Goal: Book appointment/travel/reservation

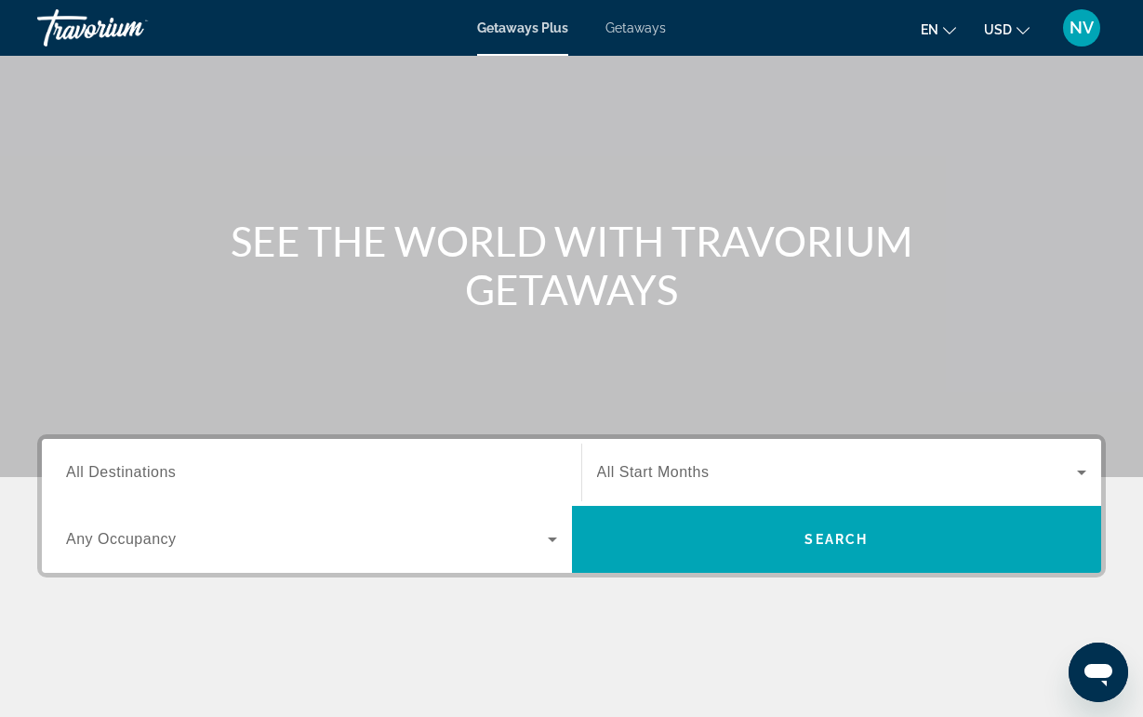
click at [187, 472] on input "Destination All Destinations" at bounding box center [311, 473] width 491 height 22
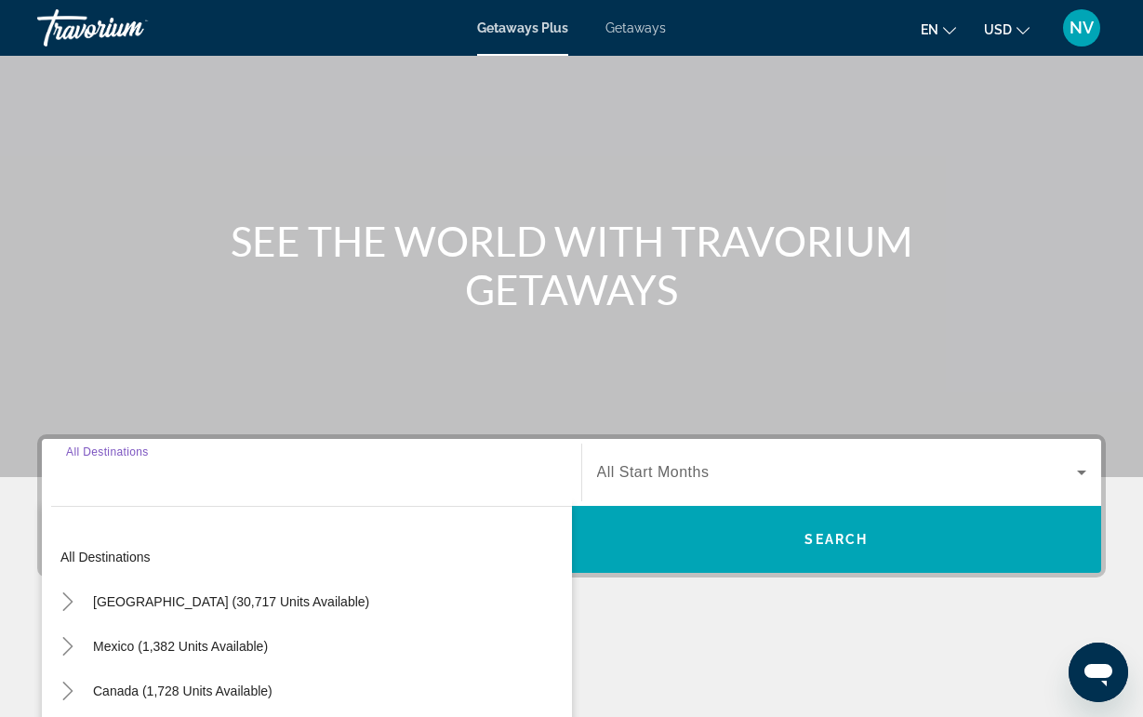
scroll to position [355, 0]
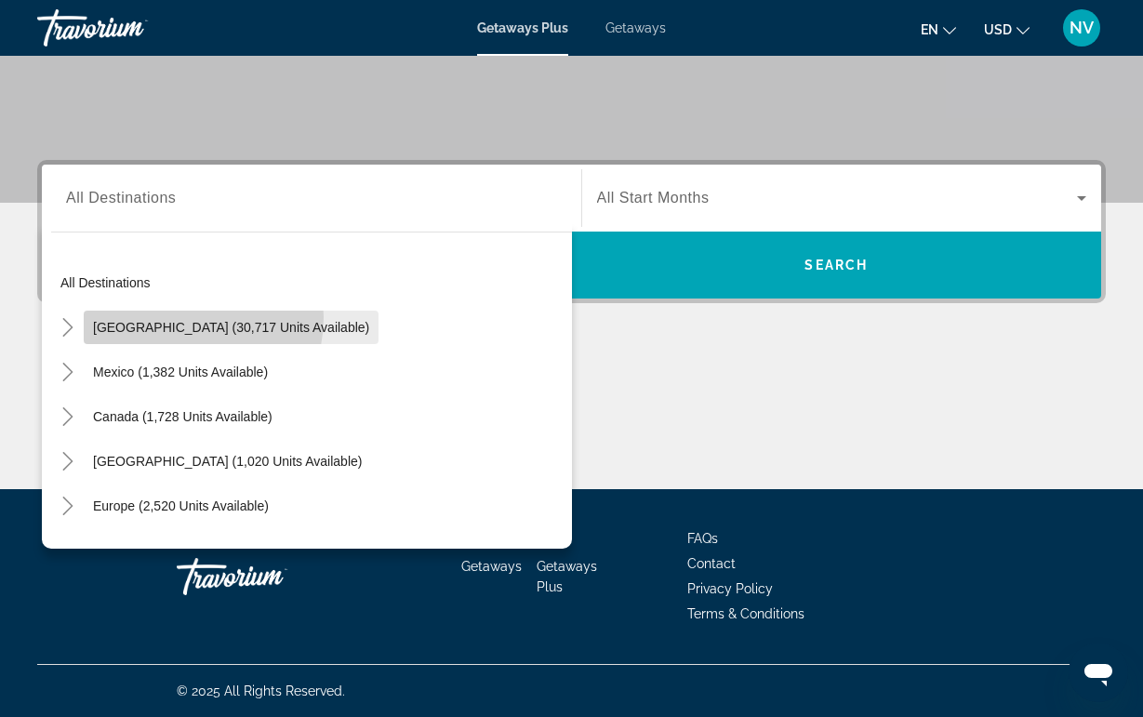
click at [175, 317] on span "Search widget" at bounding box center [231, 327] width 295 height 45
type input "**********"
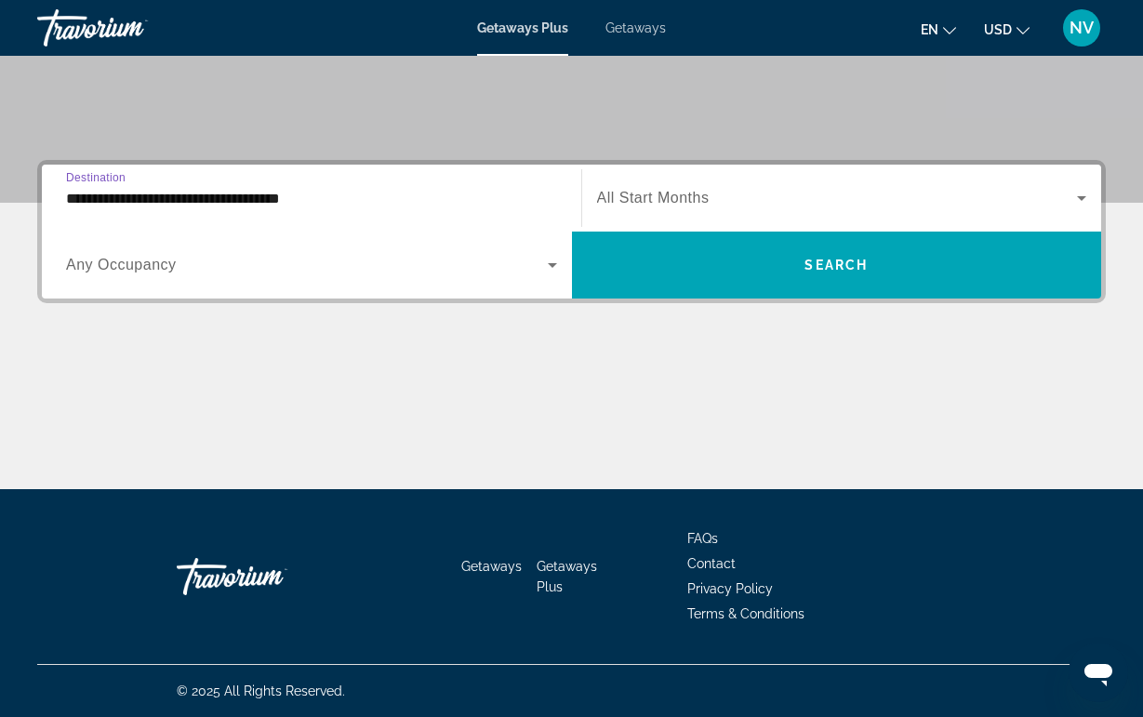
click at [153, 246] on div "Search widget" at bounding box center [311, 265] width 491 height 52
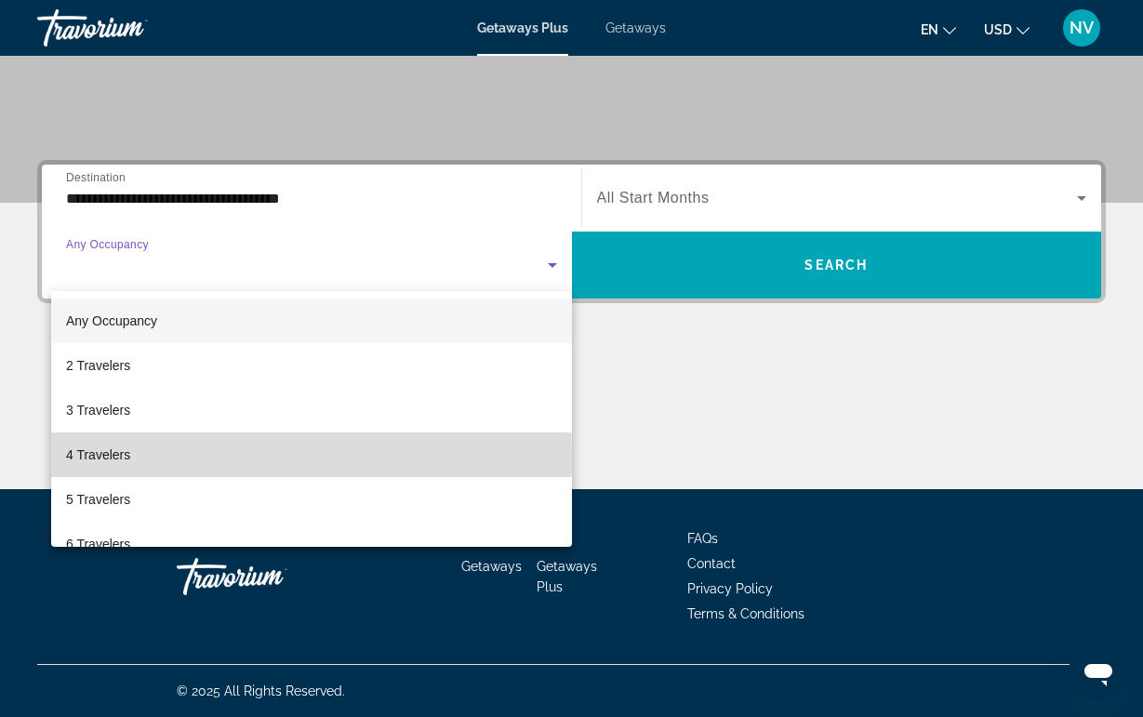
click at [113, 457] on span "4 Travelers" at bounding box center [98, 455] width 64 height 22
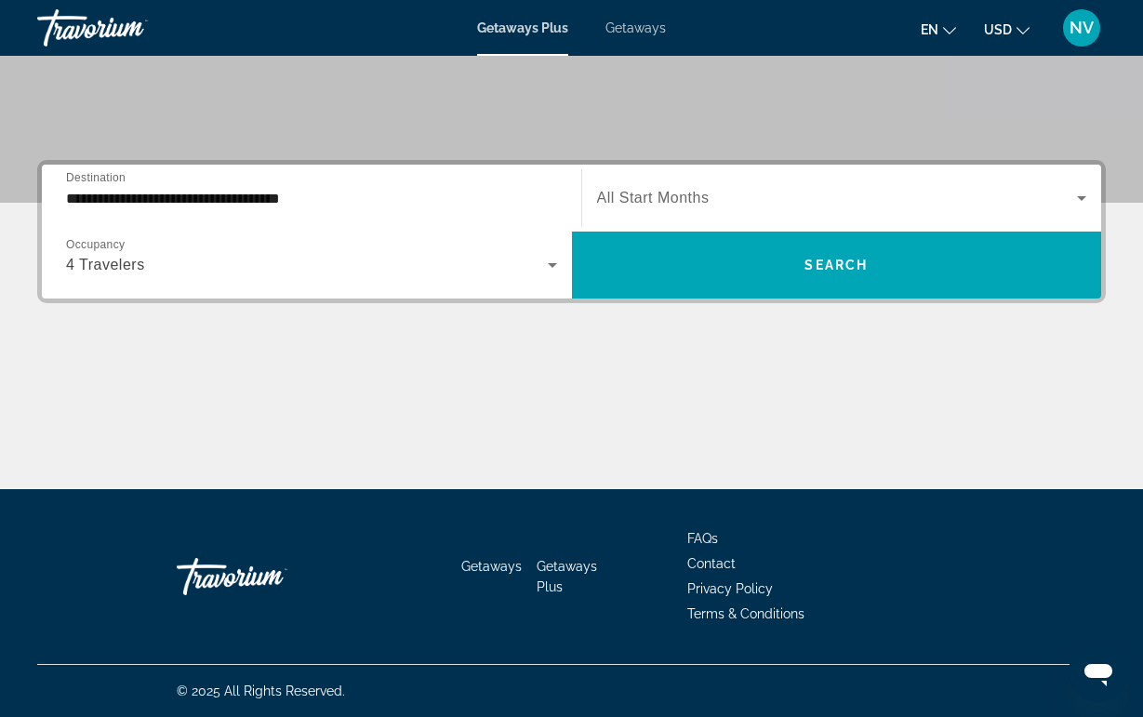
click at [618, 193] on span "All Start Months" at bounding box center [653, 198] width 113 height 16
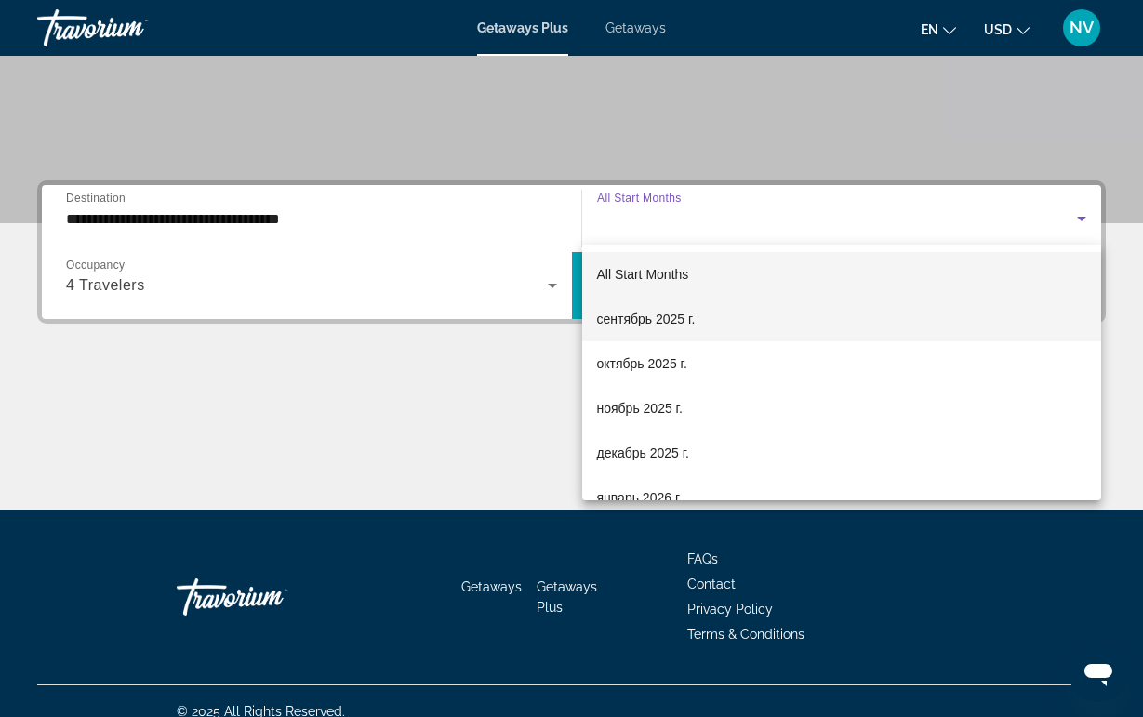
scroll to position [336, 0]
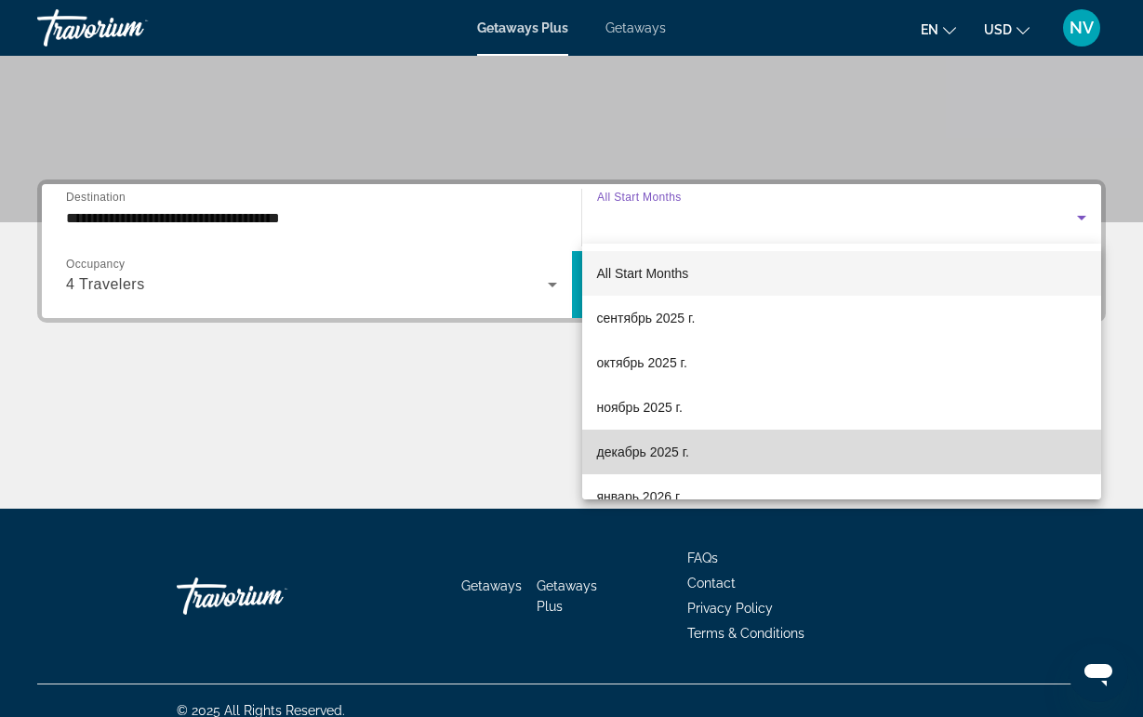
click at [630, 441] on span "декабрь 2025 г." at bounding box center [643, 452] width 92 height 22
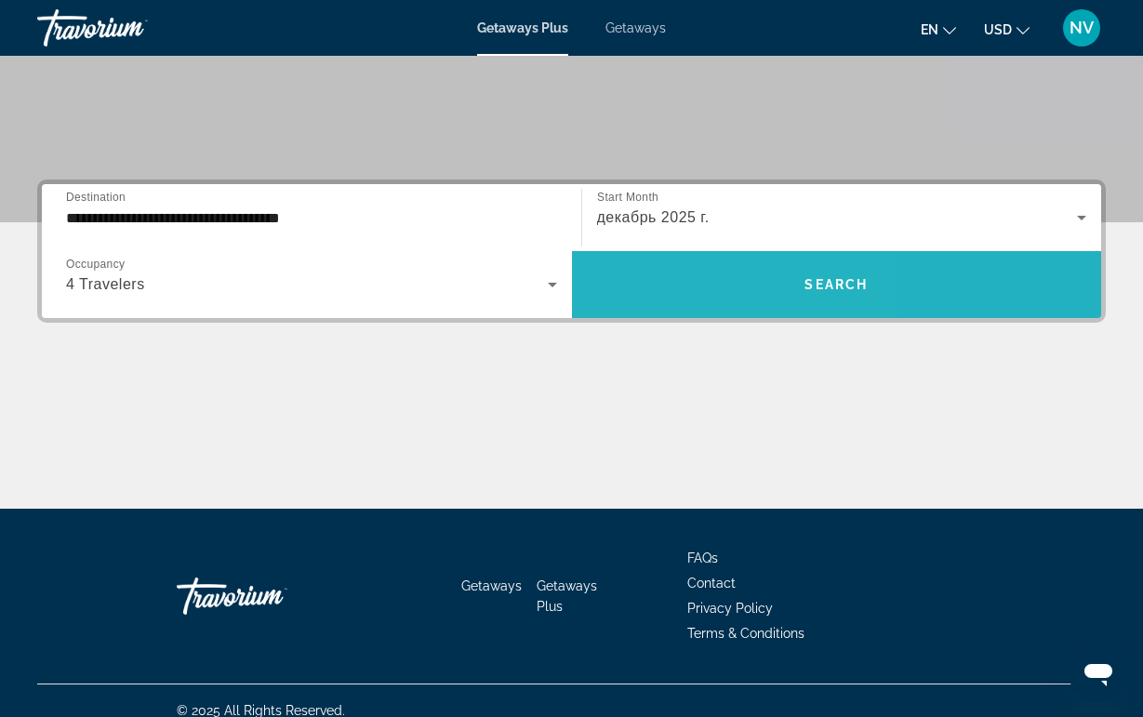
click at [646, 300] on span "Search widget" at bounding box center [837, 284] width 530 height 45
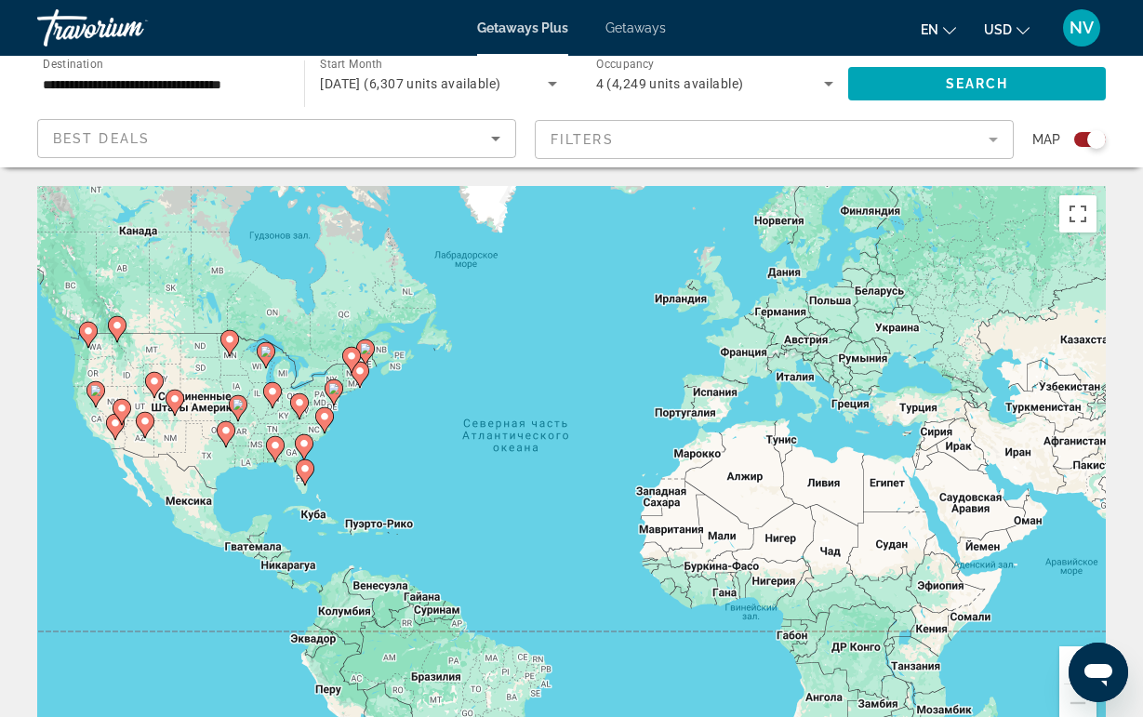
click at [286, 418] on div "Чтобы активировать перетаскивание с помощью клавиатуры, нажмите Alt + Ввод. Пос…" at bounding box center [571, 465] width 1068 height 558
click at [303, 420] on div "Чтобы активировать перетаскивание с помощью клавиатуры, нажмите Alt + Ввод. Пос…" at bounding box center [571, 465] width 1068 height 558
click at [299, 419] on gmp-advanced-marker "Main content" at bounding box center [299, 406] width 19 height 28
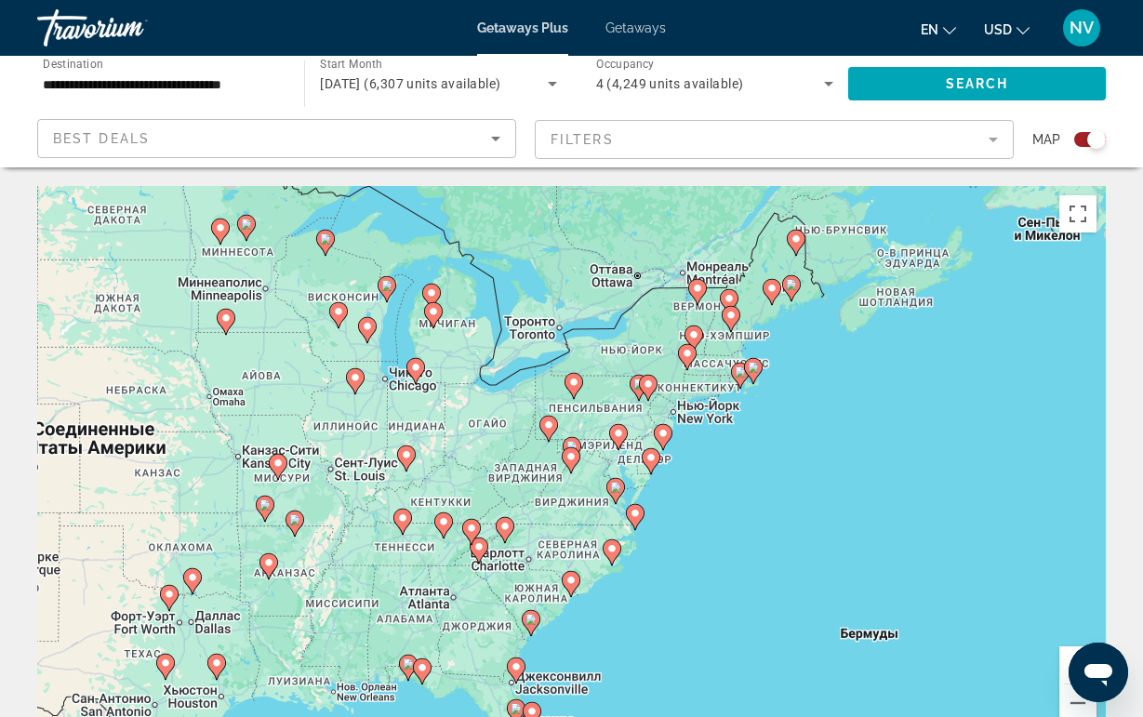
click at [576, 461] on image "Main content" at bounding box center [570, 456] width 11 height 11
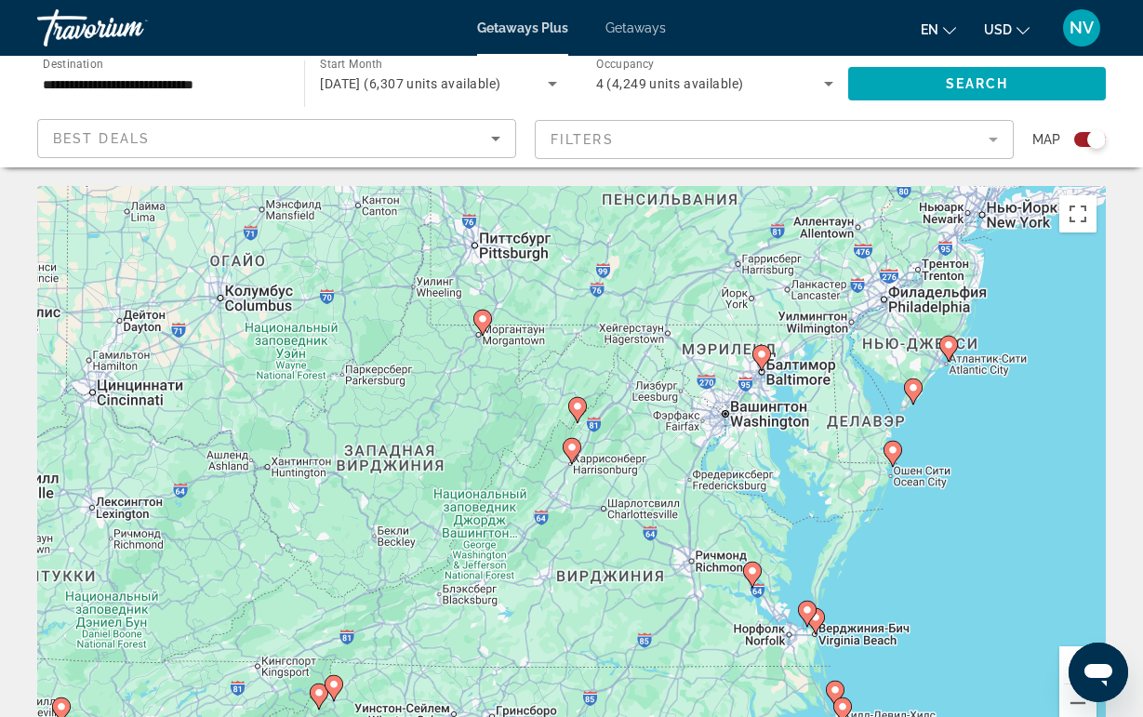
click at [574, 446] on image "Main content" at bounding box center [571, 447] width 11 height 11
type input "**********"
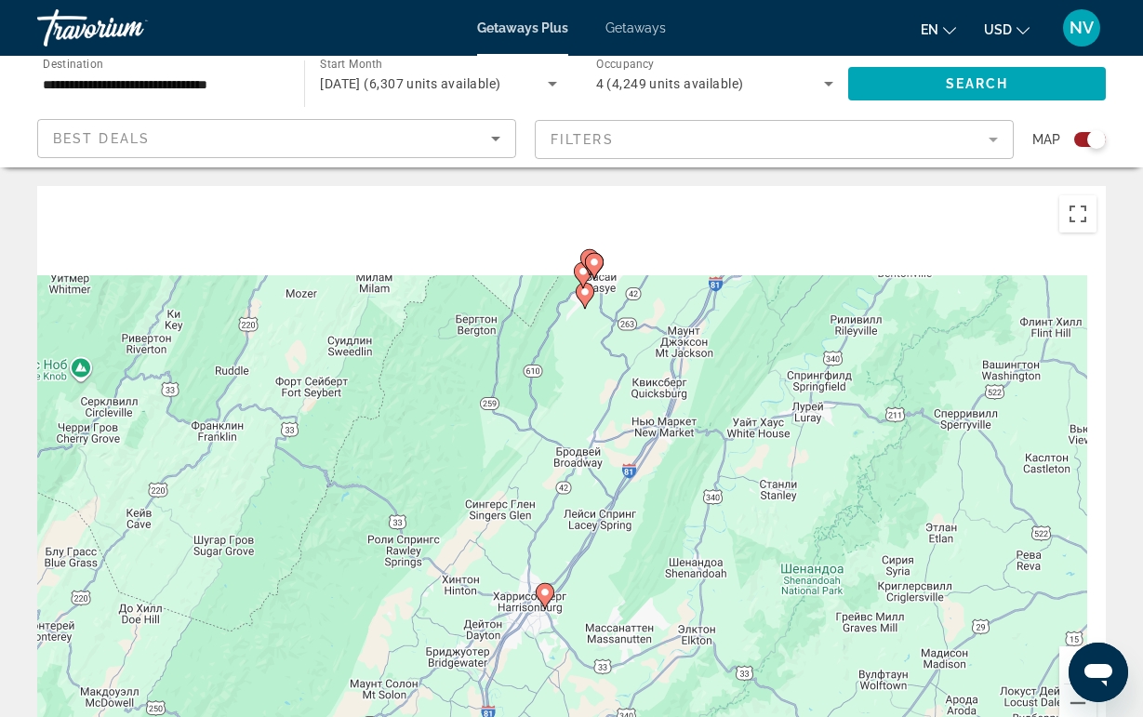
drag, startPoint x: 577, startPoint y: 359, endPoint x: 535, endPoint y: 589, distance: 233.5
click at [535, 589] on div "Для навигации используйте клавиши со стрелками. Чтобы активировать перетаскиван…" at bounding box center [571, 465] width 1068 height 558
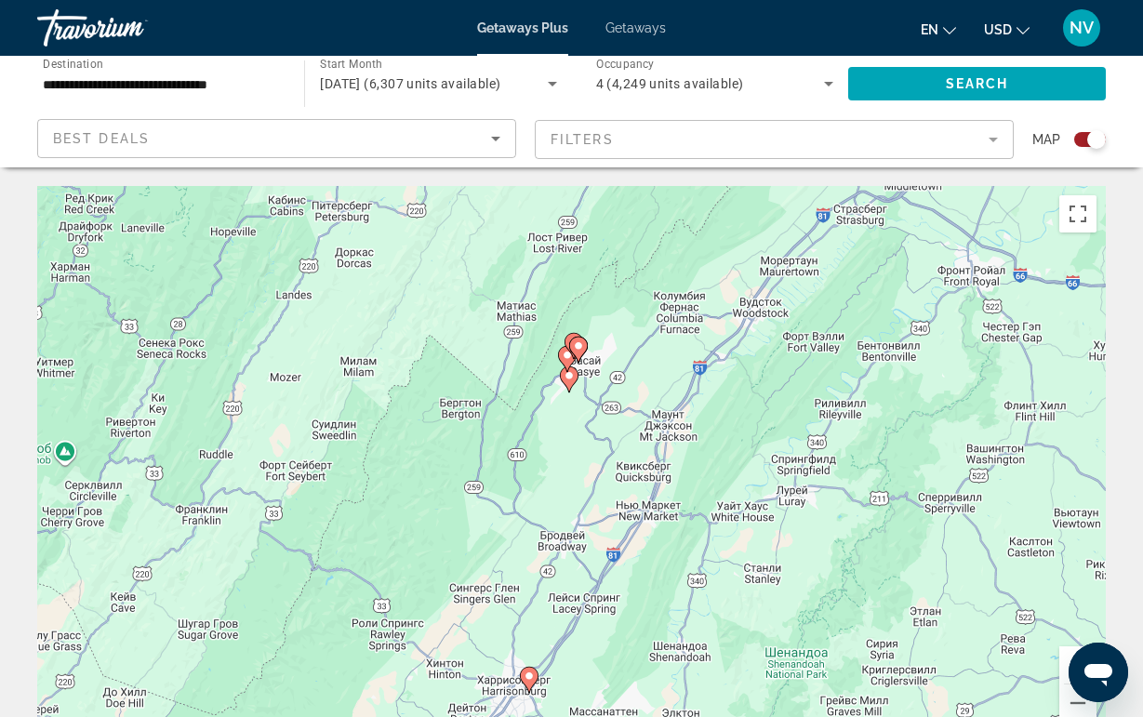
click at [576, 348] on image "Main content" at bounding box center [578, 345] width 11 height 11
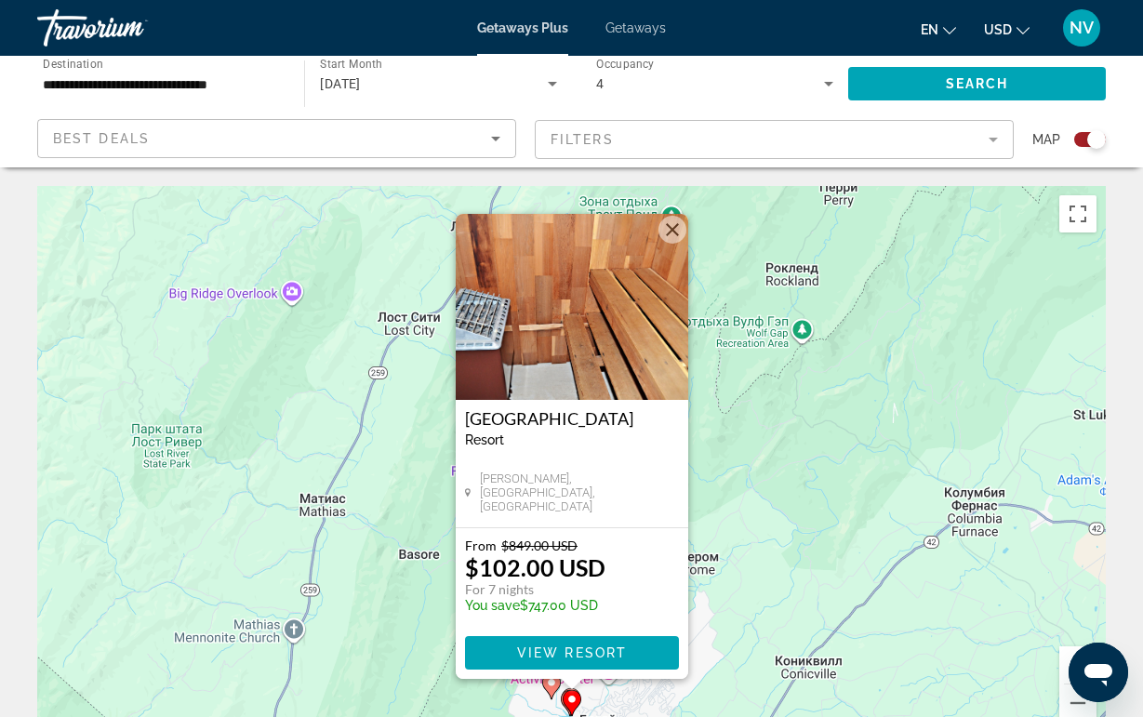
click at [674, 233] on button "Закрыть" at bounding box center [672, 230] width 28 height 28
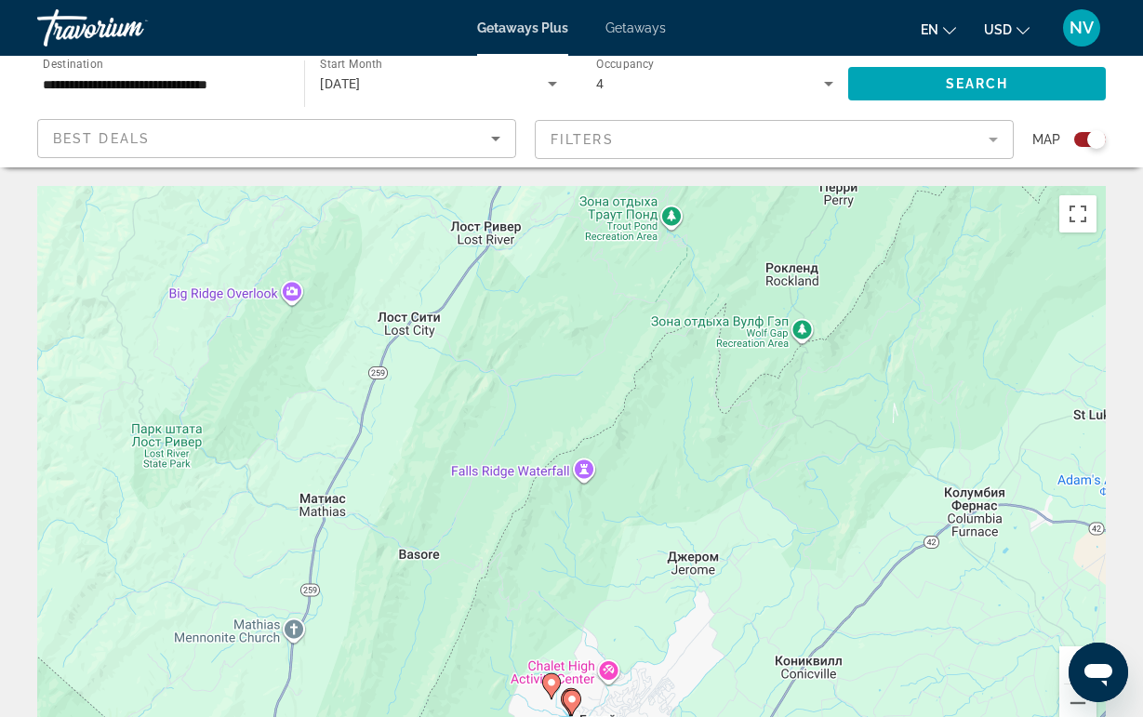
click at [550, 679] on image "Main content" at bounding box center [551, 682] width 11 height 11
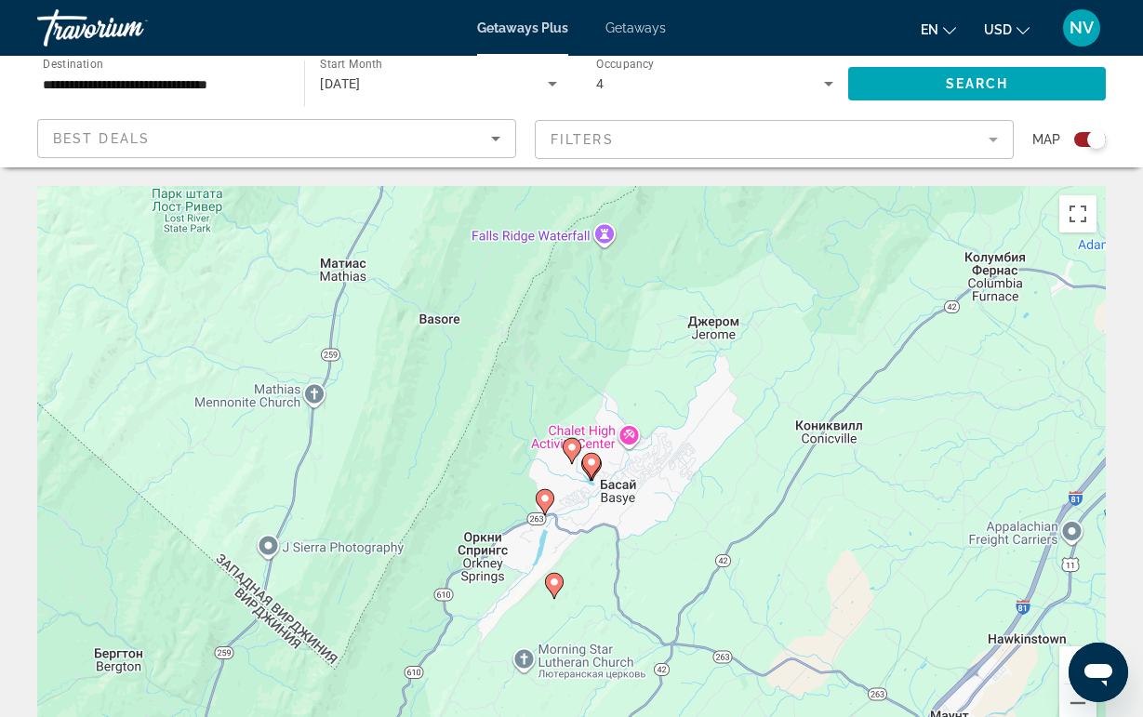
click at [570, 459] on icon "Main content" at bounding box center [571, 451] width 17 height 24
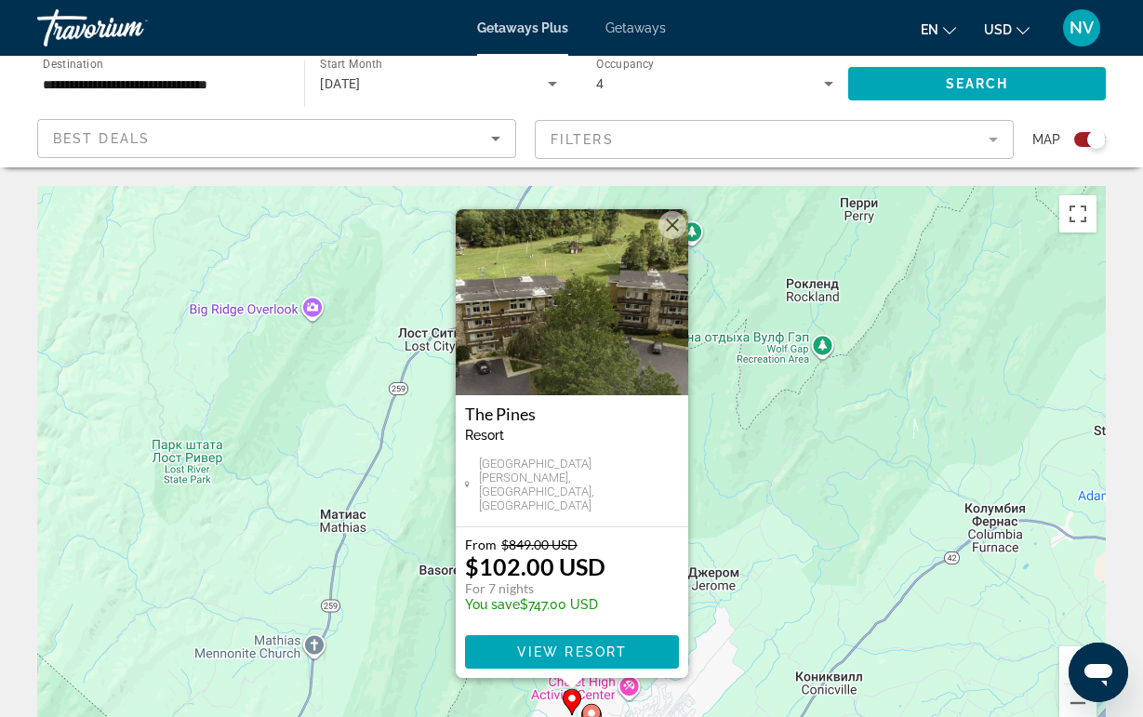
click at [546, 356] on img "Main content" at bounding box center [572, 302] width 232 height 186
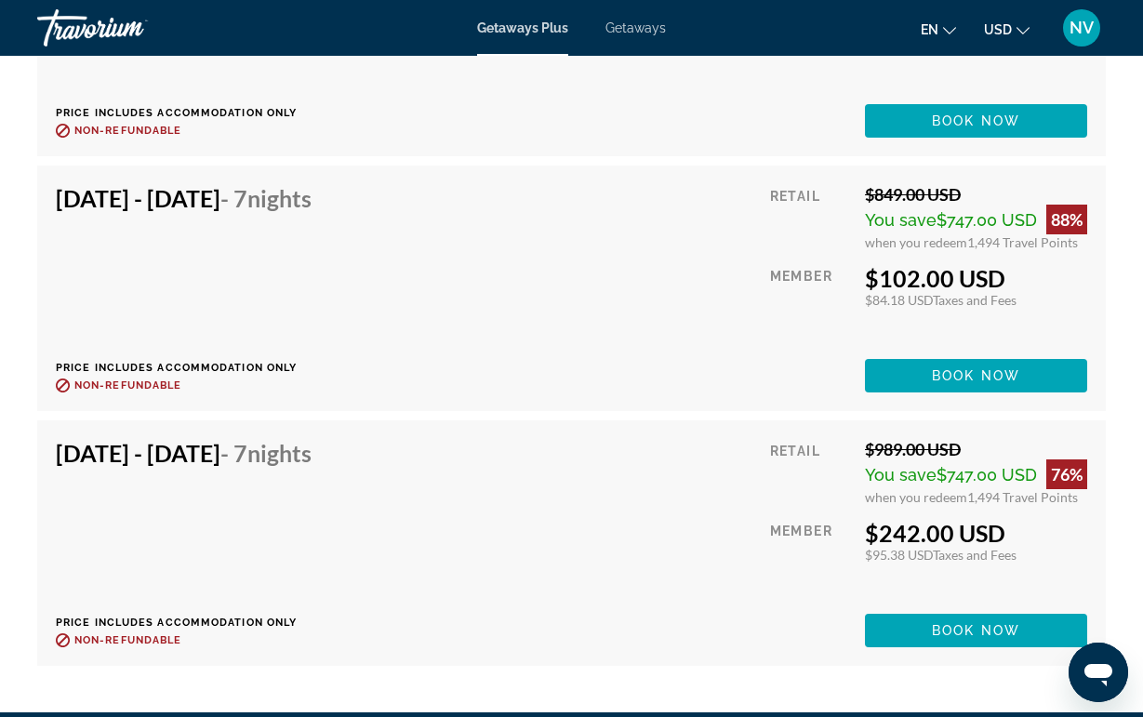
scroll to position [3965, 0]
drag, startPoint x: 89, startPoint y: 456, endPoint x: 355, endPoint y: 479, distance: 267.0
click at [325, 479] on div "[DATE] - [DATE] - 7 Nights Price includes accommodation only Refundable until :…" at bounding box center [191, 543] width 270 height 208
drag, startPoint x: 879, startPoint y: 535, endPoint x: 948, endPoint y: 535, distance: 69.7
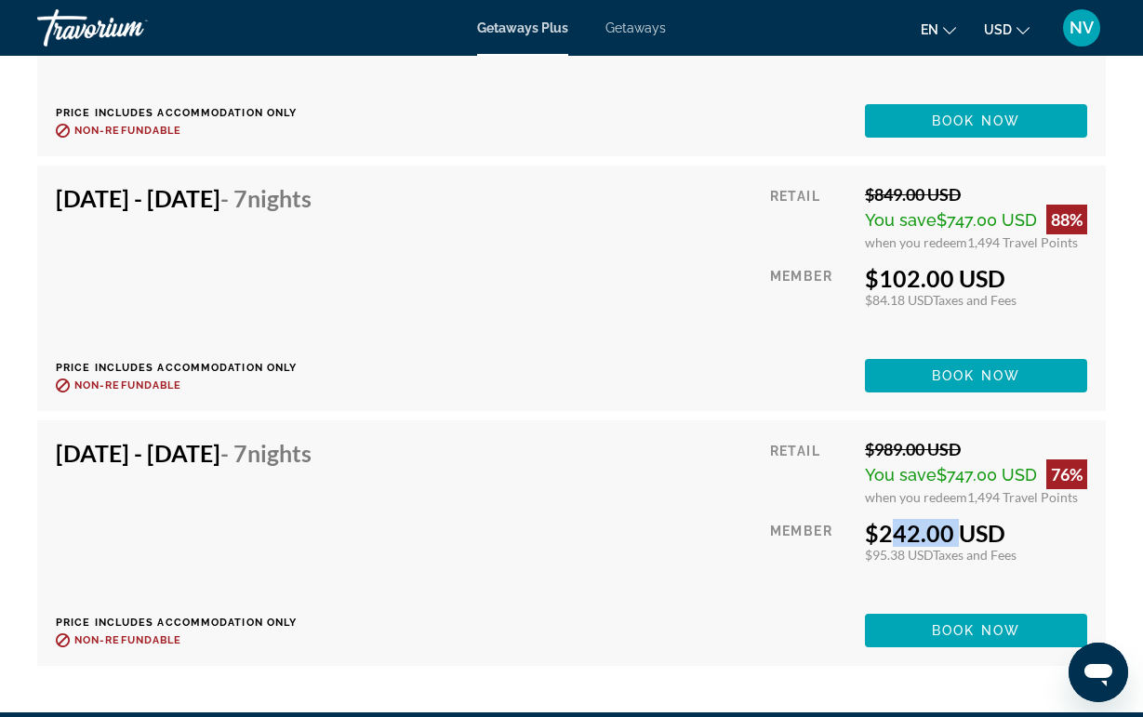
click at [948, 535] on div "$242.00 USD" at bounding box center [976, 533] width 222 height 28
click at [702, 507] on div "[DATE] - [DATE] - 7 Nights Price includes accommodation only Refundable until :…" at bounding box center [571, 543] width 1031 height 208
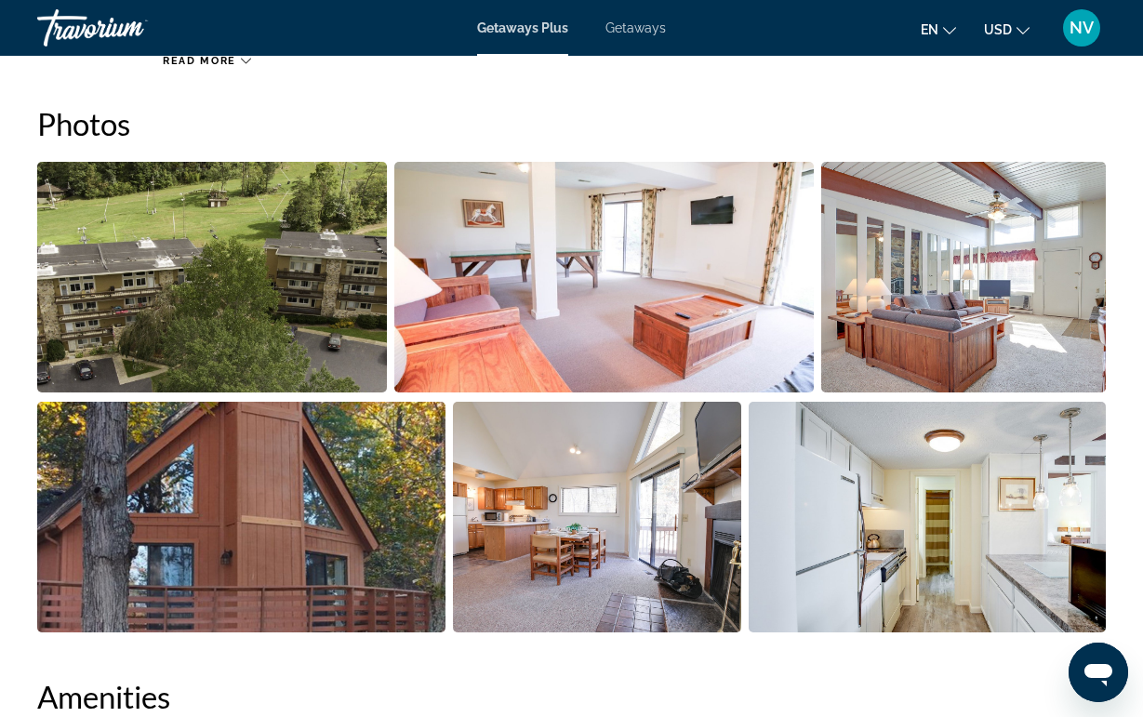
scroll to position [1156, 0]
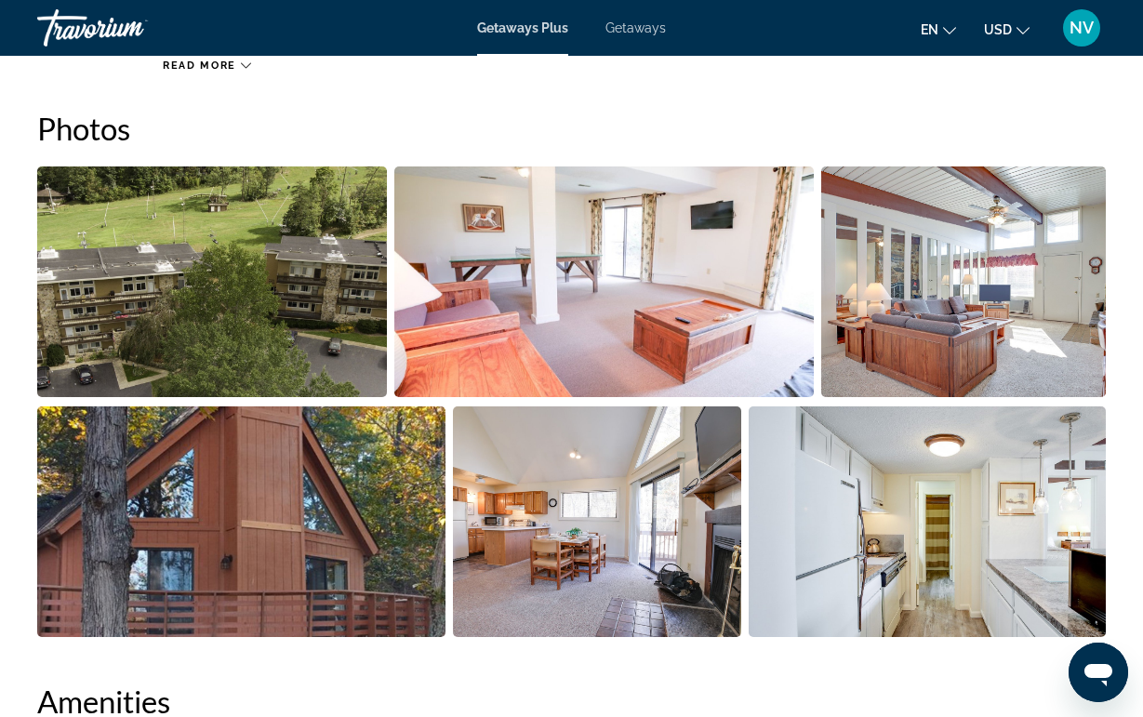
click at [221, 331] on img "Open full-screen image slider" at bounding box center [212, 281] width 350 height 231
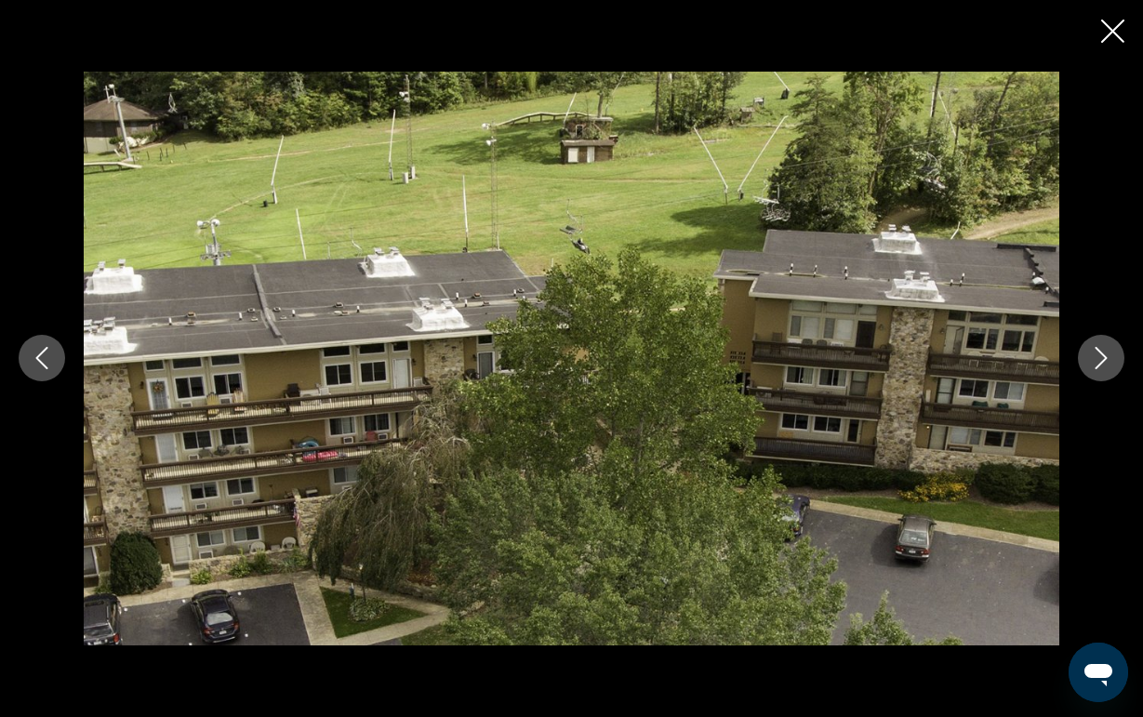
click at [1109, 367] on icon "Next image" at bounding box center [1101, 358] width 22 height 22
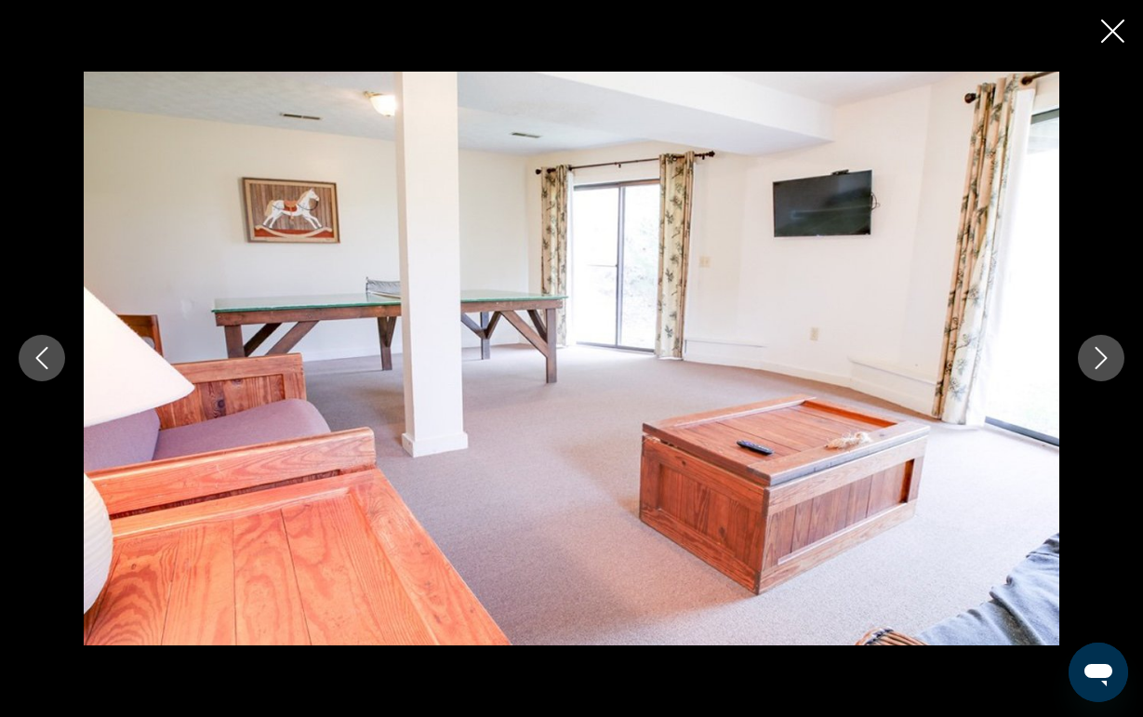
click at [1109, 367] on icon "Next image" at bounding box center [1101, 358] width 22 height 22
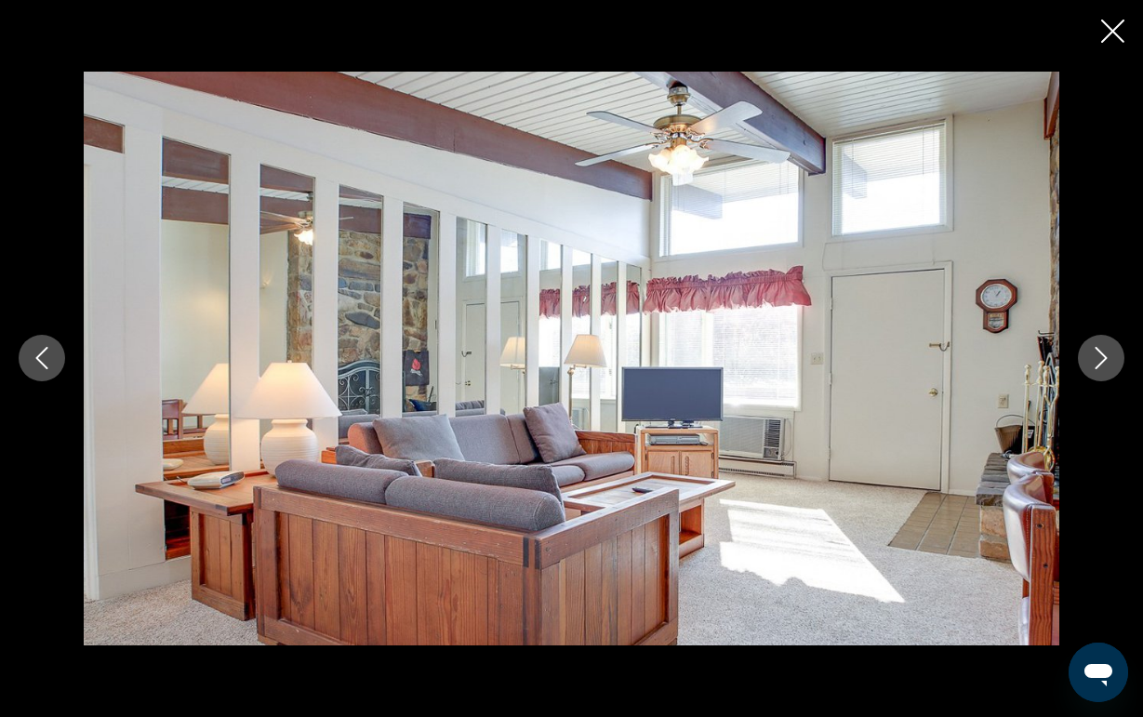
click at [1110, 367] on icon "Next image" at bounding box center [1101, 358] width 22 height 22
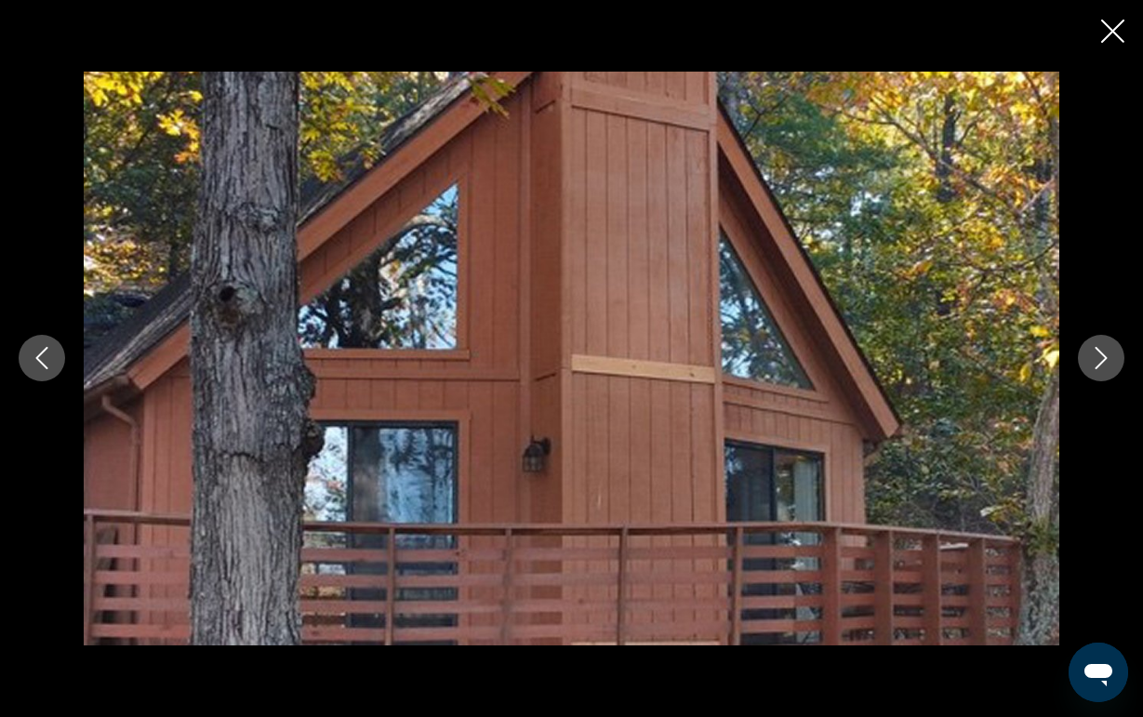
click at [1109, 367] on icon "Next image" at bounding box center [1101, 358] width 22 height 22
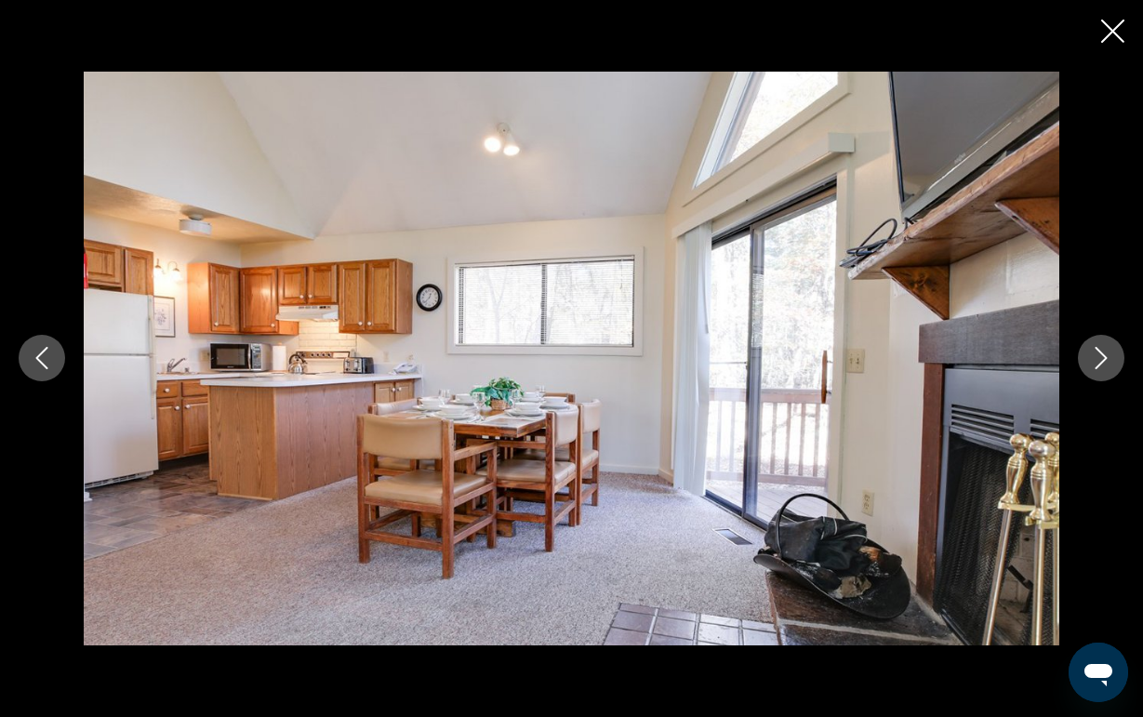
click at [1109, 367] on icon "Next image" at bounding box center [1101, 358] width 22 height 22
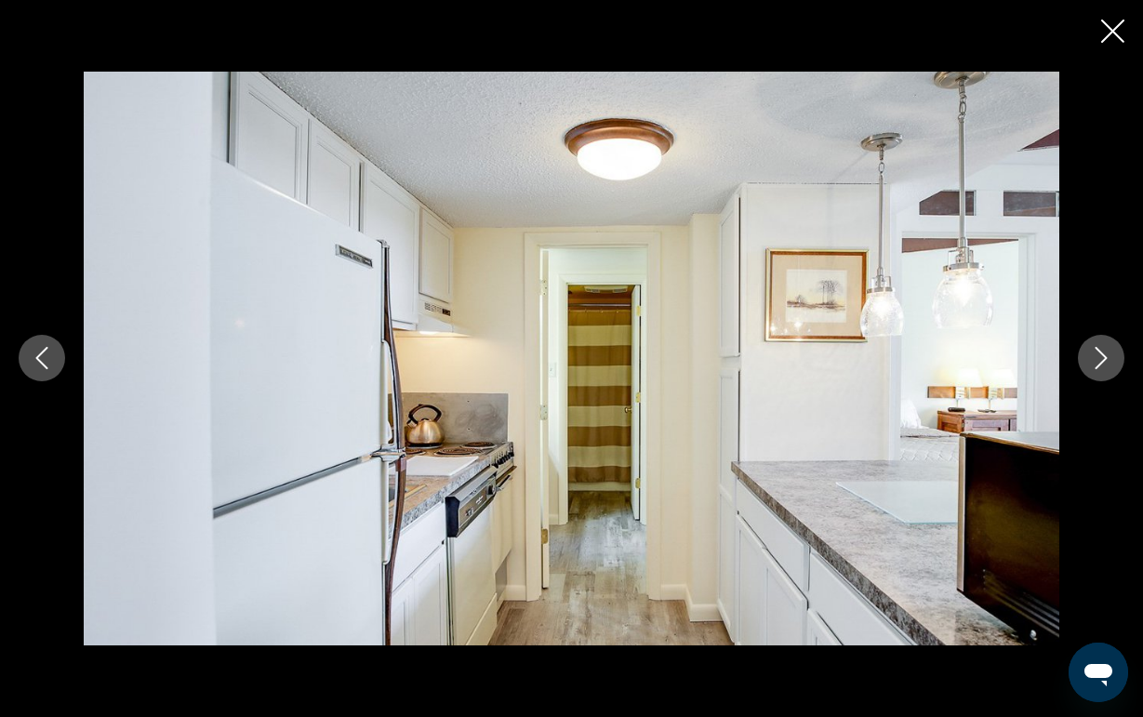
click at [1109, 367] on icon "Next image" at bounding box center [1101, 358] width 22 height 22
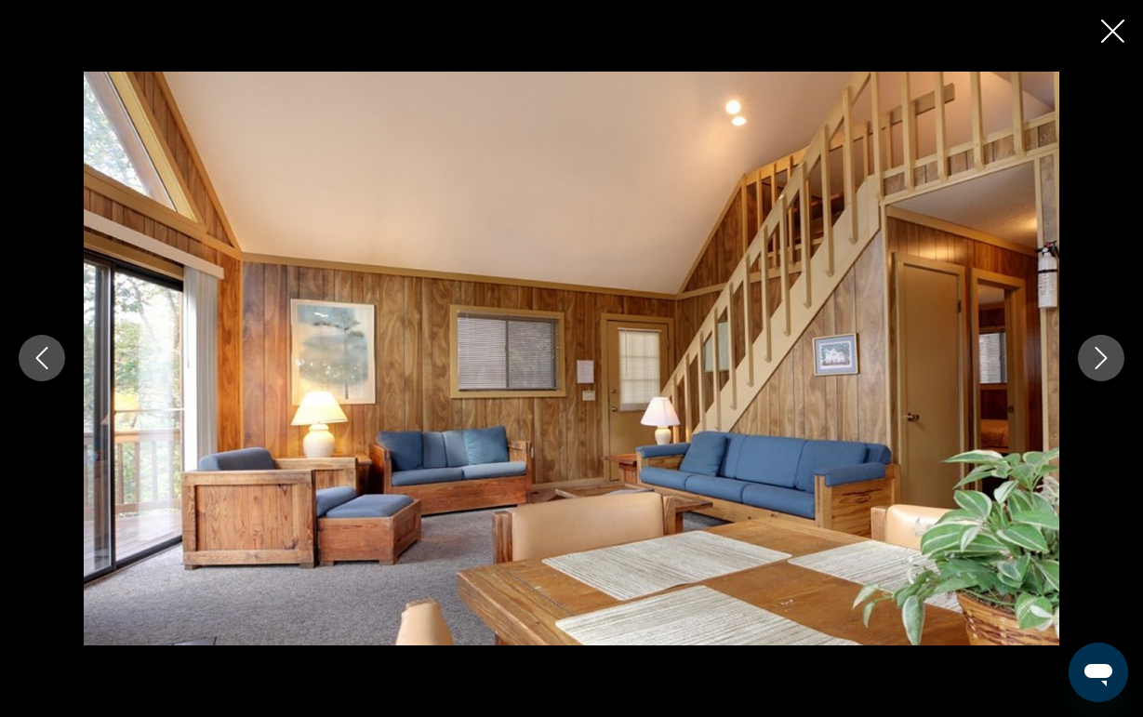
click at [1109, 367] on icon "Next image" at bounding box center [1101, 358] width 22 height 22
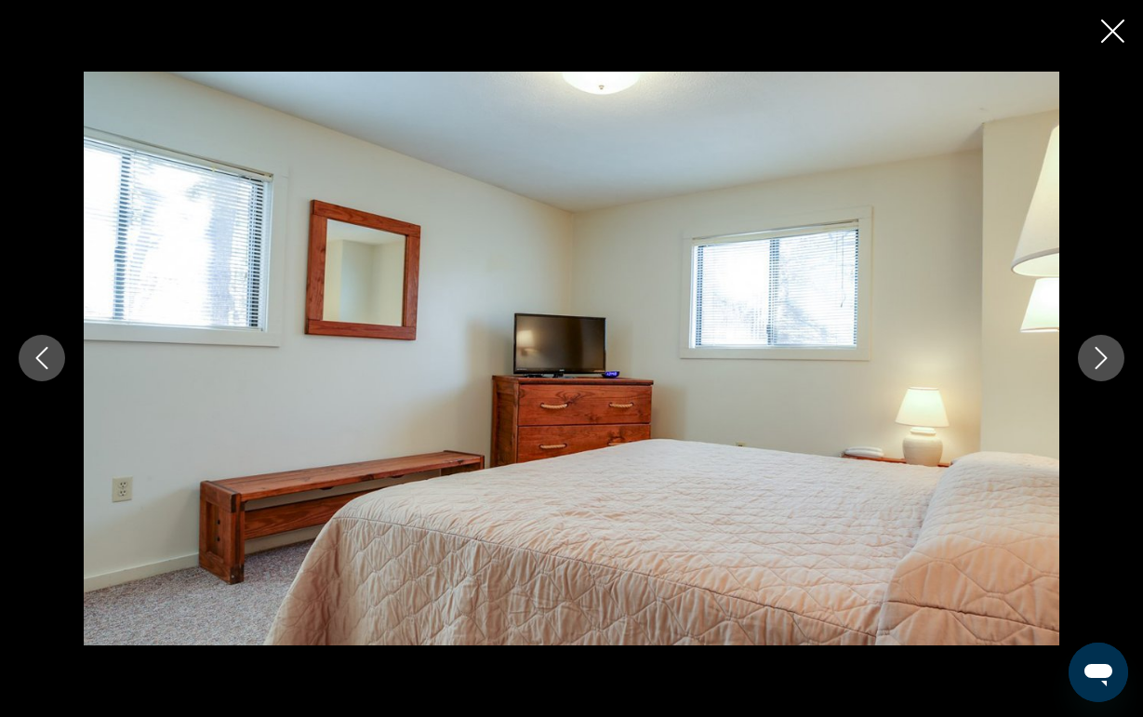
click at [1109, 367] on icon "Next image" at bounding box center [1101, 358] width 22 height 22
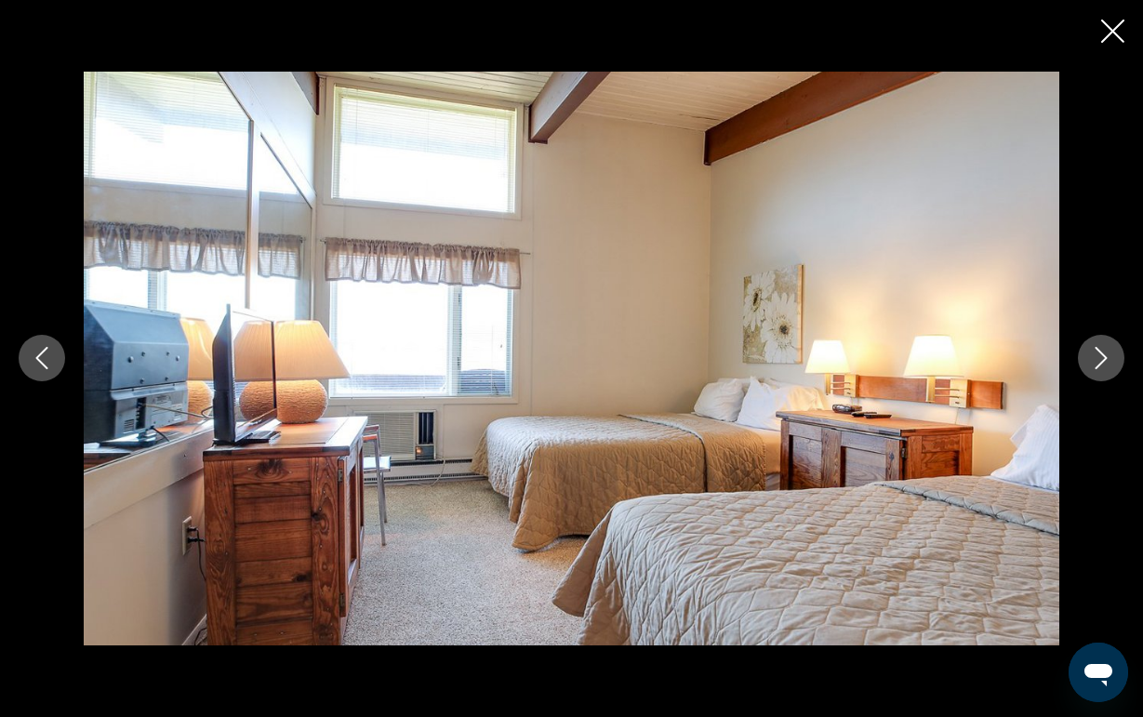
click at [1109, 367] on icon "Next image" at bounding box center [1101, 358] width 22 height 22
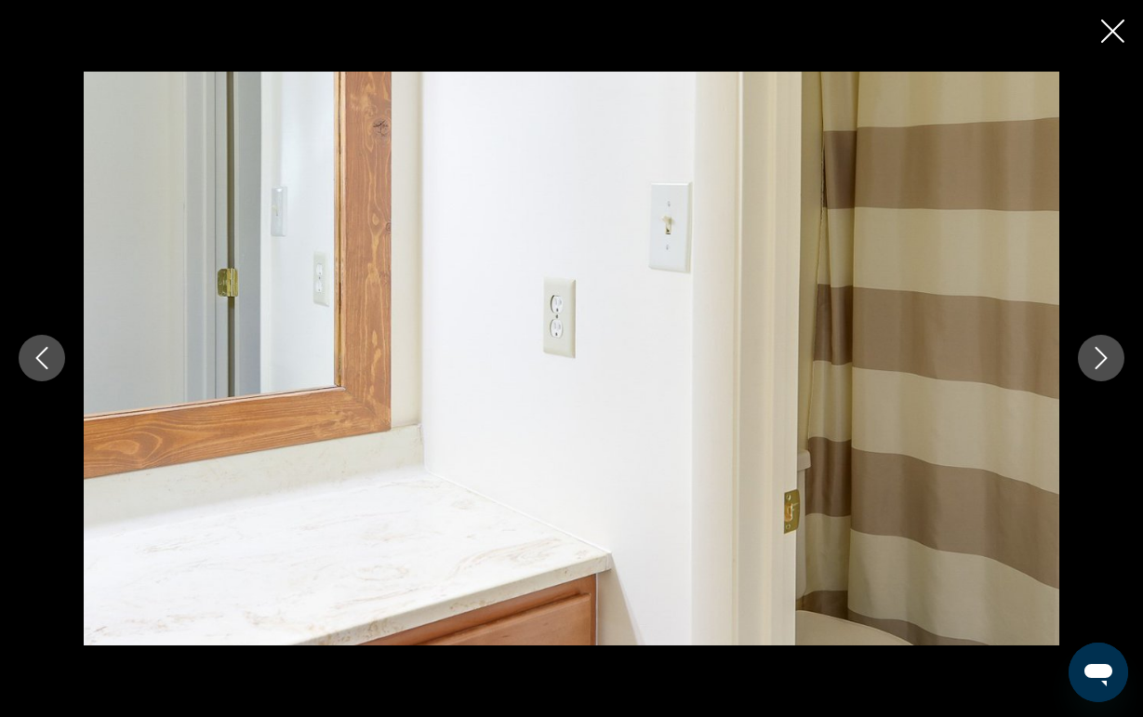
click at [1109, 367] on icon "Next image" at bounding box center [1101, 358] width 22 height 22
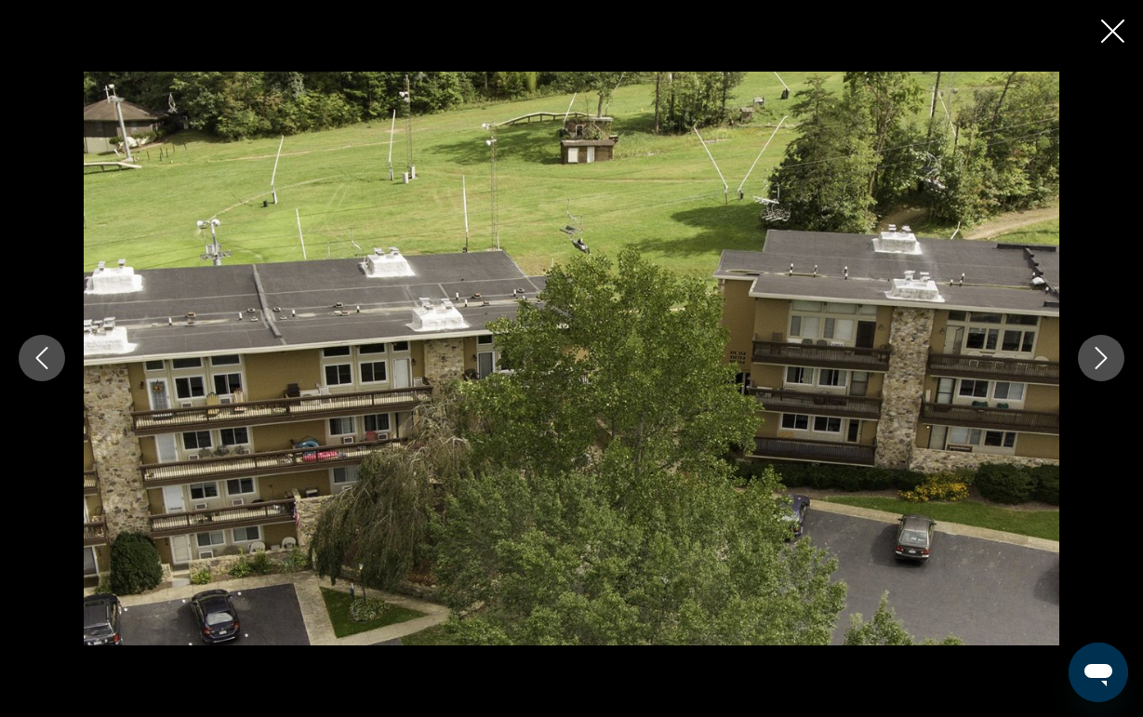
click at [1109, 367] on icon "Next image" at bounding box center [1101, 358] width 22 height 22
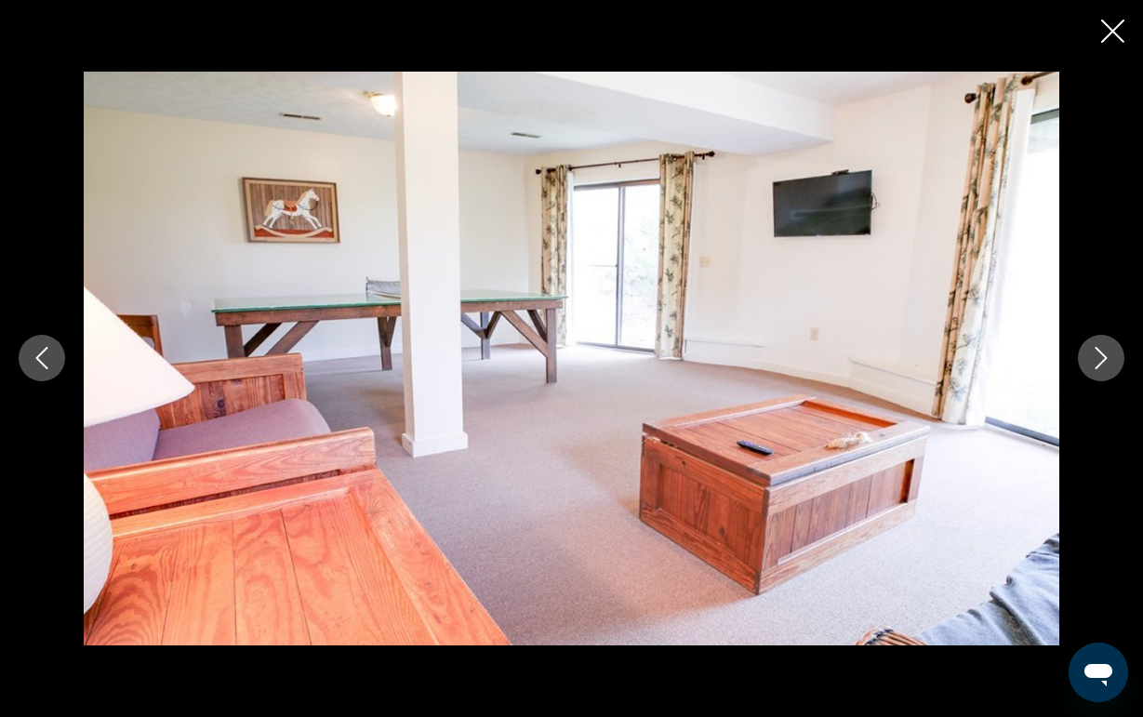
click at [1109, 367] on icon "Next image" at bounding box center [1101, 358] width 22 height 22
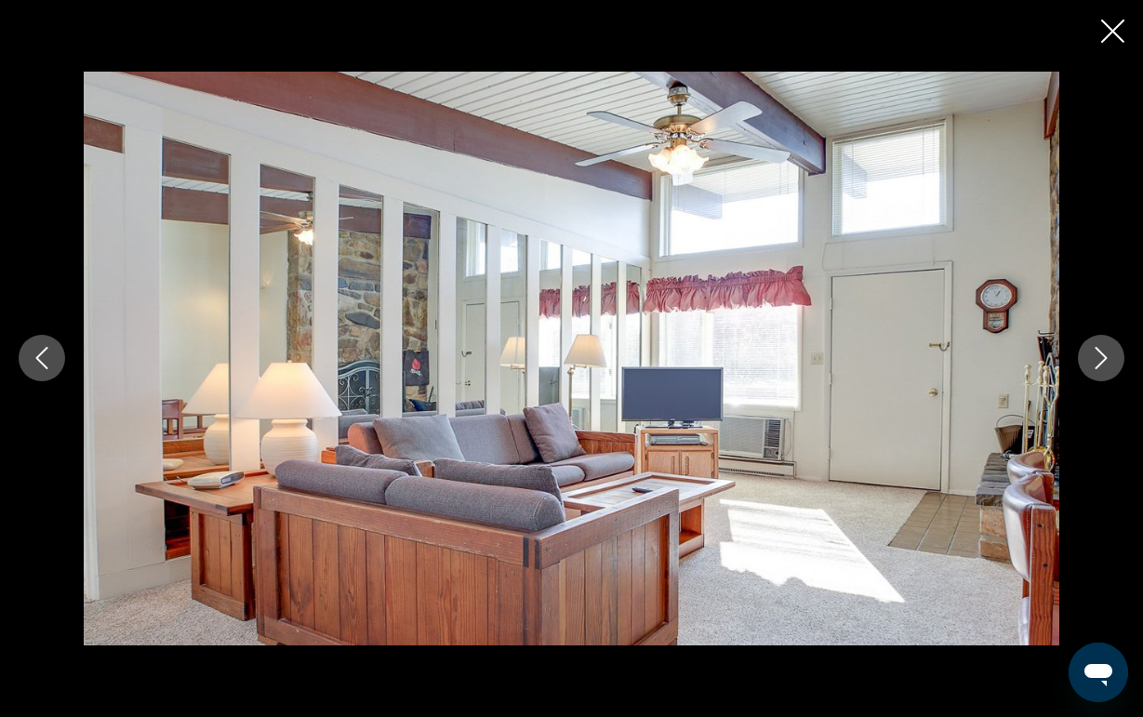
click at [1113, 39] on icon "Close slideshow" at bounding box center [1112, 31] width 23 height 23
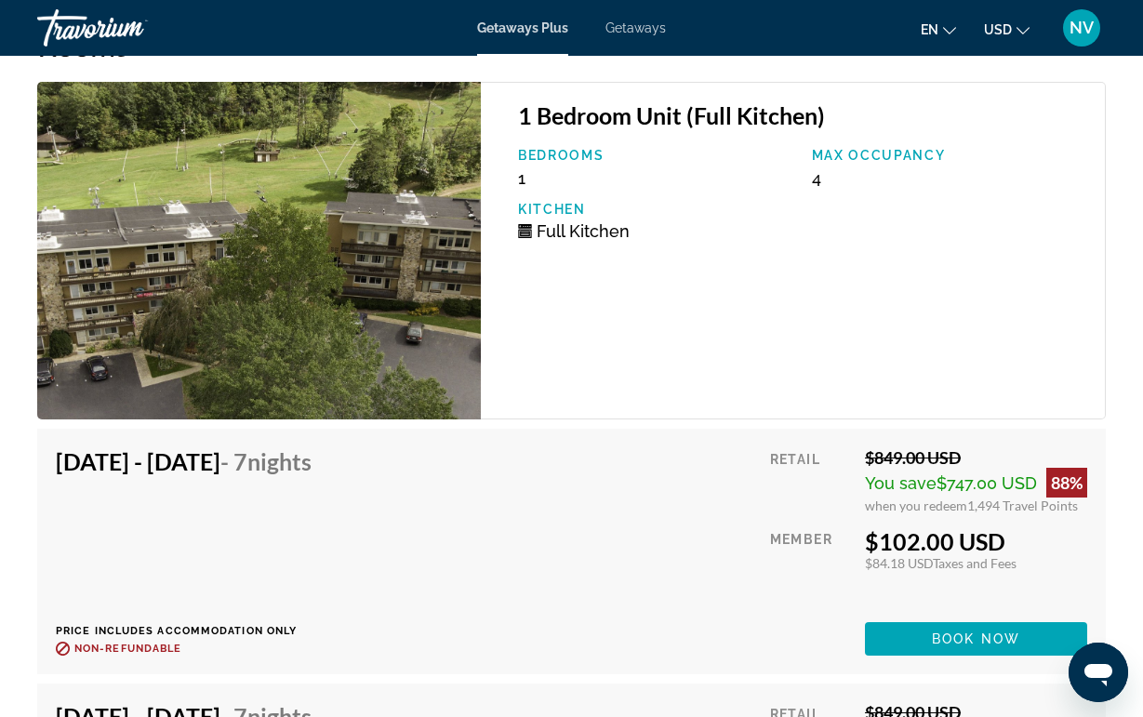
scroll to position [3444, 0]
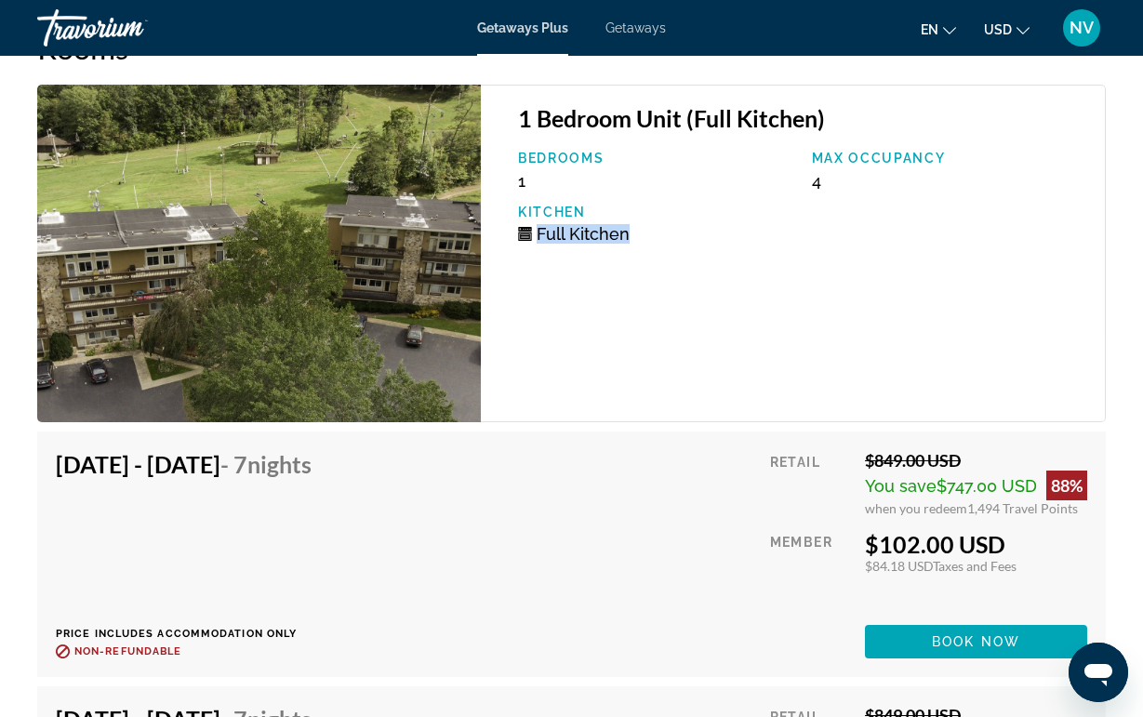
drag, startPoint x: 537, startPoint y: 235, endPoint x: 652, endPoint y: 237, distance: 115.3
click at [652, 237] on div "Full Kitchen" at bounding box center [655, 234] width 274 height 20
click at [652, 238] on div "Full Kitchen" at bounding box center [655, 234] width 274 height 20
drag, startPoint x: 508, startPoint y: 182, endPoint x: 529, endPoint y: 182, distance: 21.4
click at [529, 182] on div "1 Bedroom Unit (Full Kitchen) Bedrooms 1 Max Occupancy 4 Kitchen Full Kitchen" at bounding box center [793, 254] width 625 height 338
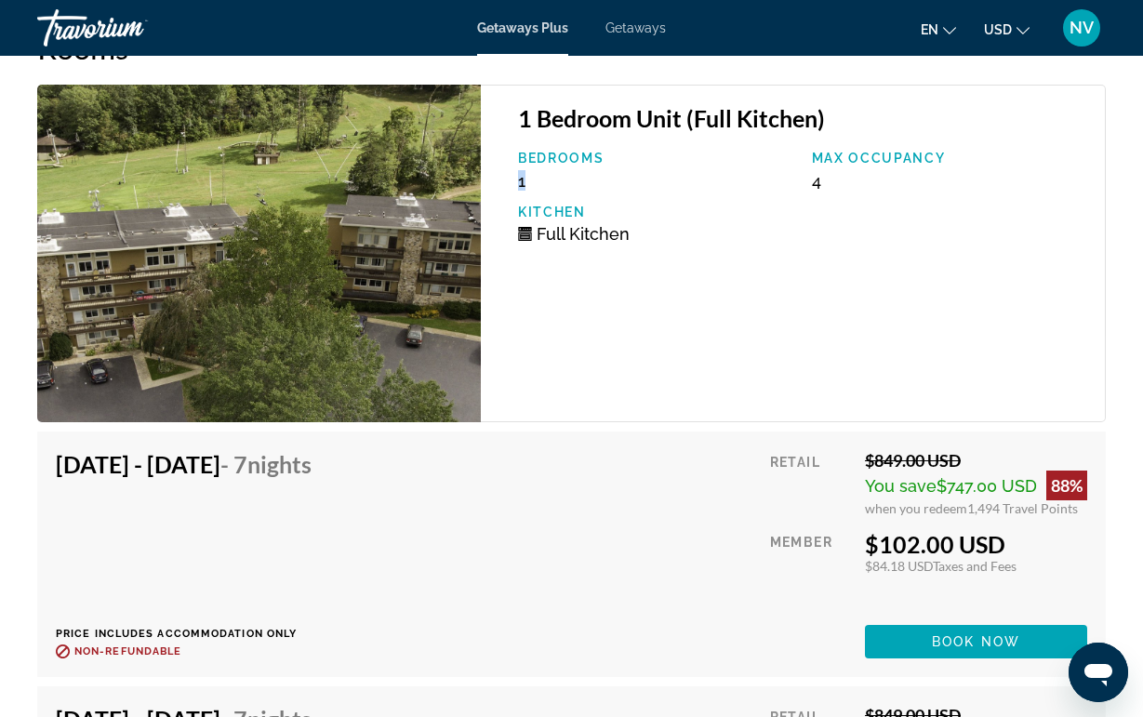
click at [529, 182] on div "Bedrooms 1" at bounding box center [655, 171] width 293 height 40
drag, startPoint x: 114, startPoint y: 475, endPoint x: 295, endPoint y: 457, distance: 181.3
click at [295, 457] on h4 "[DATE] - [DATE] - 7 Nights" at bounding box center [184, 464] width 256 height 28
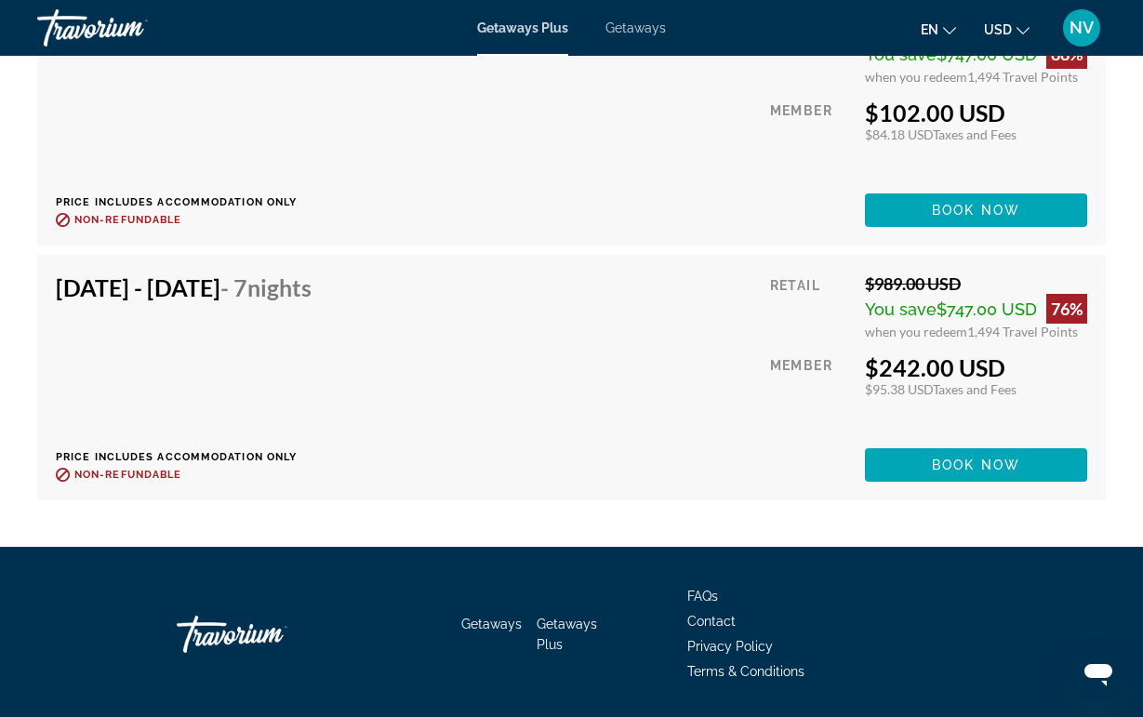
scroll to position [4114, 0]
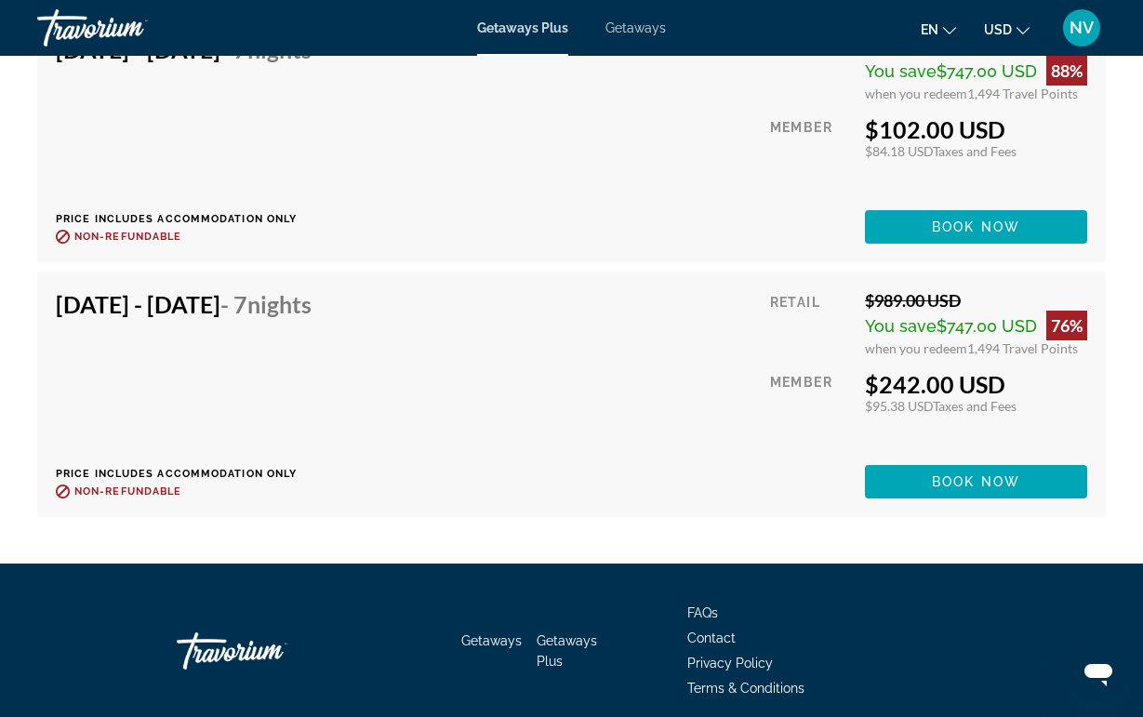
click at [1035, 339] on div "You save $747.00 USD 76%" at bounding box center [976, 326] width 222 height 30
click at [1058, 330] on div "76%" at bounding box center [1066, 326] width 41 height 30
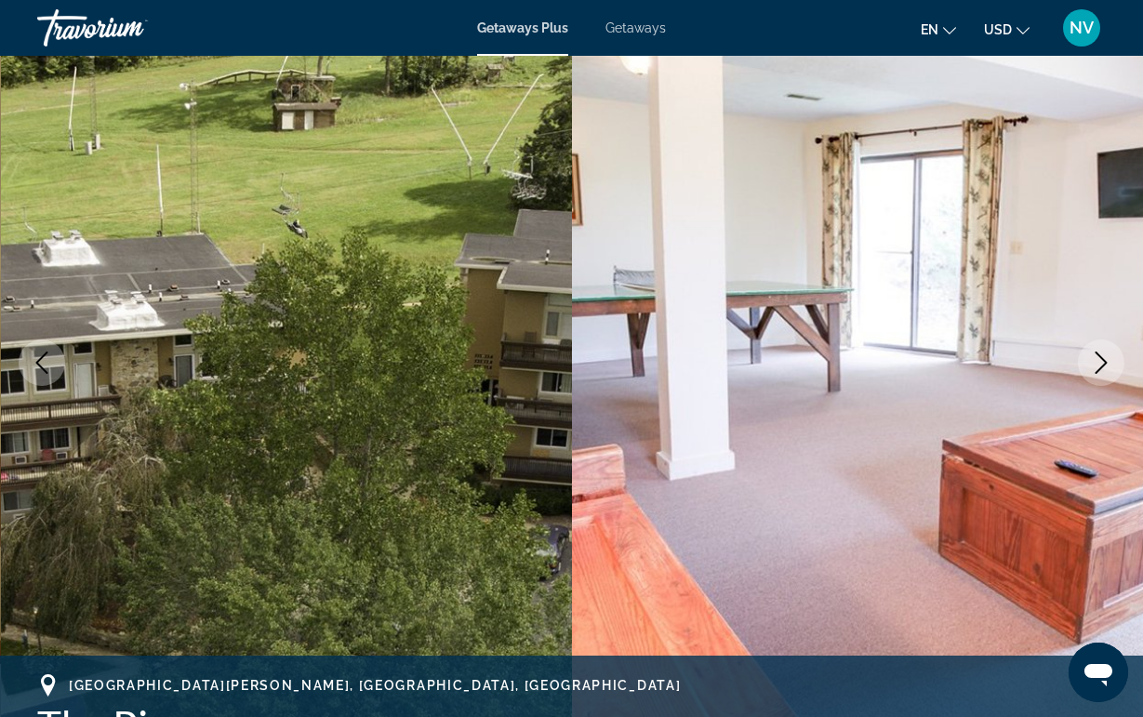
scroll to position [133, 0]
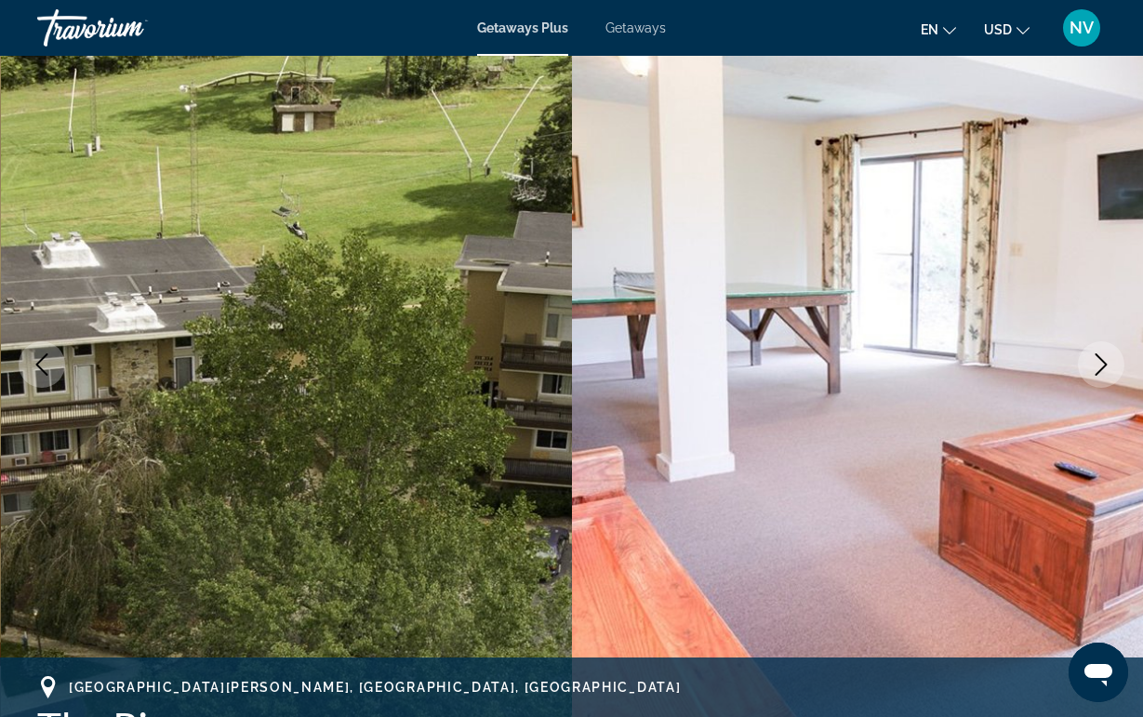
click at [1090, 365] on icon "Next image" at bounding box center [1101, 364] width 22 height 22
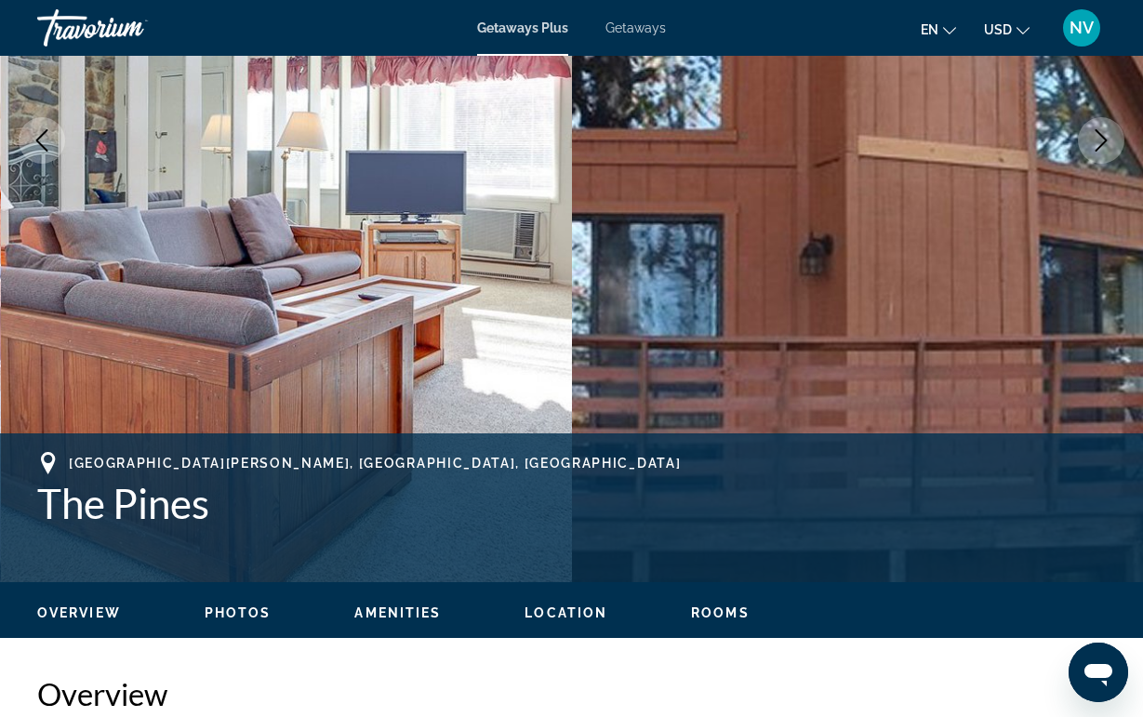
scroll to position [362, 0]
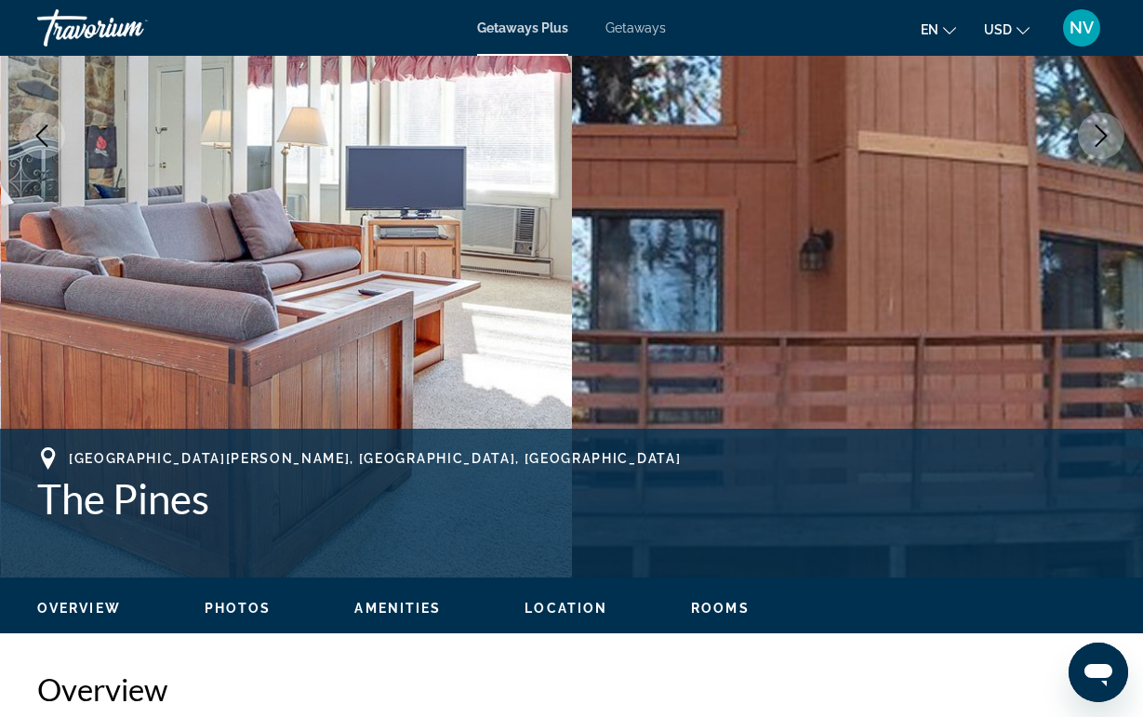
click at [537, 611] on span "Location" at bounding box center [565, 608] width 83 height 15
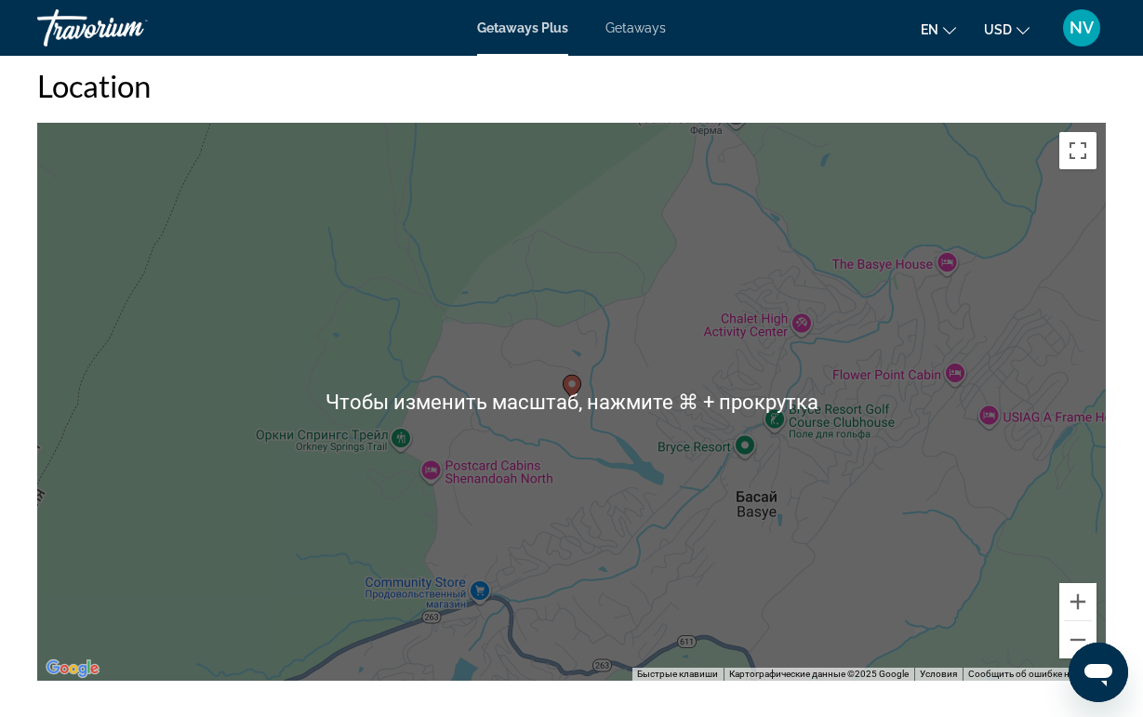
scroll to position [2759, 0]
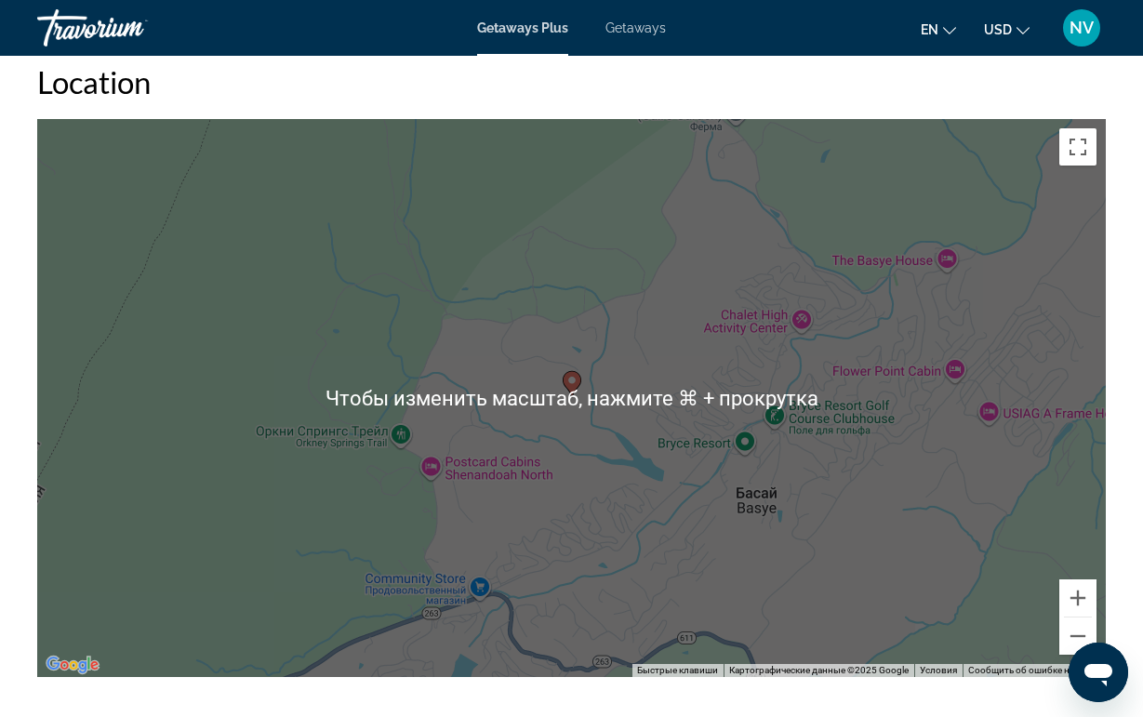
click at [595, 546] on div "Чтобы активировать перетаскивание с помощью клавиатуры, нажмите Alt + Ввод. Пос…" at bounding box center [571, 398] width 1068 height 558
click at [685, 531] on div "Чтобы активировать перетаскивание с помощью клавиатуры, нажмите Alt + Ввод. Пос…" at bounding box center [571, 398] width 1068 height 558
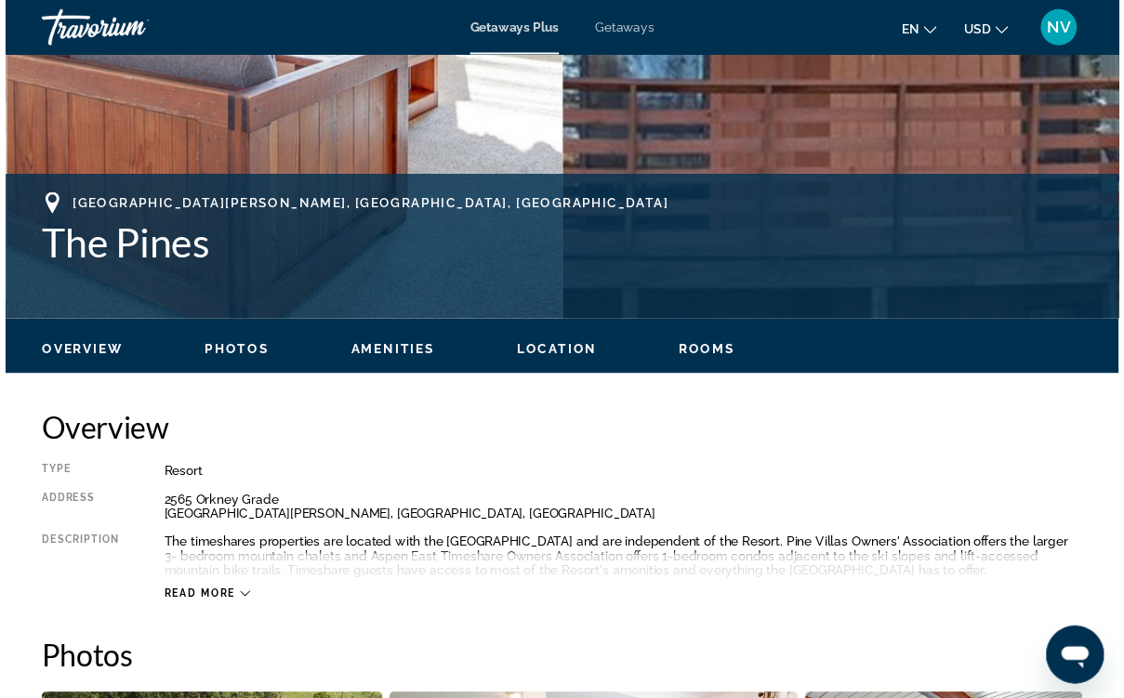
scroll to position [608, 0]
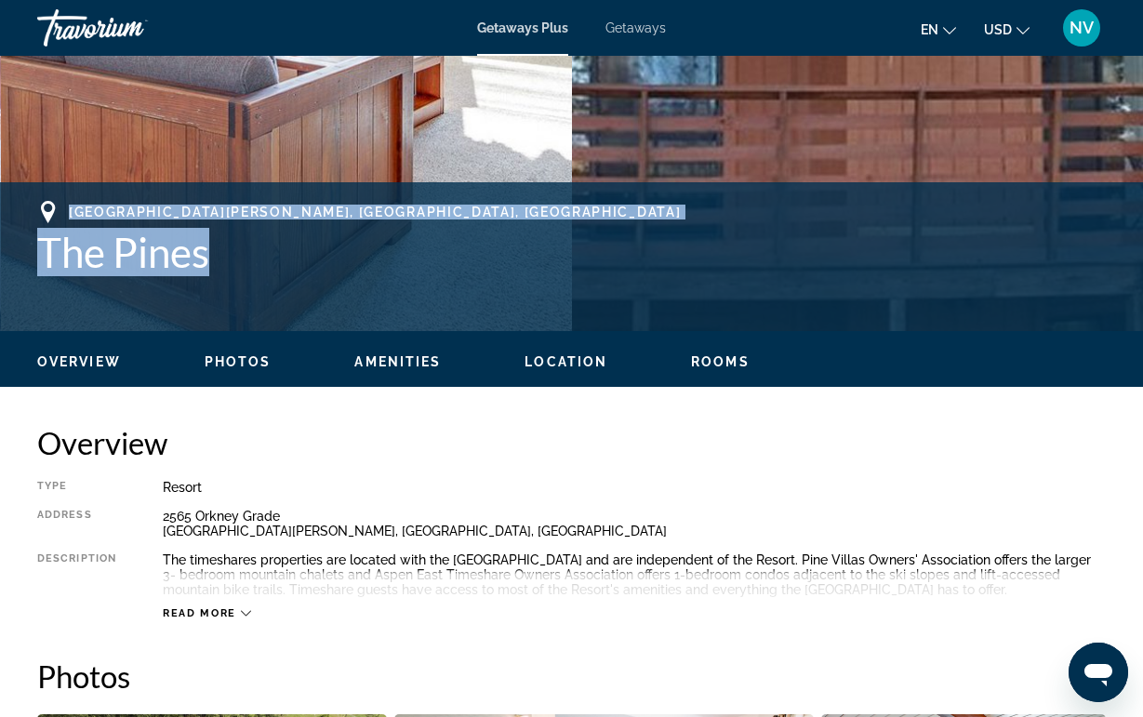
drag, startPoint x: 72, startPoint y: 209, endPoint x: 215, endPoint y: 289, distance: 164.0
click at [215, 289] on div "[GEOGRAPHIC_DATA][PERSON_NAME], [GEOGRAPHIC_DATA], [GEOGRAPHIC_DATA] The Pines" at bounding box center [571, 257] width 1068 height 112
copy div "[GEOGRAPHIC_DATA][PERSON_NAME], [GEOGRAPHIC_DATA], [GEOGRAPHIC_DATA] The Pines"
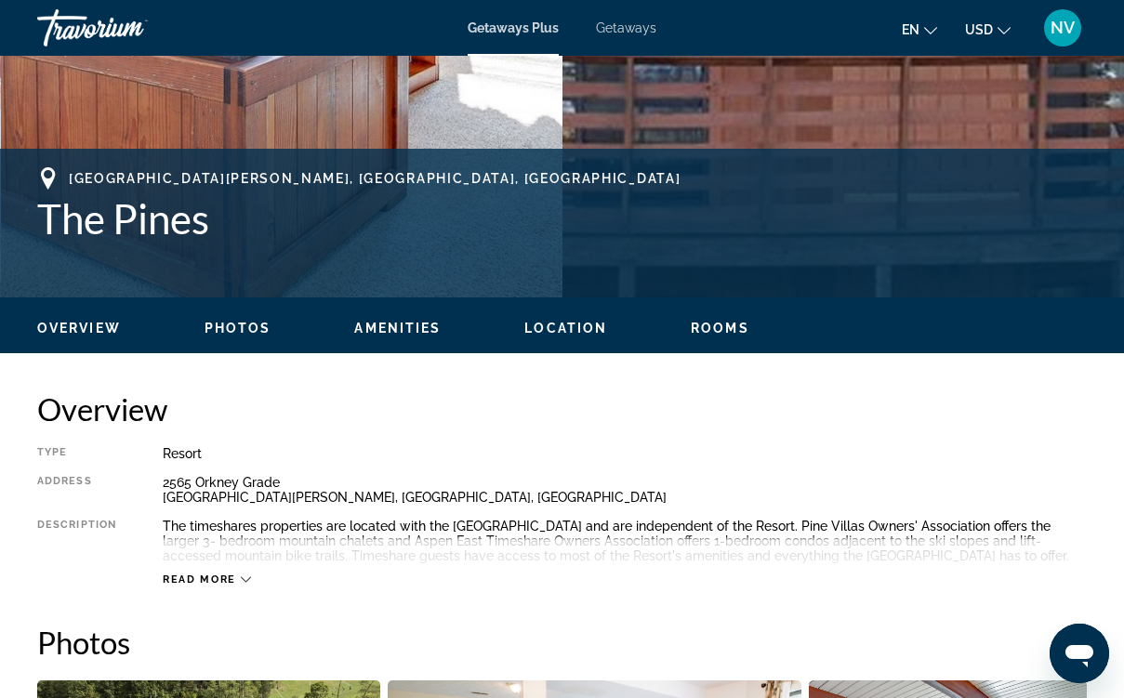
click at [457, 553] on div "Read more" at bounding box center [625, 561] width 924 height 51
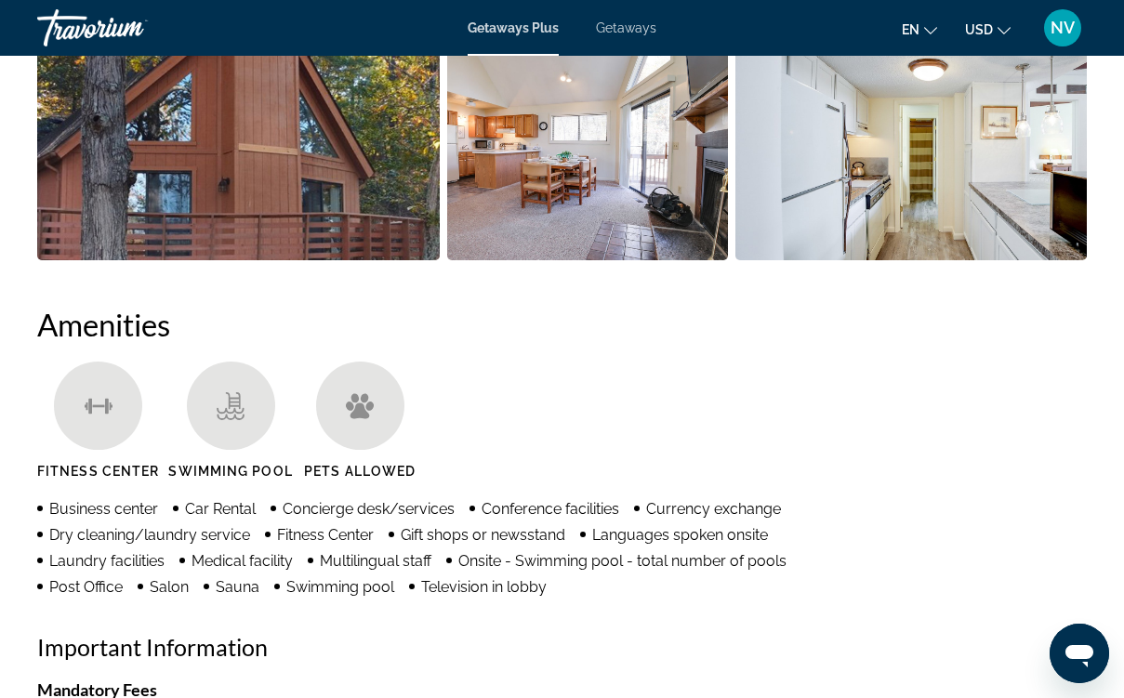
scroll to position [1588, 0]
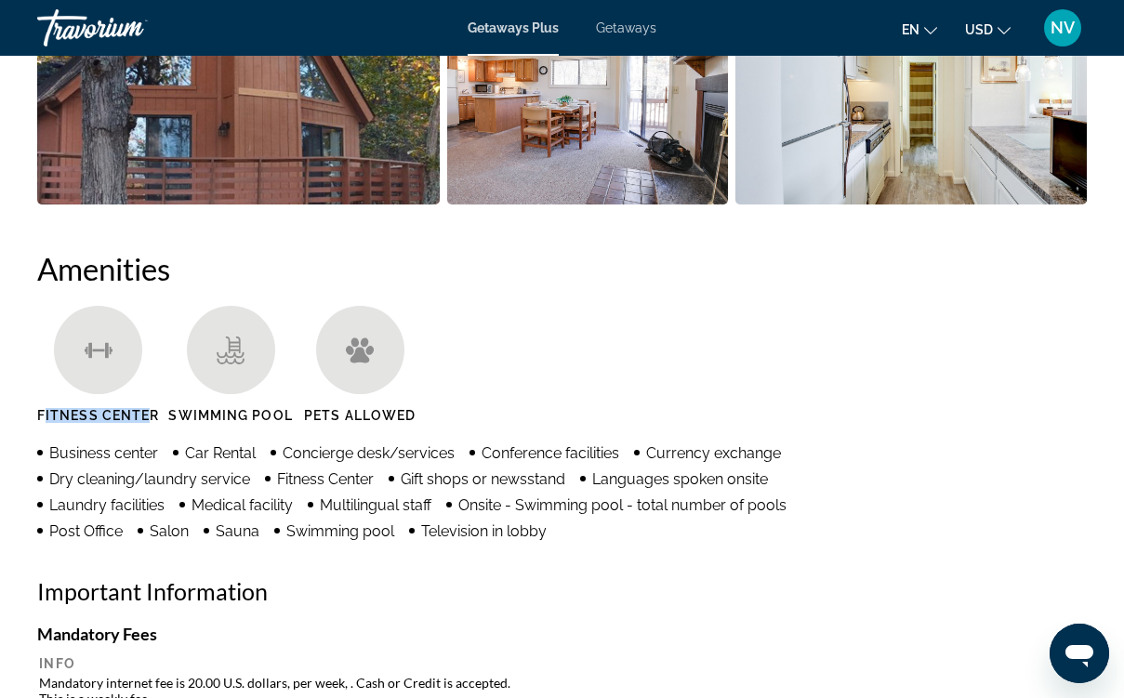
drag, startPoint x: 47, startPoint y: 409, endPoint x: 146, endPoint y: 414, distance: 98.7
click at [146, 414] on span "Fitness Center" at bounding box center [98, 415] width 122 height 15
click at [611, 585] on h2 "Important Information" at bounding box center [562, 591] width 1050 height 28
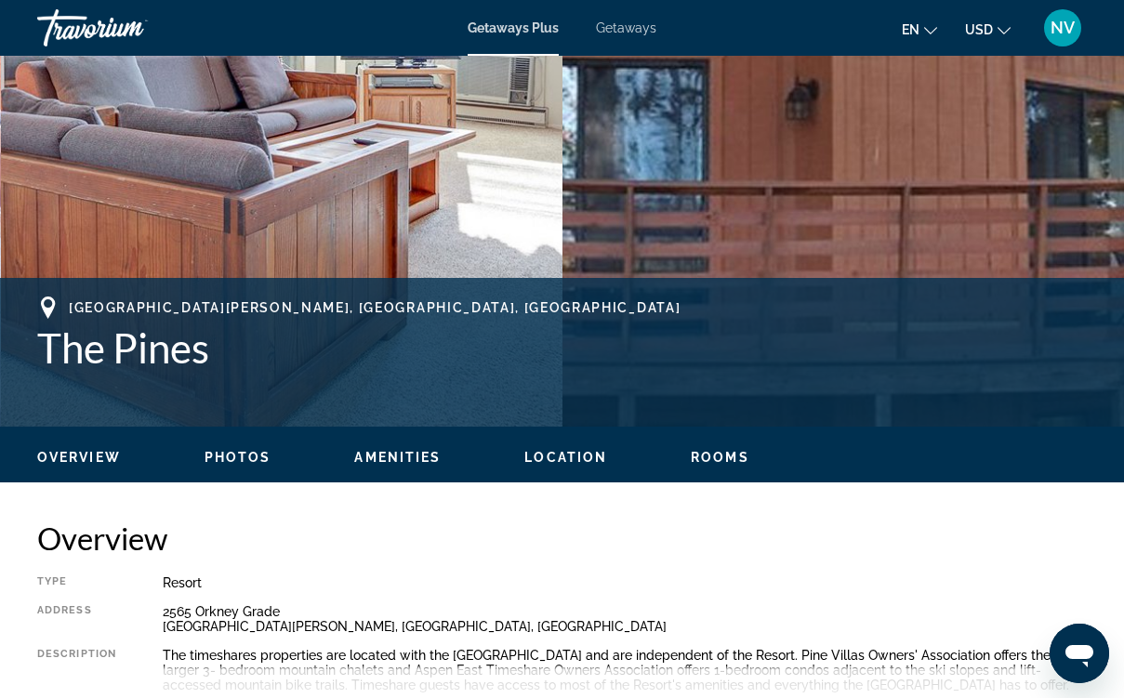
scroll to position [242, 0]
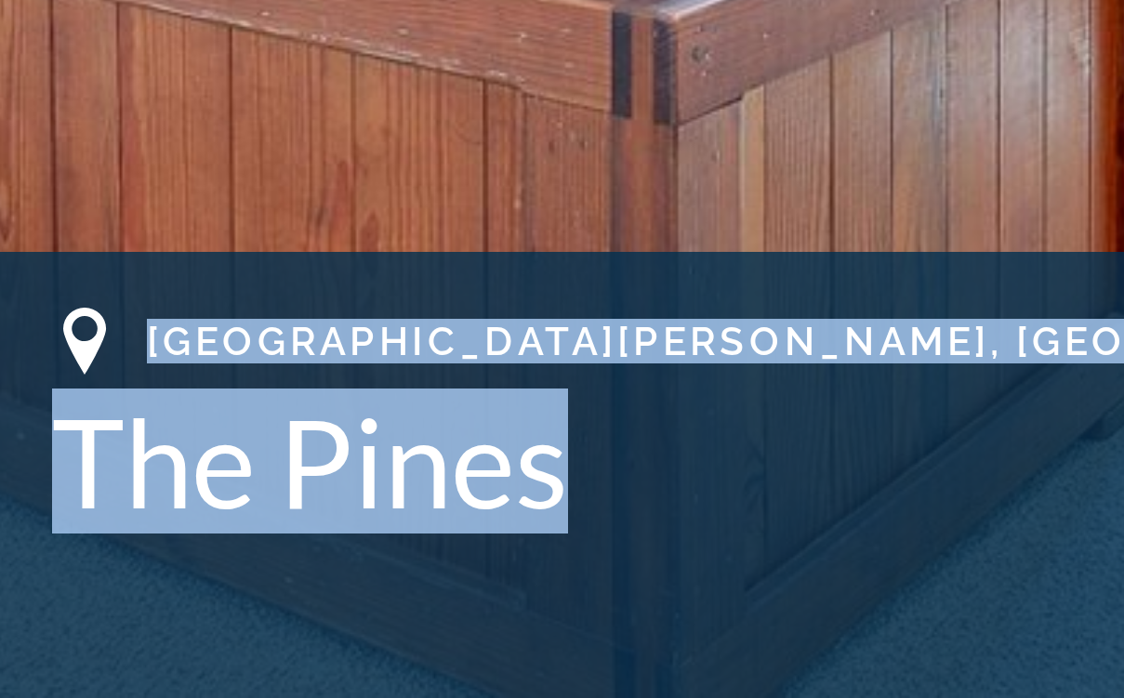
drag, startPoint x: 50, startPoint y: 107, endPoint x: 191, endPoint y: 157, distance: 149.1
click at [191, 567] on div "[GEOGRAPHIC_DATA][PERSON_NAME], [GEOGRAPHIC_DATA], [GEOGRAPHIC_DATA] The Pines" at bounding box center [562, 604] width 1050 height 75
click at [190, 594] on h1 "The Pines" at bounding box center [562, 618] width 1050 height 48
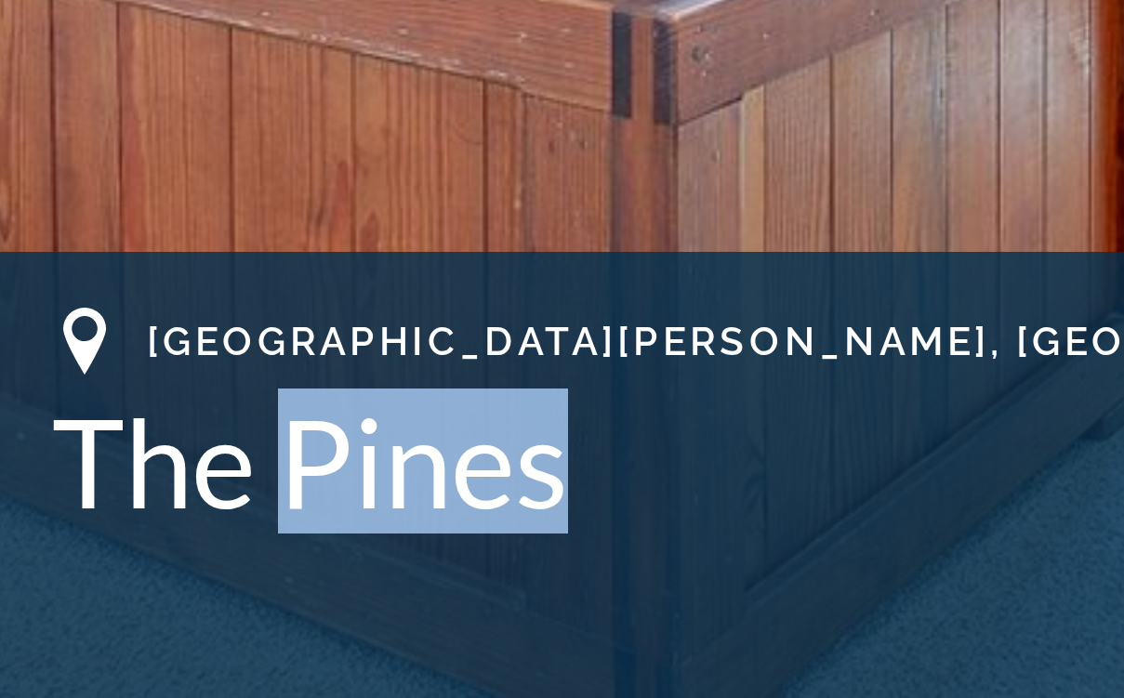
drag, startPoint x: 182, startPoint y: 158, endPoint x: 103, endPoint y: 162, distance: 79.1
click at [103, 594] on h1 "The Pines" at bounding box center [562, 618] width 1050 height 48
click at [106, 594] on h1 "The Pines" at bounding box center [562, 618] width 1050 height 48
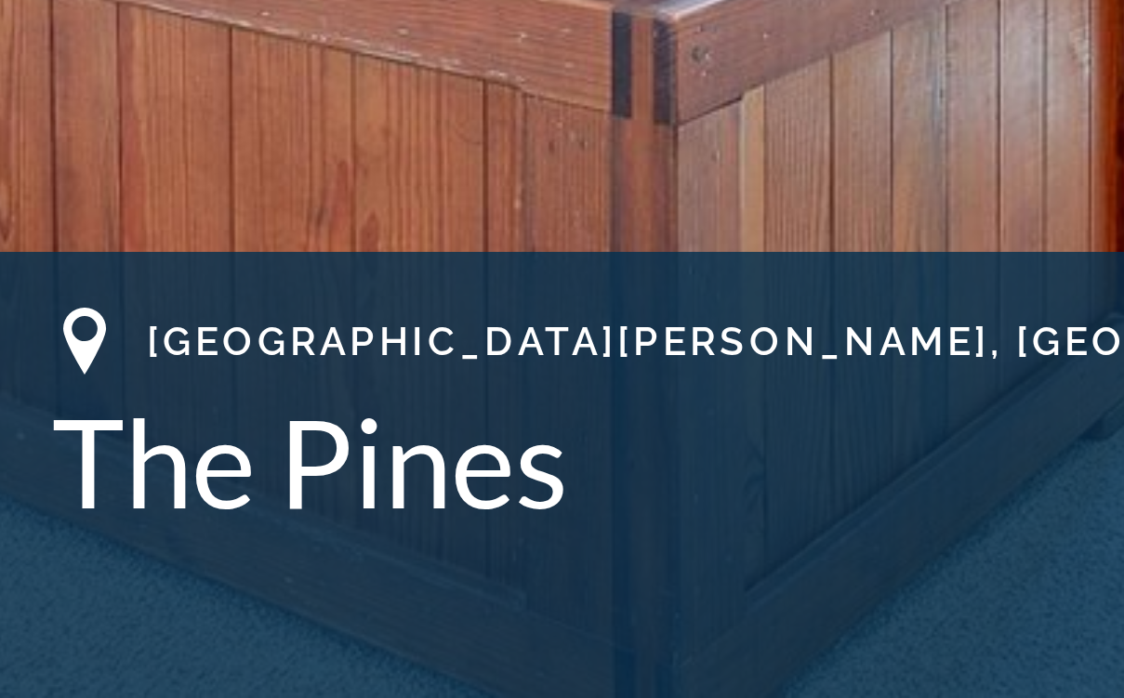
click at [41, 594] on h1 "The Pines" at bounding box center [562, 618] width 1050 height 48
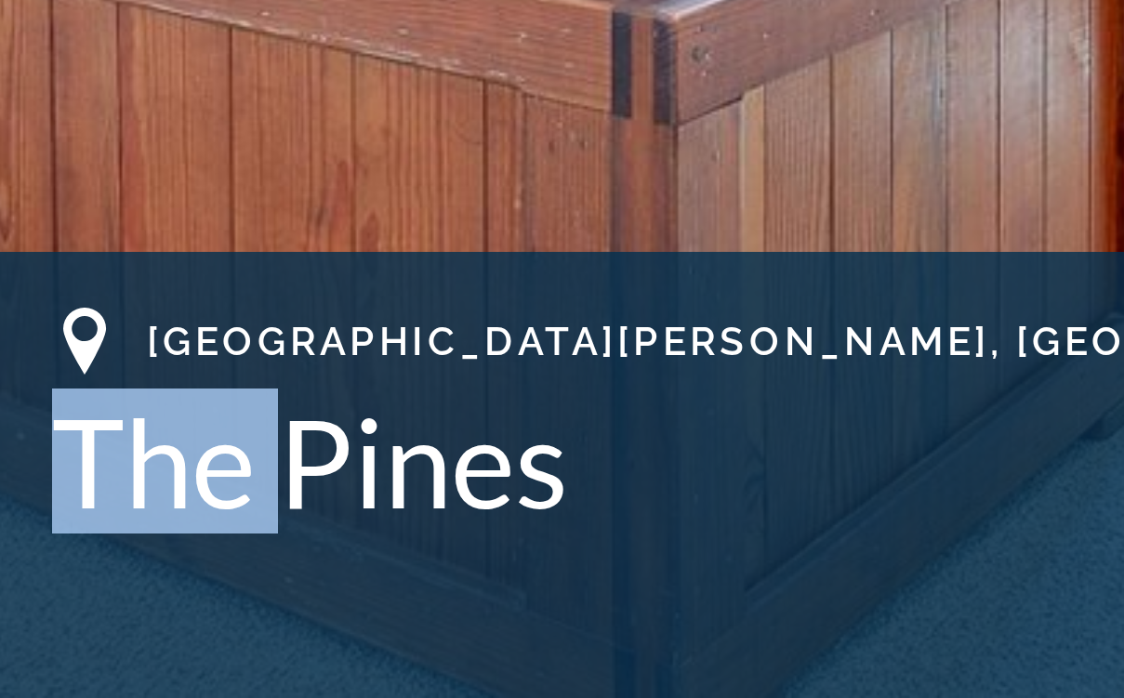
drag, startPoint x: 26, startPoint y: 164, endPoint x: 99, endPoint y: 158, distance: 72.7
click at [99, 594] on h1 "The Pines" at bounding box center [562, 618] width 1050 height 48
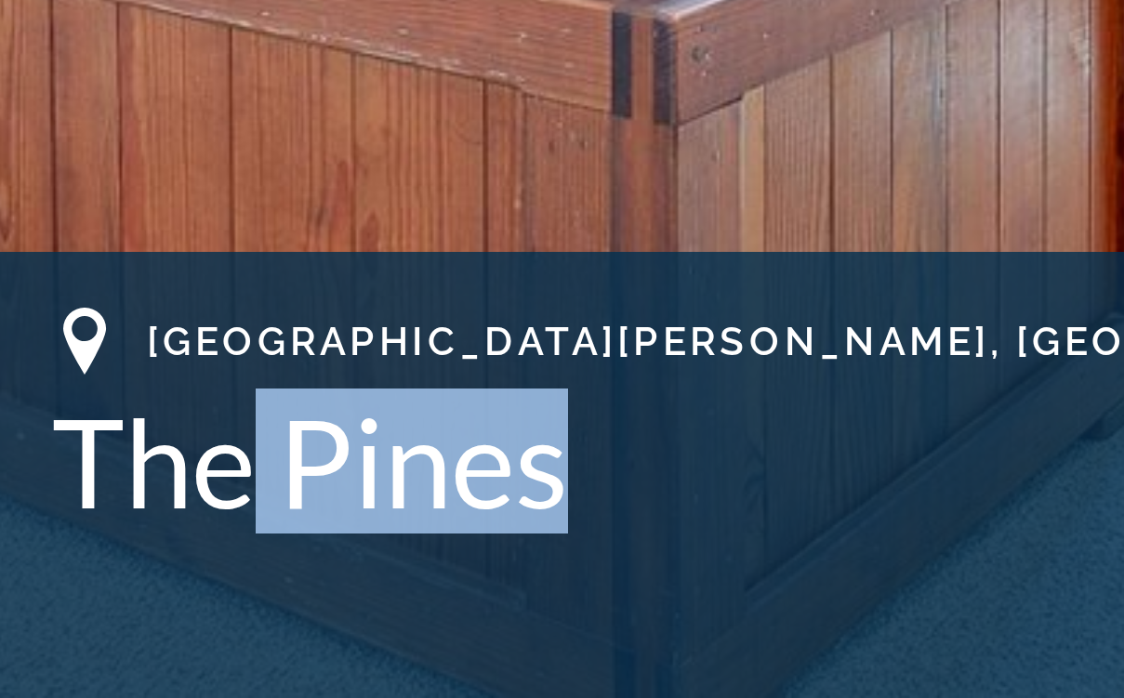
drag, startPoint x: 80, startPoint y: 157, endPoint x: 200, endPoint y: 160, distance: 120.0
click at [200, 594] on h1 "The Pines" at bounding box center [562, 618] width 1050 height 48
drag, startPoint x: 200, startPoint y: 160, endPoint x: 86, endPoint y: 139, distance: 116.4
click at [86, 594] on h1 "The Pines" at bounding box center [562, 618] width 1050 height 48
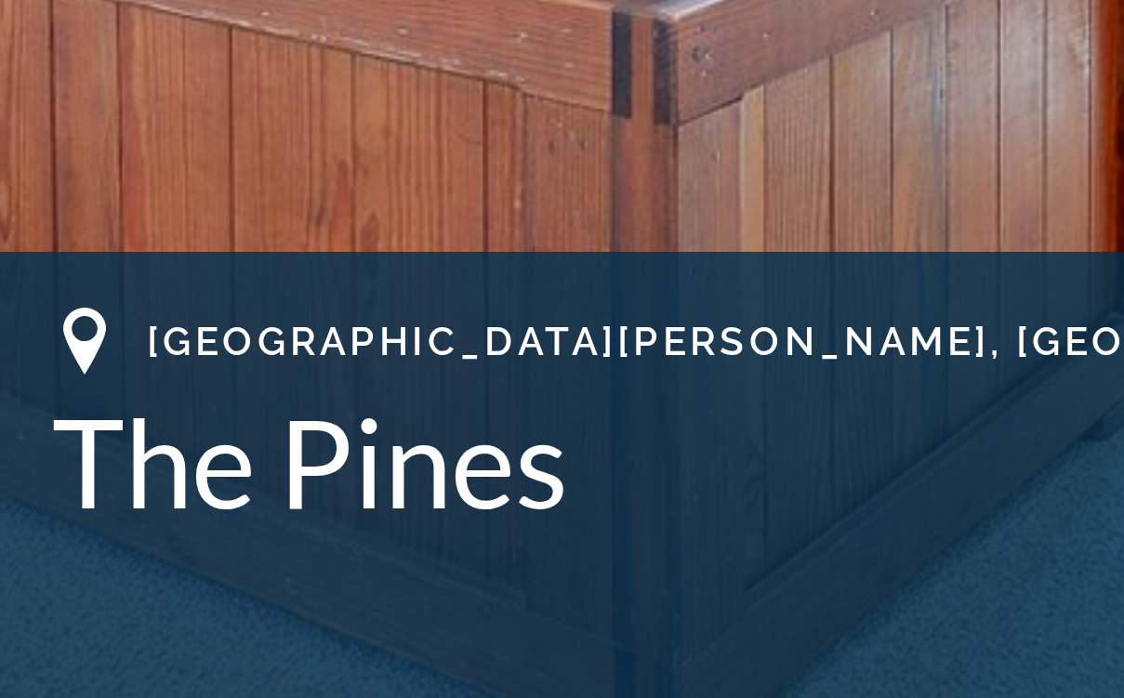
click at [127, 594] on h1 "The Pines" at bounding box center [562, 618] width 1050 height 48
drag, startPoint x: 174, startPoint y: 118, endPoint x: 164, endPoint y: 110, distance: 13.2
click at [164, 571] on span "[GEOGRAPHIC_DATA][PERSON_NAME], [GEOGRAPHIC_DATA], [GEOGRAPHIC_DATA]" at bounding box center [375, 578] width 612 height 15
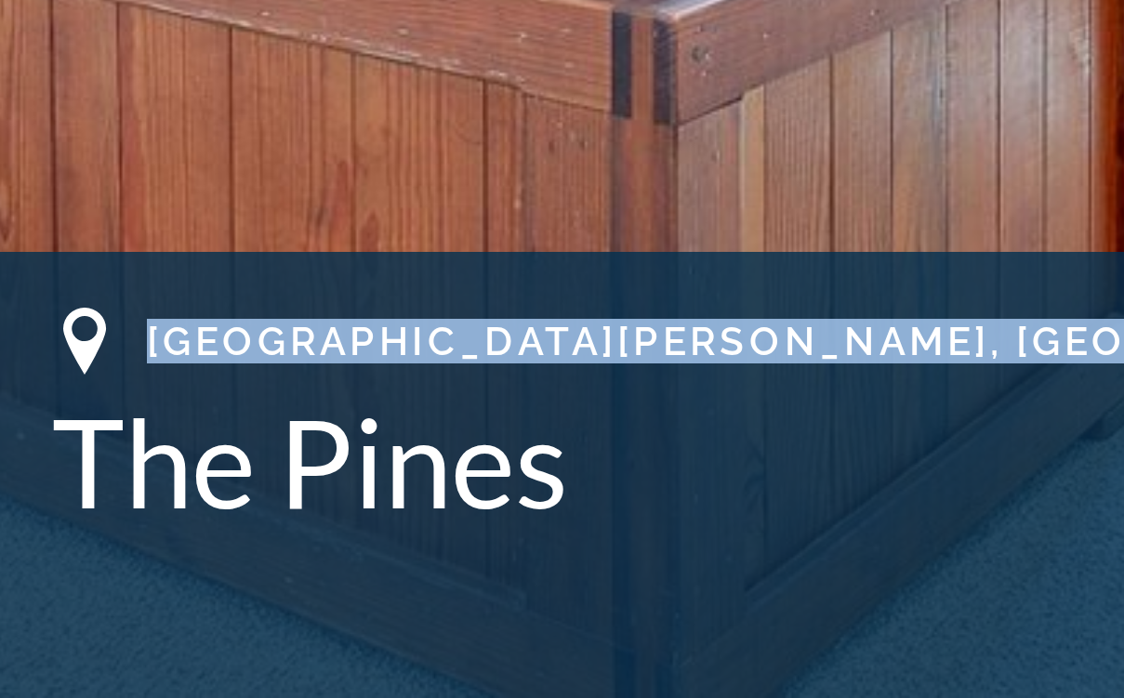
click at [164, 571] on span "[GEOGRAPHIC_DATA][PERSON_NAME], [GEOGRAPHIC_DATA], [GEOGRAPHIC_DATA]" at bounding box center [375, 578] width 612 height 15
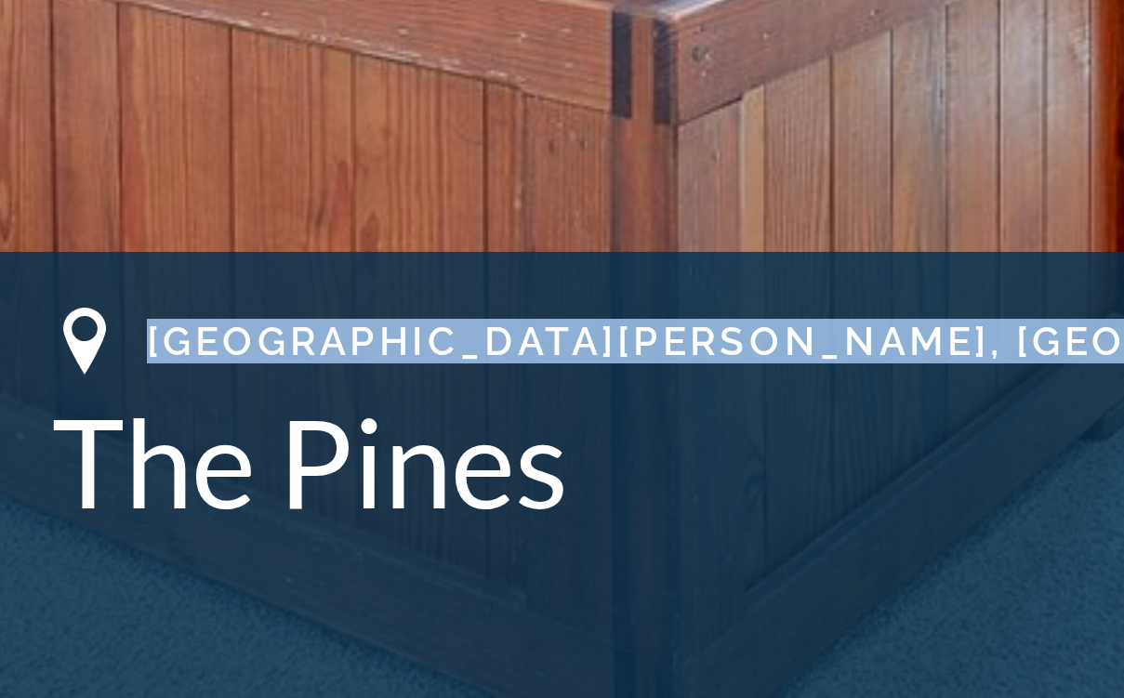
click at [164, 571] on span "[GEOGRAPHIC_DATA][PERSON_NAME], [GEOGRAPHIC_DATA], [GEOGRAPHIC_DATA]" at bounding box center [375, 578] width 612 height 15
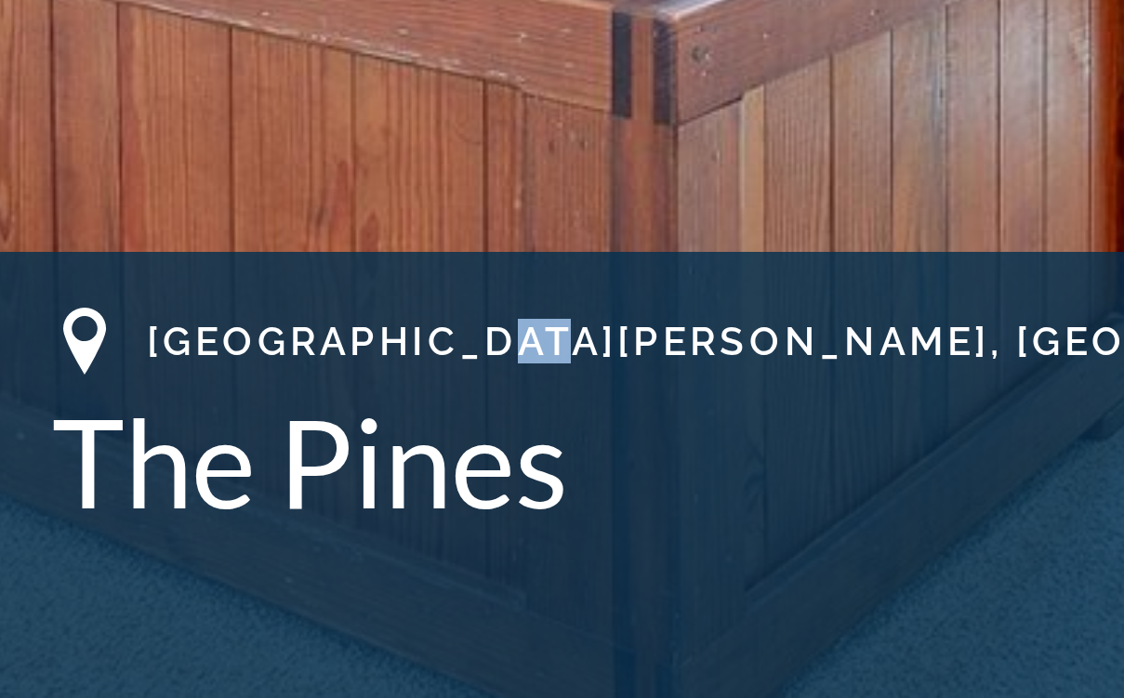
click at [164, 571] on span "[GEOGRAPHIC_DATA][PERSON_NAME], [GEOGRAPHIC_DATA], [GEOGRAPHIC_DATA]" at bounding box center [375, 578] width 612 height 15
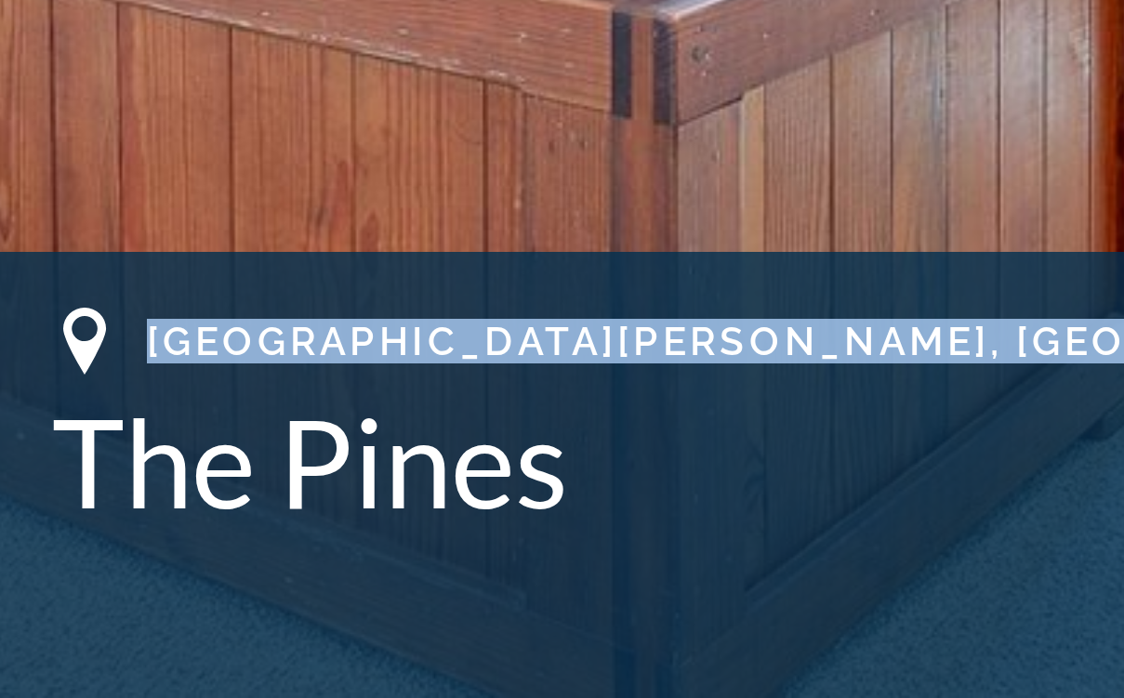
click at [164, 571] on span "[GEOGRAPHIC_DATA][PERSON_NAME], [GEOGRAPHIC_DATA], [GEOGRAPHIC_DATA]" at bounding box center [375, 578] width 612 height 15
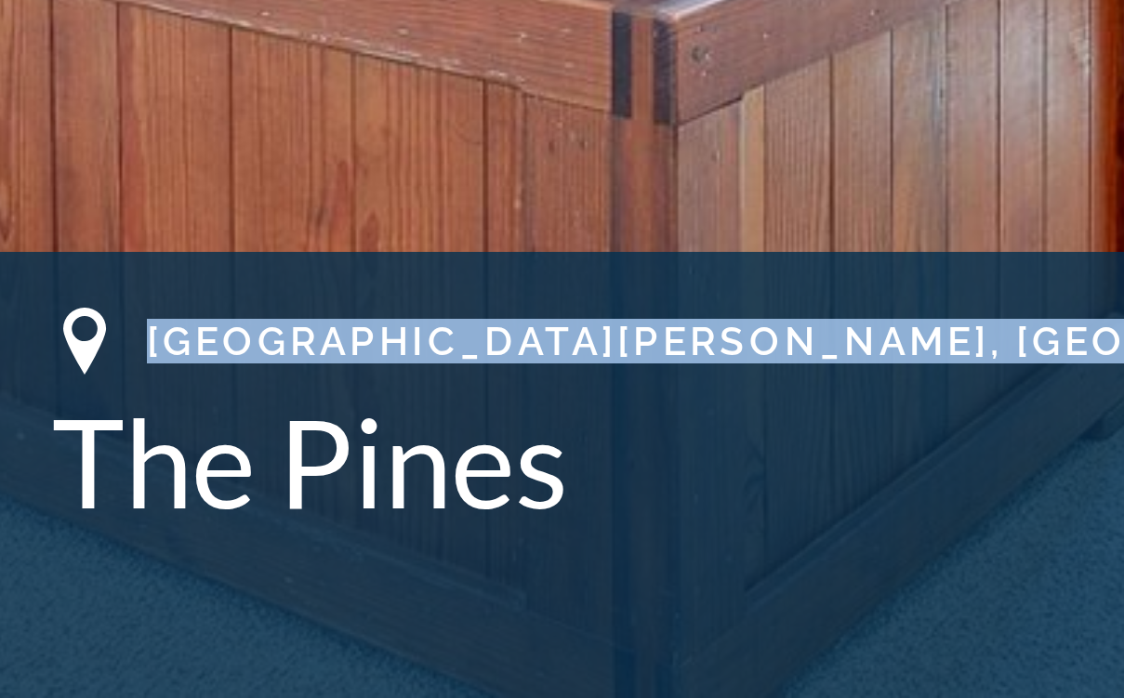
click at [164, 571] on span "[GEOGRAPHIC_DATA][PERSON_NAME], [GEOGRAPHIC_DATA], [GEOGRAPHIC_DATA]" at bounding box center [375, 578] width 612 height 15
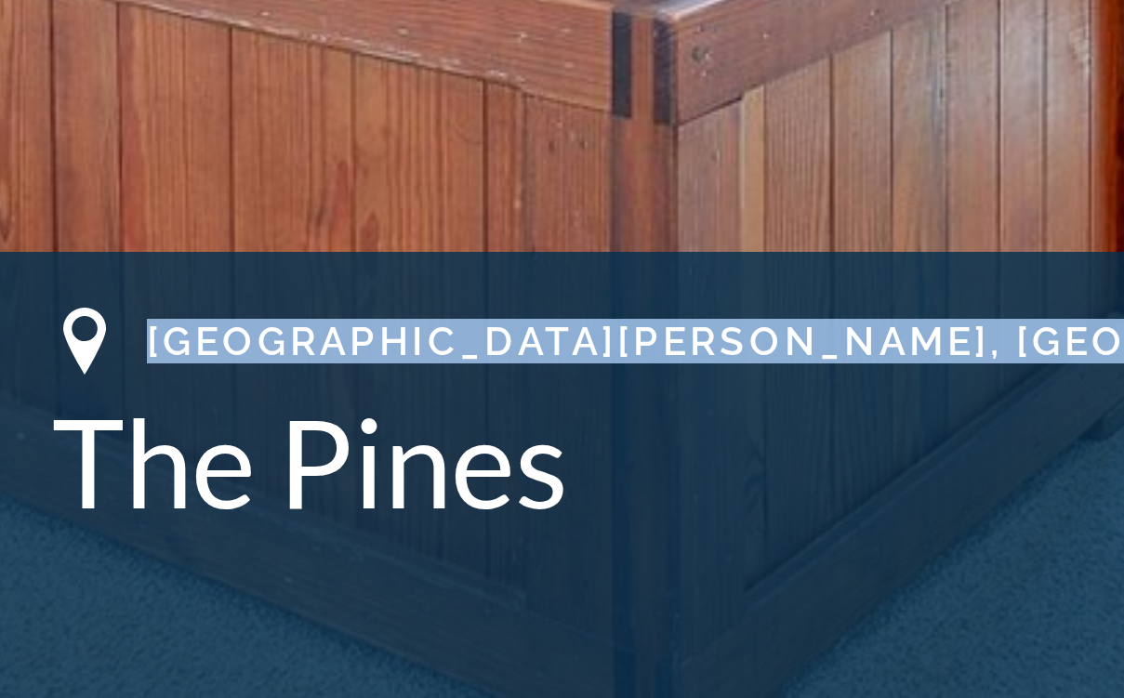
click at [164, 571] on span "[GEOGRAPHIC_DATA][PERSON_NAME], [GEOGRAPHIC_DATA], [GEOGRAPHIC_DATA]" at bounding box center [375, 578] width 612 height 15
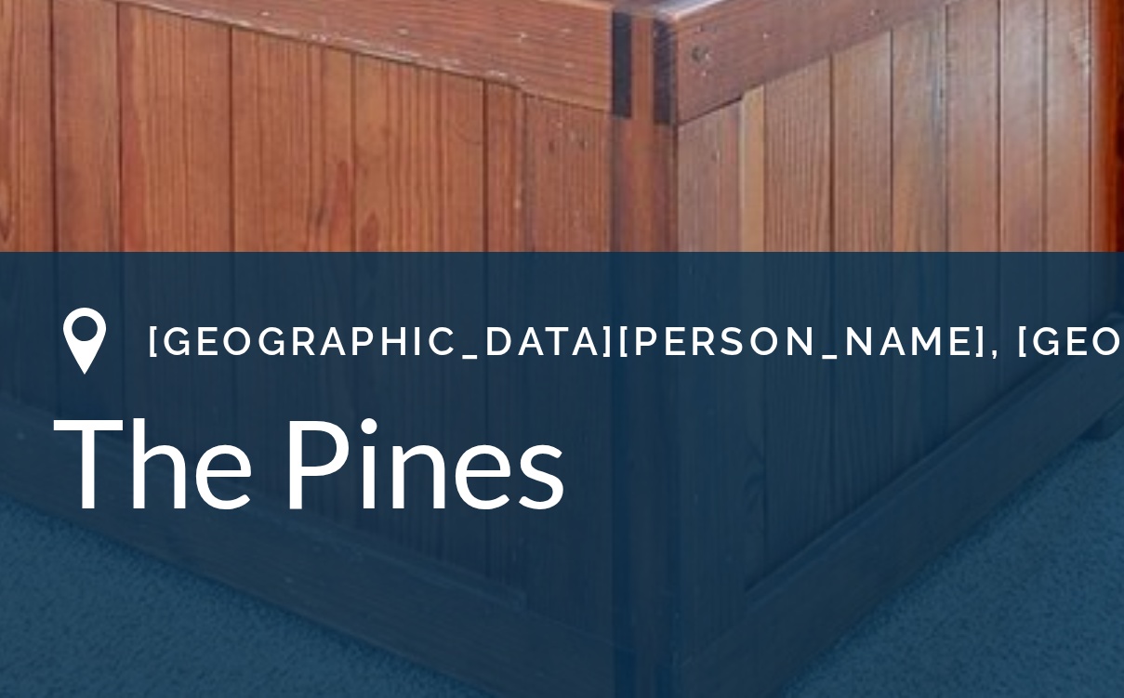
click at [164, 571] on span "[GEOGRAPHIC_DATA][PERSON_NAME], [GEOGRAPHIC_DATA], [GEOGRAPHIC_DATA]" at bounding box center [375, 578] width 612 height 15
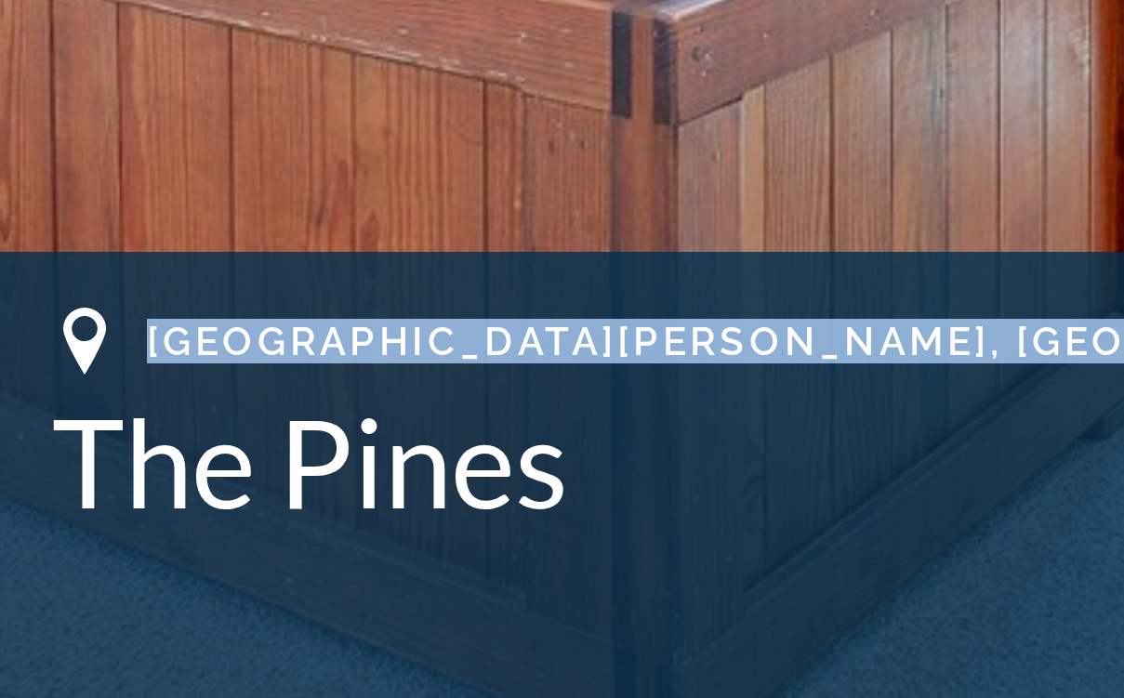
click at [164, 571] on span "[GEOGRAPHIC_DATA][PERSON_NAME], [GEOGRAPHIC_DATA], [GEOGRAPHIC_DATA]" at bounding box center [375, 578] width 612 height 15
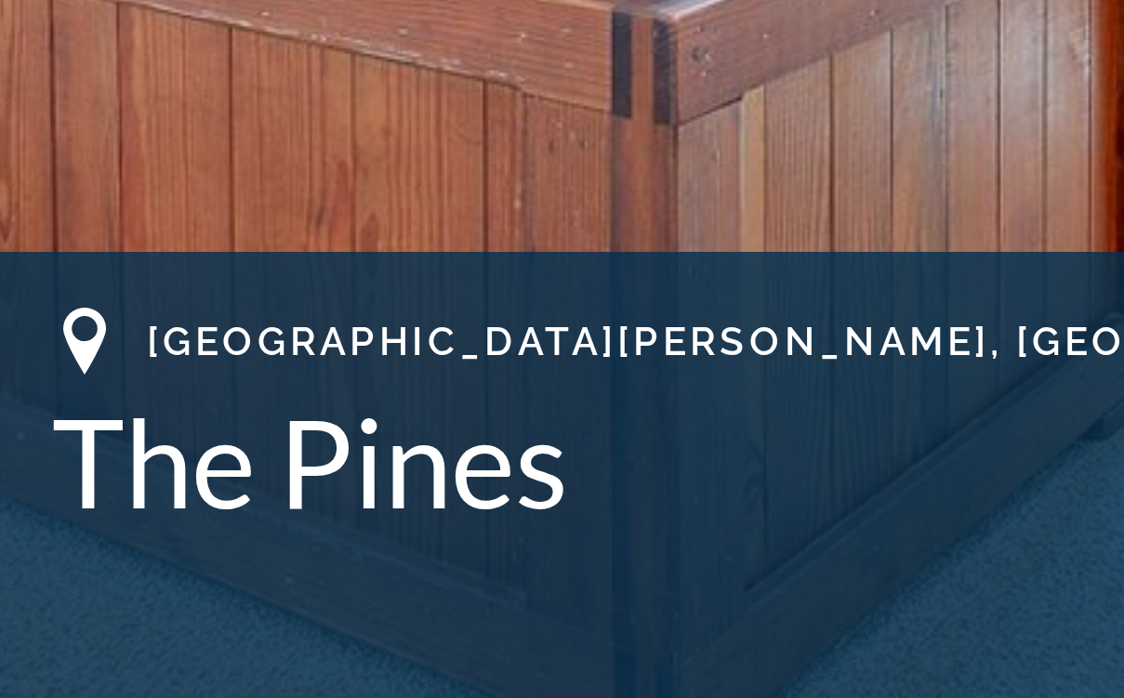
click at [164, 571] on span "[GEOGRAPHIC_DATA][PERSON_NAME], [GEOGRAPHIC_DATA], [GEOGRAPHIC_DATA]" at bounding box center [375, 578] width 612 height 15
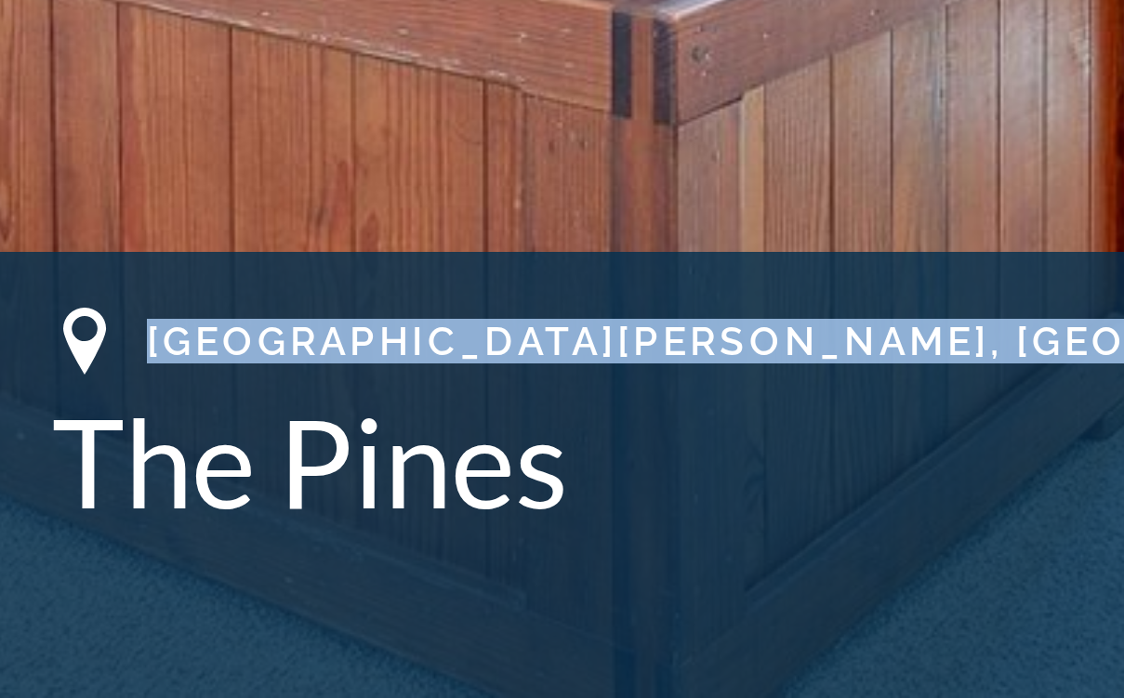
click at [164, 571] on span "[GEOGRAPHIC_DATA][PERSON_NAME], [GEOGRAPHIC_DATA], [GEOGRAPHIC_DATA]" at bounding box center [375, 578] width 612 height 15
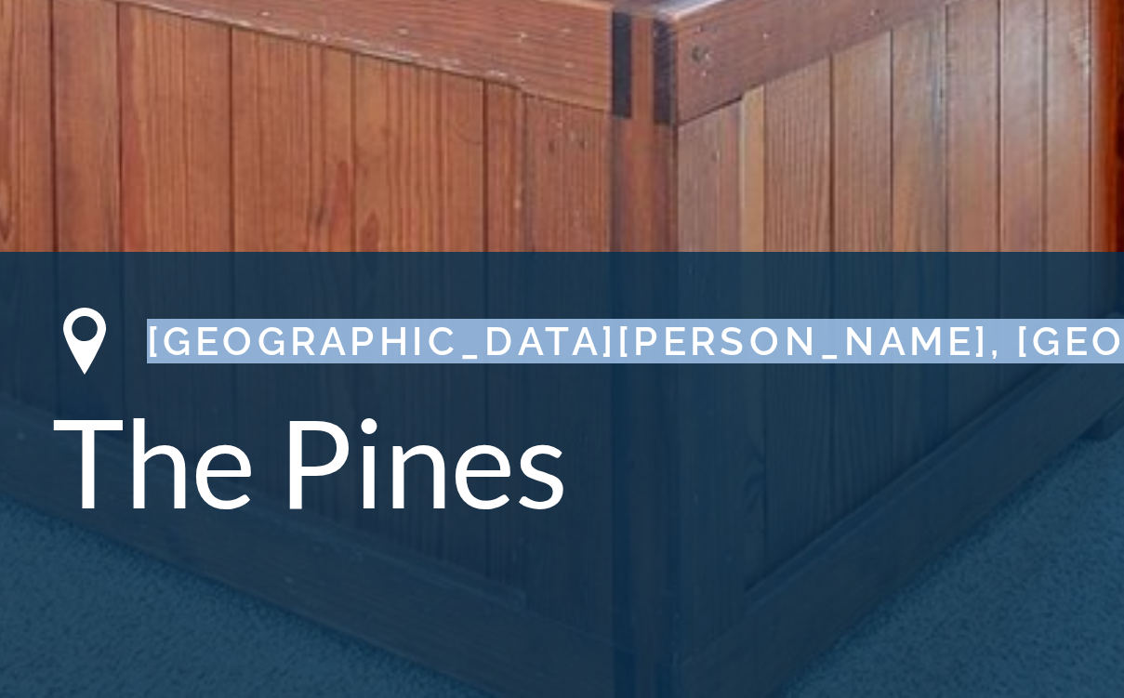
click at [164, 571] on span "[GEOGRAPHIC_DATA][PERSON_NAME], [GEOGRAPHIC_DATA], [GEOGRAPHIC_DATA]" at bounding box center [375, 578] width 612 height 15
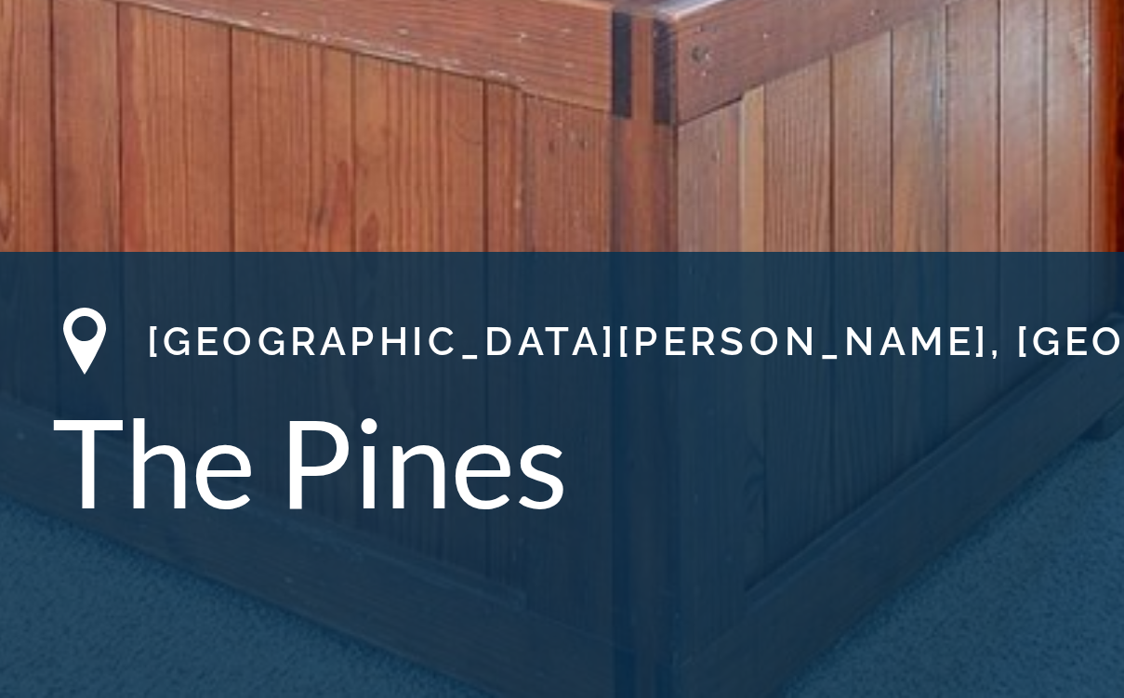
click at [86, 567] on div "[GEOGRAPHIC_DATA][PERSON_NAME], [GEOGRAPHIC_DATA], [GEOGRAPHIC_DATA] The Pines" at bounding box center [562, 604] width 1050 height 75
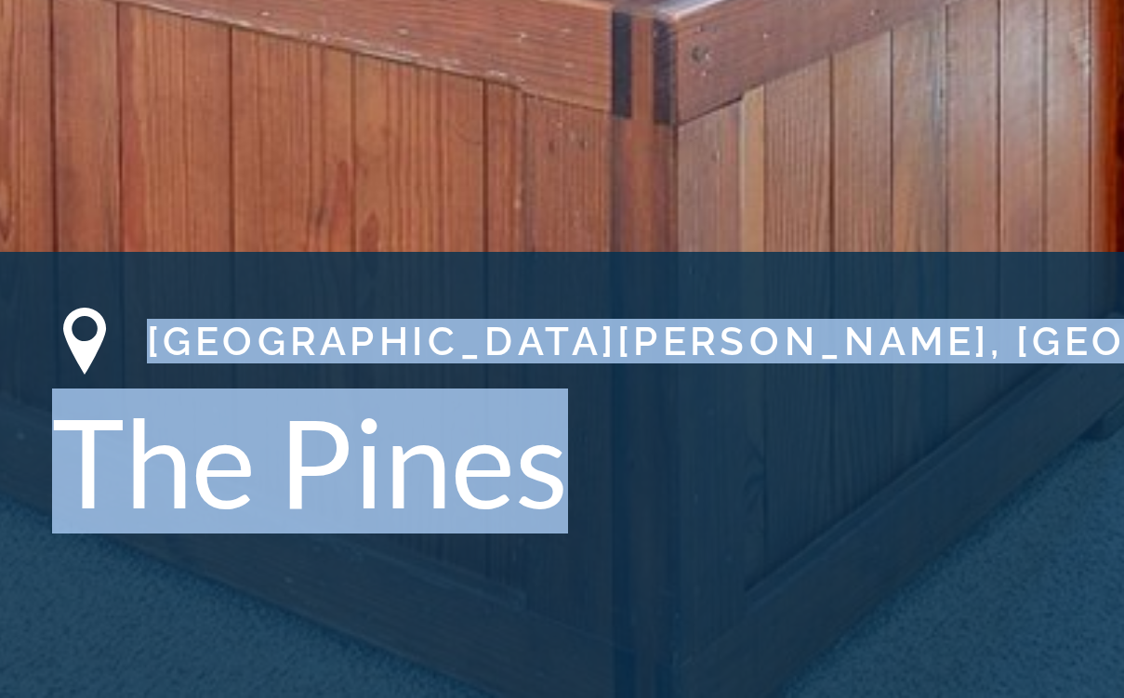
drag, startPoint x: 49, startPoint y: 113, endPoint x: 199, endPoint y: 140, distance: 152.3
click at [200, 567] on div "[GEOGRAPHIC_DATA][PERSON_NAME], [GEOGRAPHIC_DATA], [GEOGRAPHIC_DATA] The Pines" at bounding box center [562, 604] width 1050 height 75
drag, startPoint x: 199, startPoint y: 140, endPoint x: 184, endPoint y: 133, distance: 16.6
click at [199, 594] on h1 "The Pines" at bounding box center [562, 618] width 1050 height 48
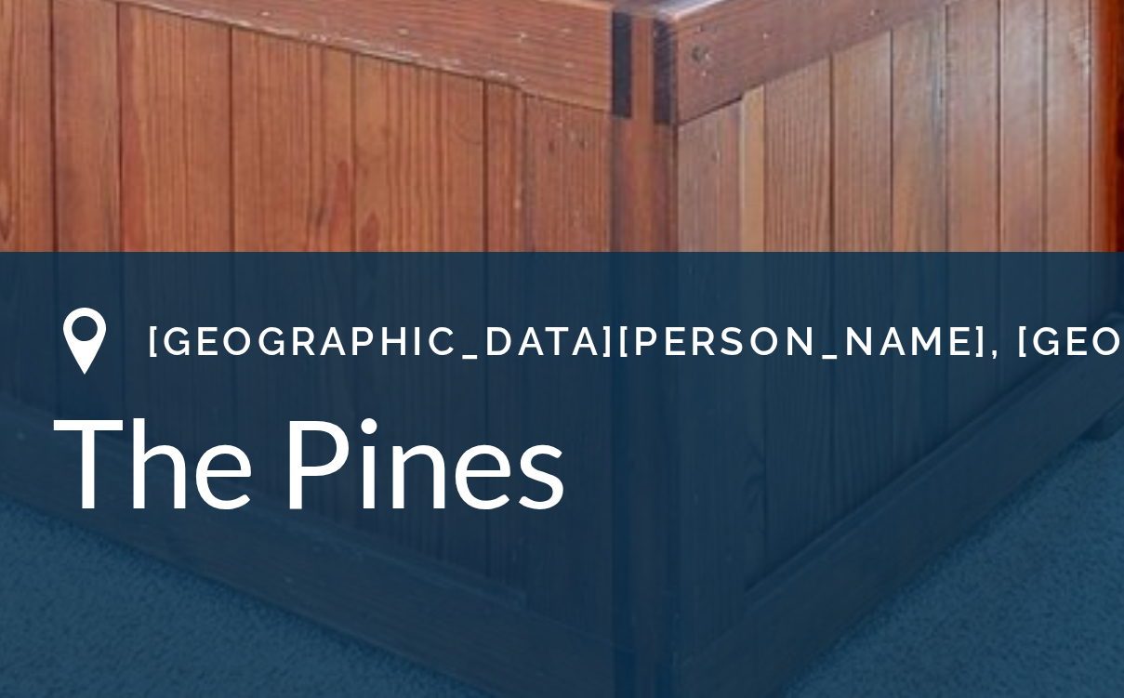
click at [166, 571] on span "[GEOGRAPHIC_DATA][PERSON_NAME], [GEOGRAPHIC_DATA], [GEOGRAPHIC_DATA]" at bounding box center [375, 578] width 612 height 15
click at [162, 571] on span "[GEOGRAPHIC_DATA][PERSON_NAME], [GEOGRAPHIC_DATA], [GEOGRAPHIC_DATA]" at bounding box center [375, 578] width 612 height 15
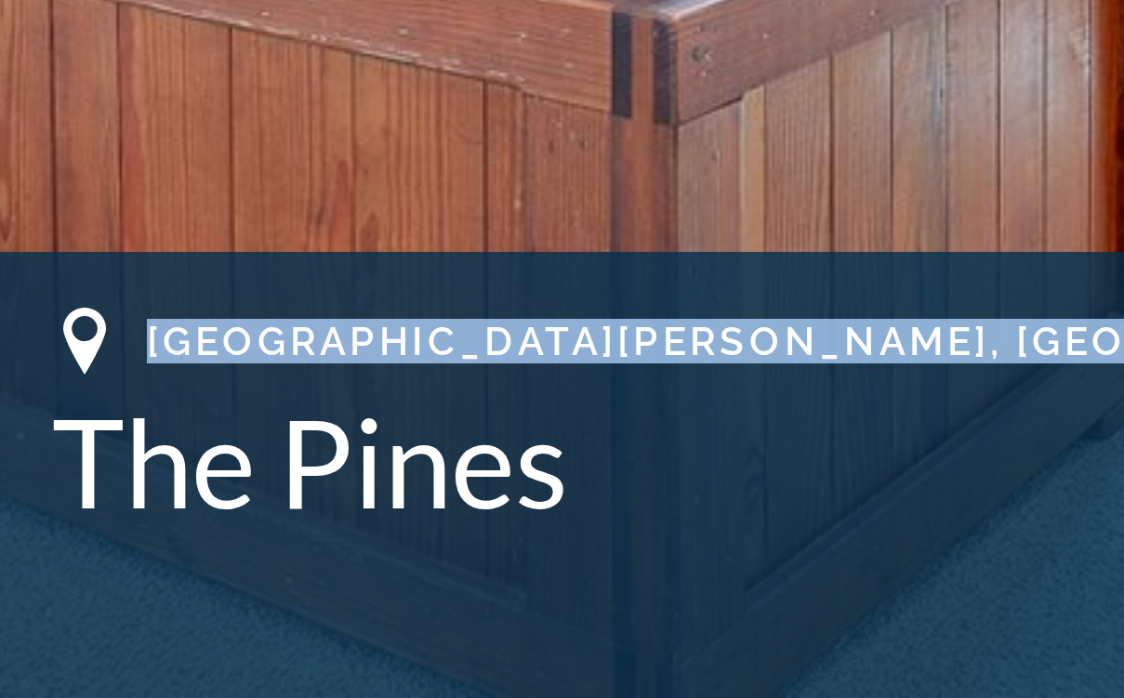
click at [162, 571] on span "[GEOGRAPHIC_DATA][PERSON_NAME], [GEOGRAPHIC_DATA], [GEOGRAPHIC_DATA]" at bounding box center [375, 578] width 612 height 15
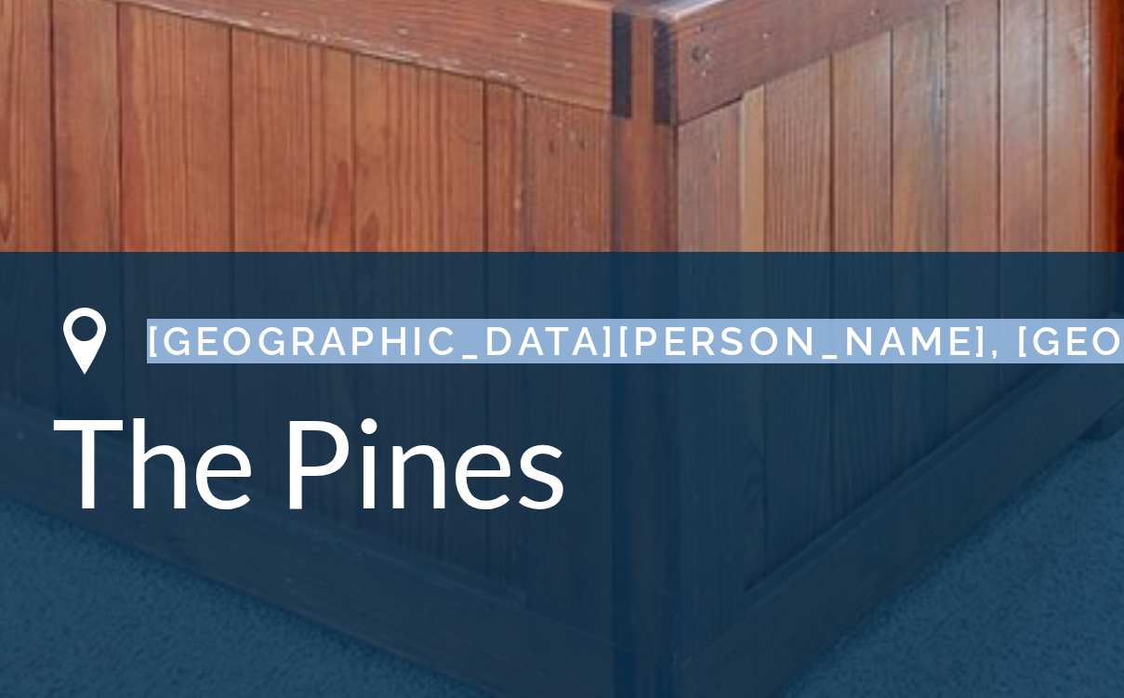
click at [162, 571] on span "[GEOGRAPHIC_DATA][PERSON_NAME], [GEOGRAPHIC_DATA], [GEOGRAPHIC_DATA]" at bounding box center [375, 578] width 612 height 15
click at [180, 571] on span "[GEOGRAPHIC_DATA][PERSON_NAME], [GEOGRAPHIC_DATA], [GEOGRAPHIC_DATA]" at bounding box center [375, 578] width 612 height 15
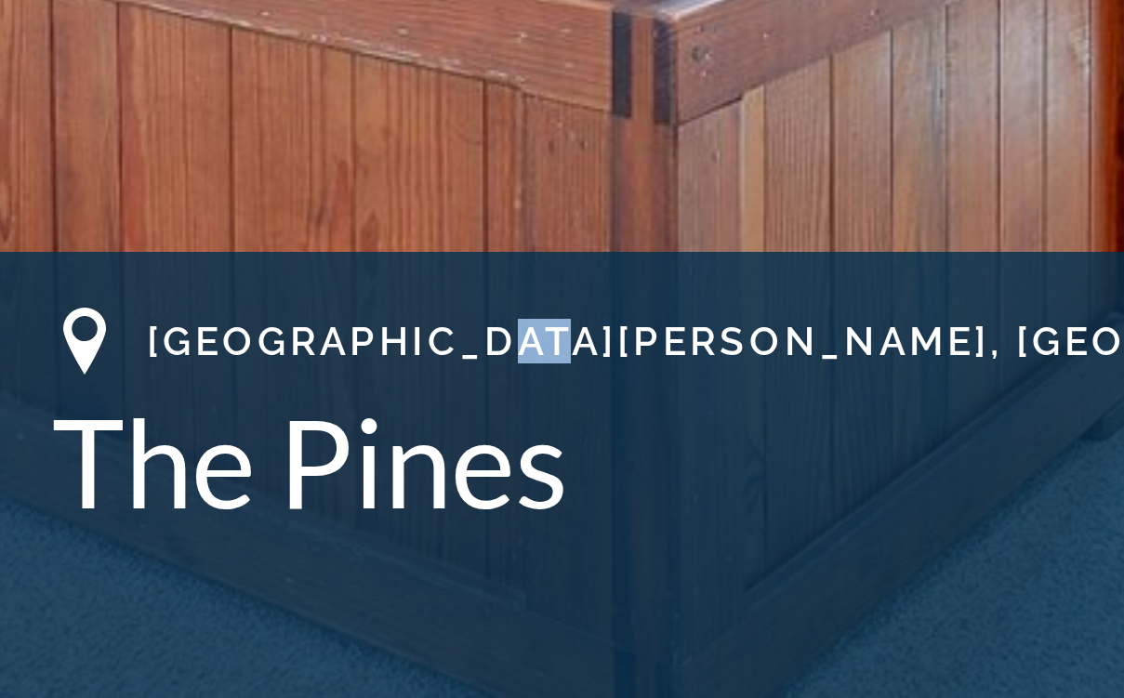
drag, startPoint x: 176, startPoint y: 111, endPoint x: 162, endPoint y: 111, distance: 13.9
click at [162, 571] on span "[GEOGRAPHIC_DATA][PERSON_NAME], [GEOGRAPHIC_DATA], [GEOGRAPHIC_DATA]" at bounding box center [375, 578] width 612 height 15
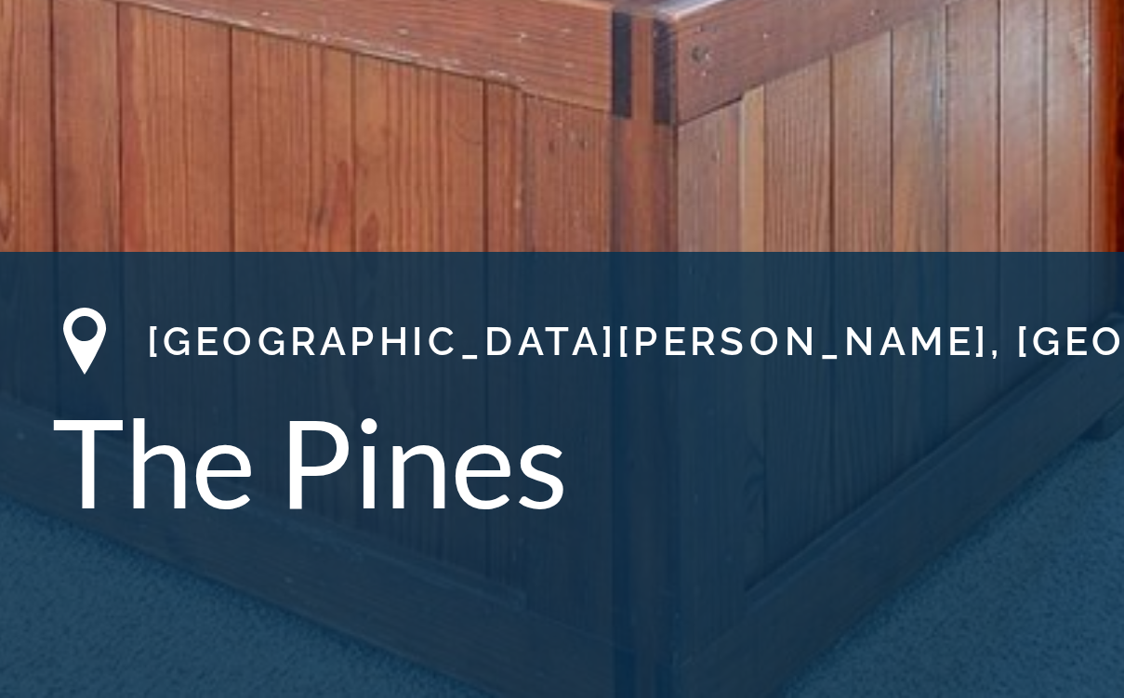
scroll to position [477, 0]
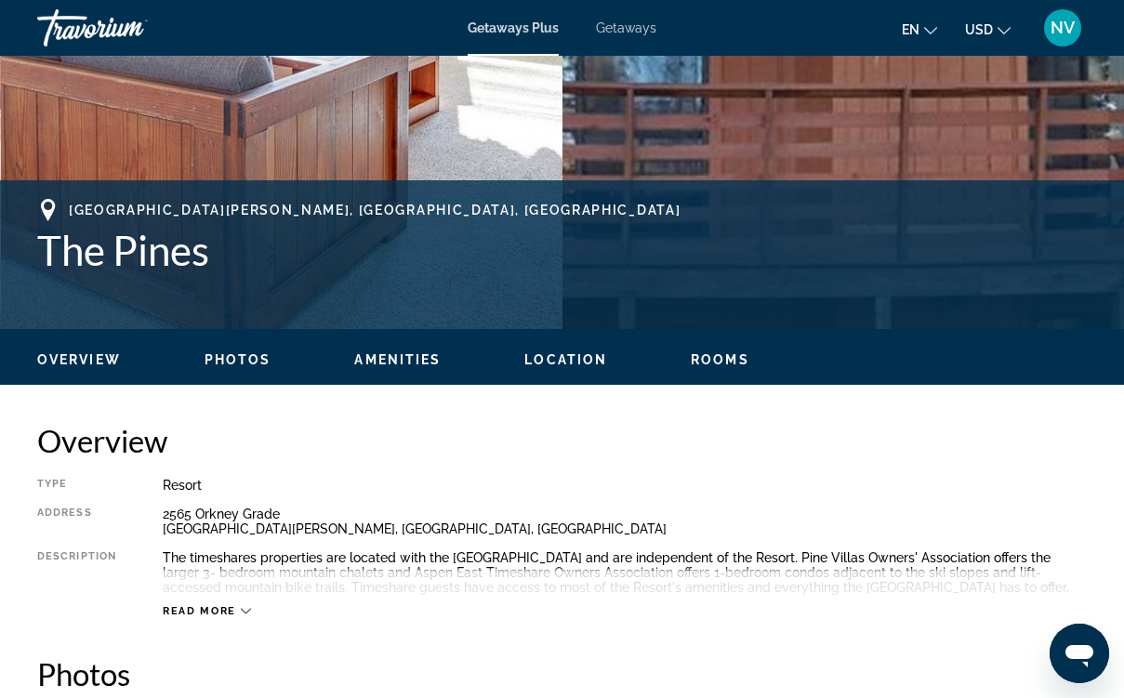
click at [223, 365] on span "Photos" at bounding box center [238, 359] width 67 height 15
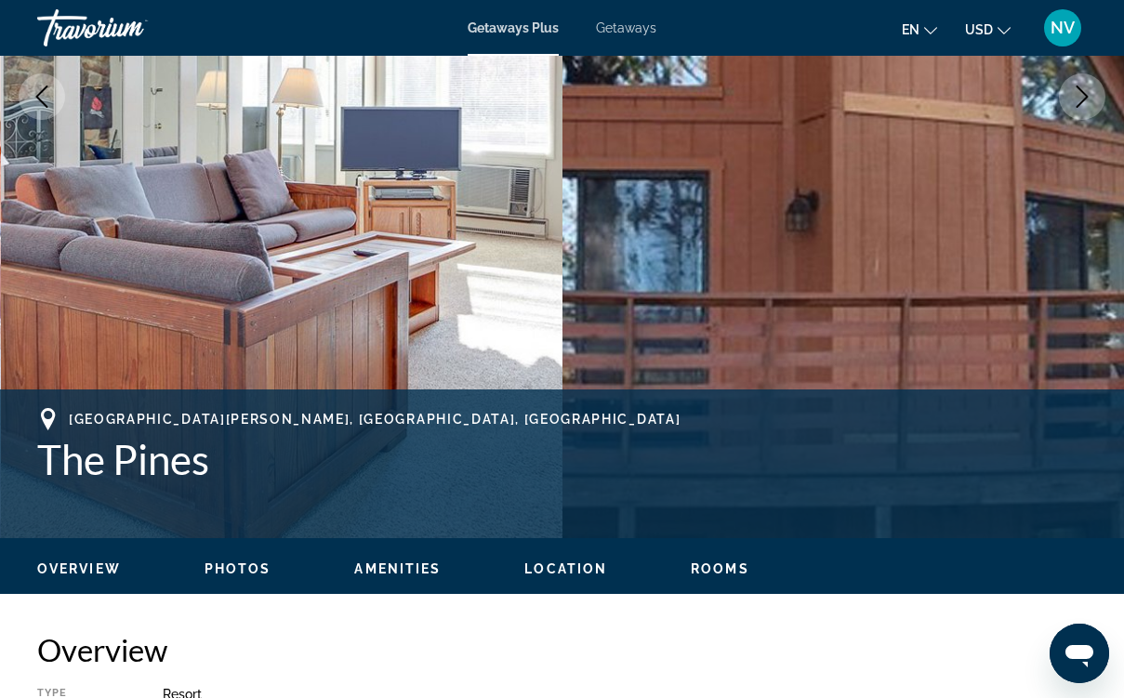
scroll to position [298, 0]
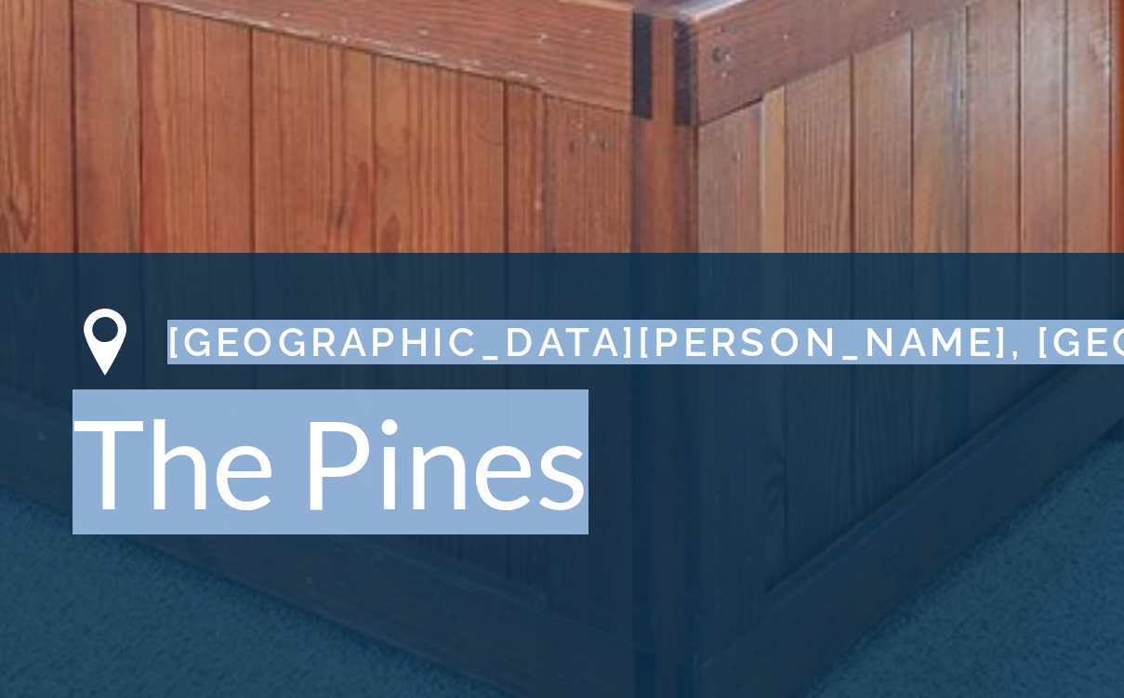
drag, startPoint x: 58, startPoint y: 108, endPoint x: 209, endPoint y: 152, distance: 158.0
click at [218, 510] on div "[GEOGRAPHIC_DATA][PERSON_NAME], [GEOGRAPHIC_DATA], [GEOGRAPHIC_DATA] The Pines" at bounding box center [562, 547] width 1050 height 75
click at [208, 537] on h1 "The Pines" at bounding box center [562, 561] width 1050 height 48
drag, startPoint x: 193, startPoint y: 144, endPoint x: 62, endPoint y: 104, distance: 137.1
click at [62, 510] on div "[GEOGRAPHIC_DATA][PERSON_NAME], [GEOGRAPHIC_DATA], [GEOGRAPHIC_DATA] The Pines" at bounding box center [562, 547] width 1050 height 75
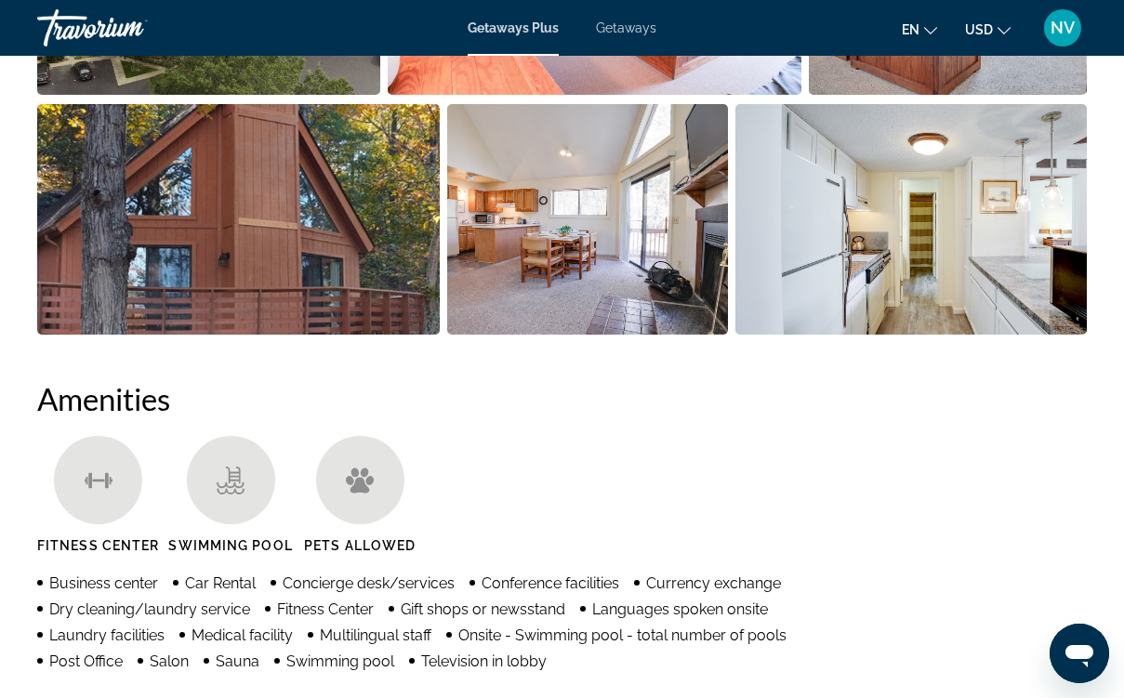
scroll to position [1597, 0]
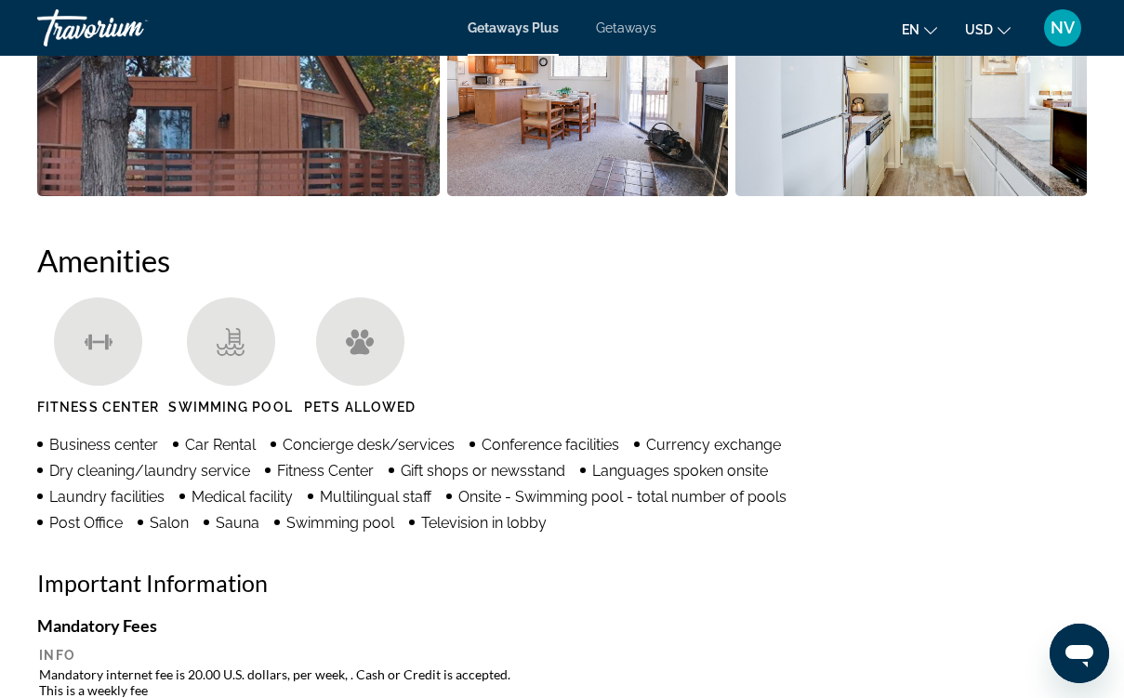
click at [157, 414] on span "Fitness Center" at bounding box center [98, 407] width 122 height 15
drag, startPoint x: 167, startPoint y: 410, endPoint x: 293, endPoint y: 402, distance: 125.8
click at [293, 402] on li "Swimming Pool" at bounding box center [234, 363] width 133 height 131
drag, startPoint x: 303, startPoint y: 403, endPoint x: 442, endPoint y: 401, distance: 138.6
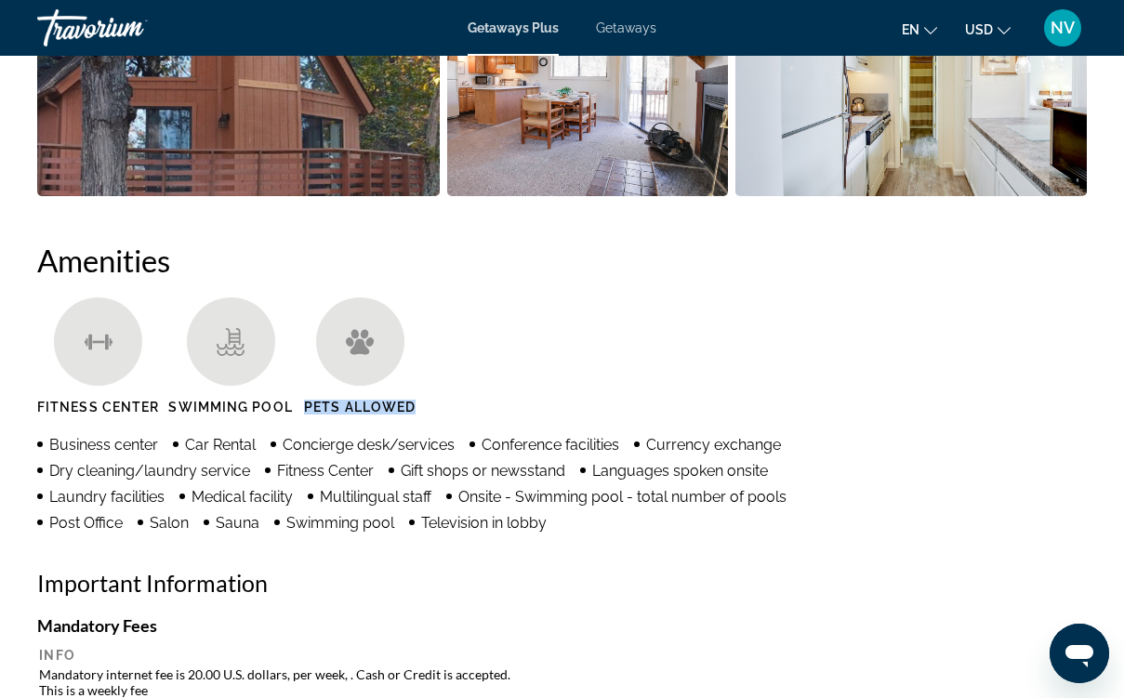
click at [442, 401] on ul "Fitness Center Swimming Pool Pets Allowed" at bounding box center [562, 363] width 1050 height 131
drag, startPoint x: 40, startPoint y: 400, endPoint x: 158, endPoint y: 408, distance: 118.4
click at [158, 408] on span "Fitness Center" at bounding box center [98, 407] width 122 height 15
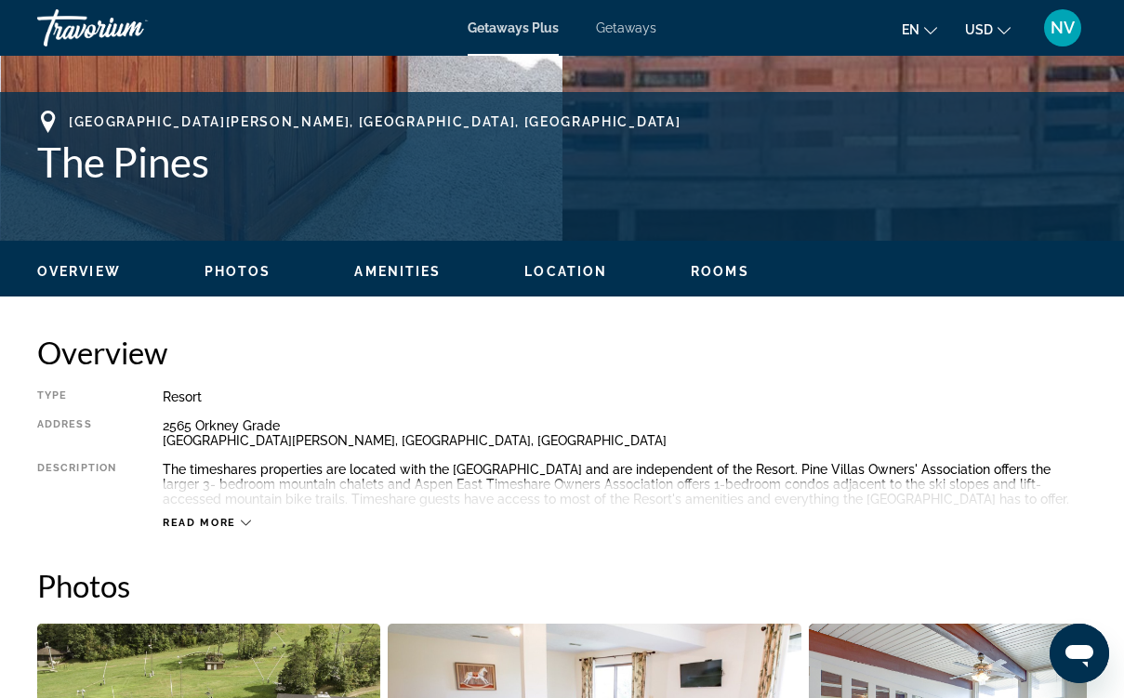
scroll to position [630, 0]
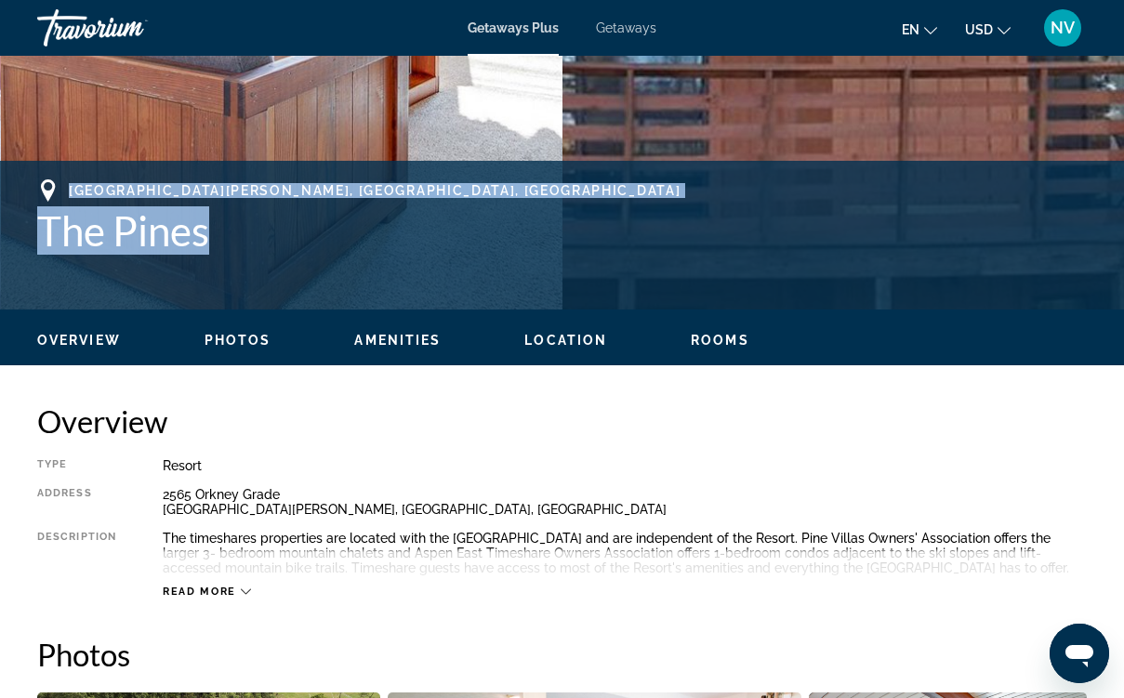
drag, startPoint x: 70, startPoint y: 192, endPoint x: 240, endPoint y: 232, distance: 174.8
click at [240, 232] on div "[GEOGRAPHIC_DATA][PERSON_NAME], [GEOGRAPHIC_DATA], [GEOGRAPHIC_DATA] The Pines" at bounding box center [562, 216] width 1050 height 75
copy div "[GEOGRAPHIC_DATA][PERSON_NAME], [GEOGRAPHIC_DATA], [GEOGRAPHIC_DATA] The Pines"
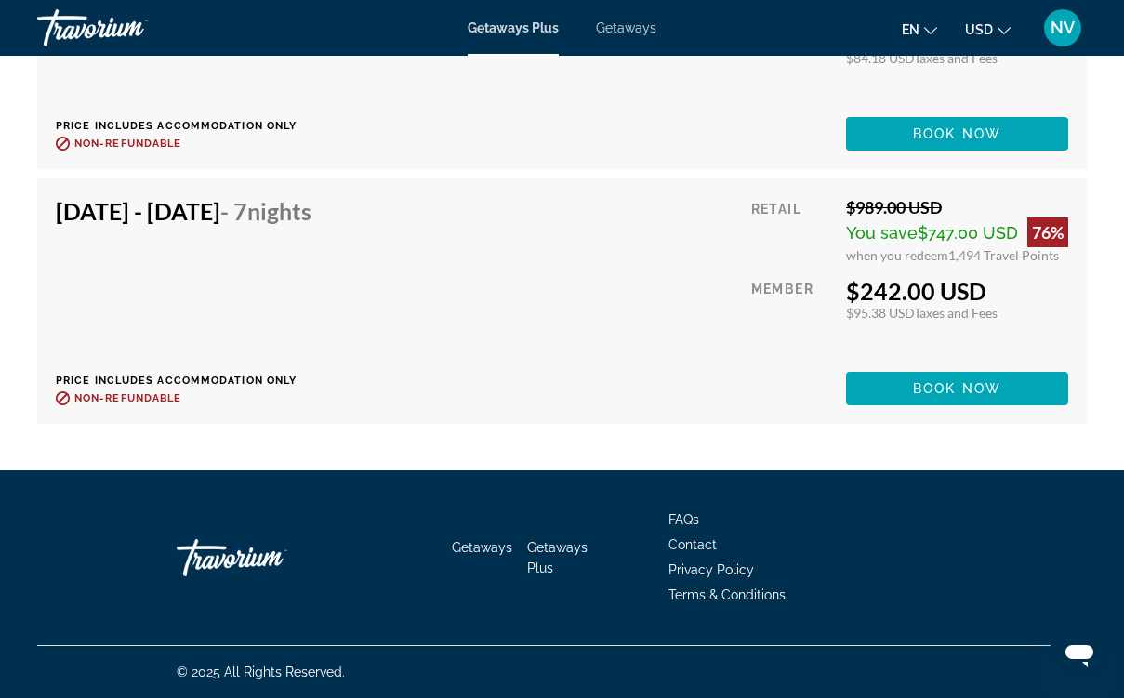
scroll to position [4201, 0]
drag, startPoint x: 51, startPoint y: 378, endPoint x: 307, endPoint y: 385, distance: 255.8
click at [307, 385] on div "[DATE] - [DATE] - 7 Nights Price includes accommodation only Refundable until :…" at bounding box center [562, 301] width 1050 height 245
click at [306, 385] on p "Price includes accommodation only" at bounding box center [191, 381] width 270 height 12
